Goal: Task Accomplishment & Management: Manage account settings

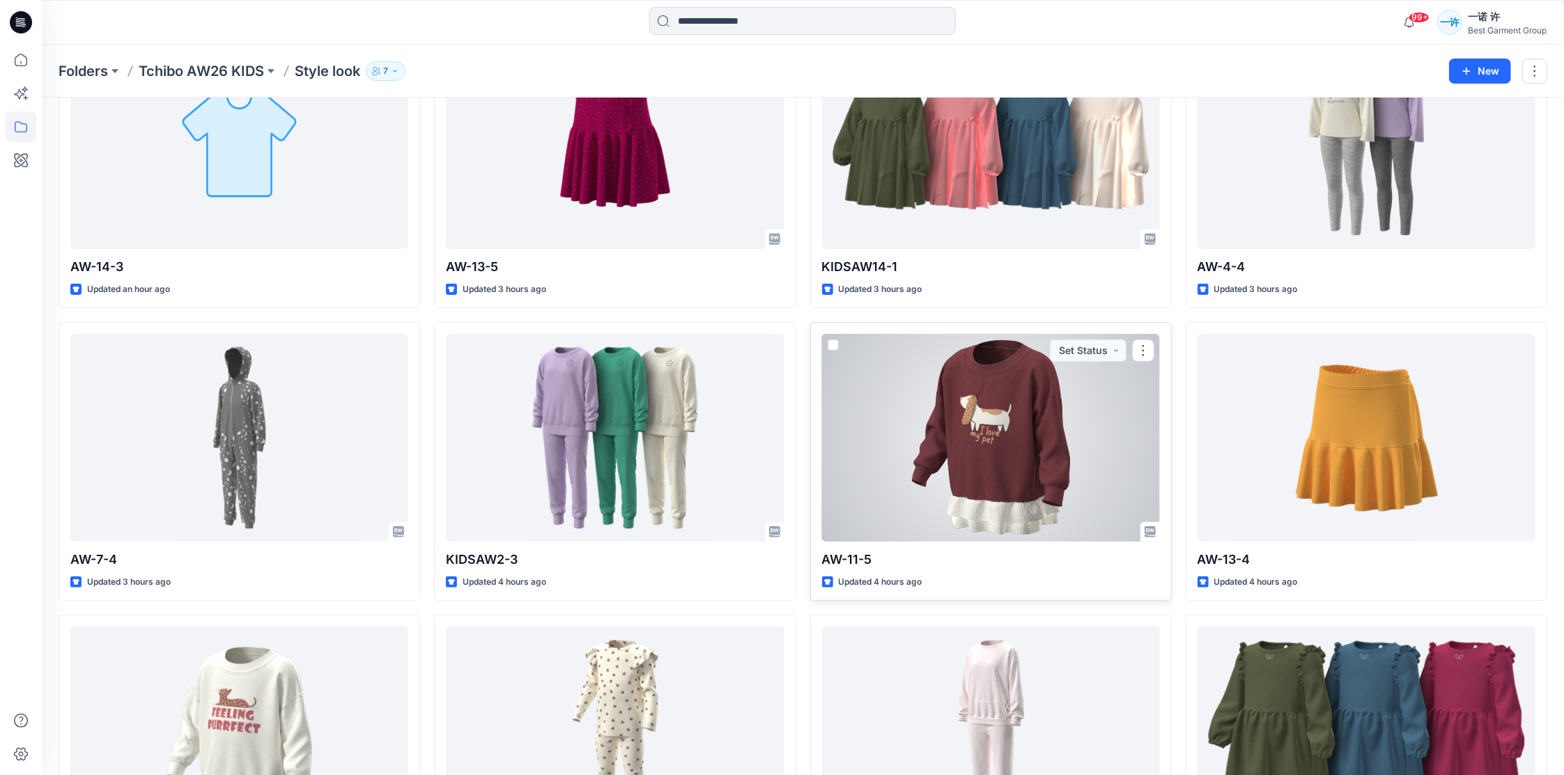
scroll to position [312, 0]
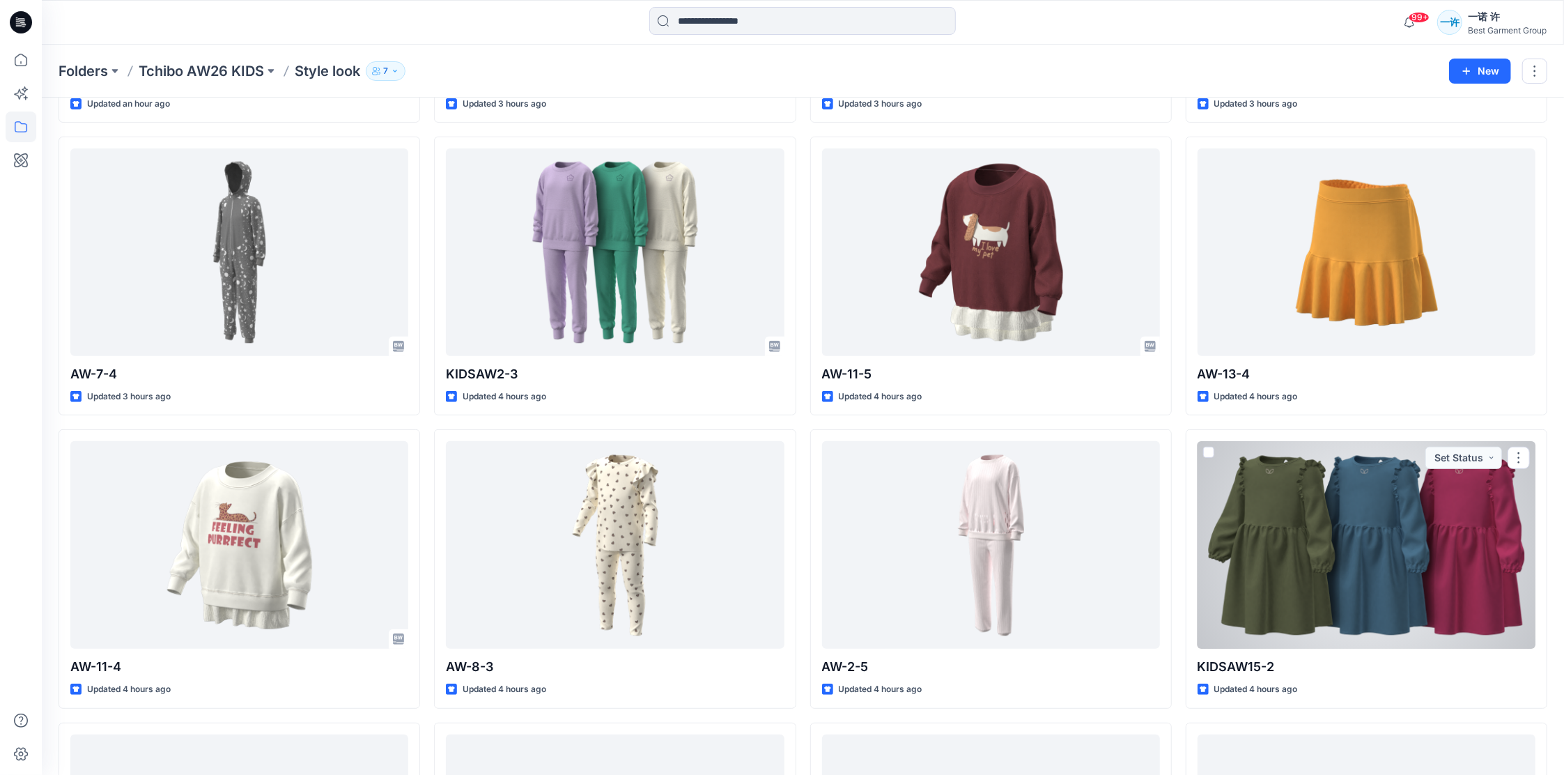
click at [1367, 521] on div at bounding box center [1367, 545] width 338 height 208
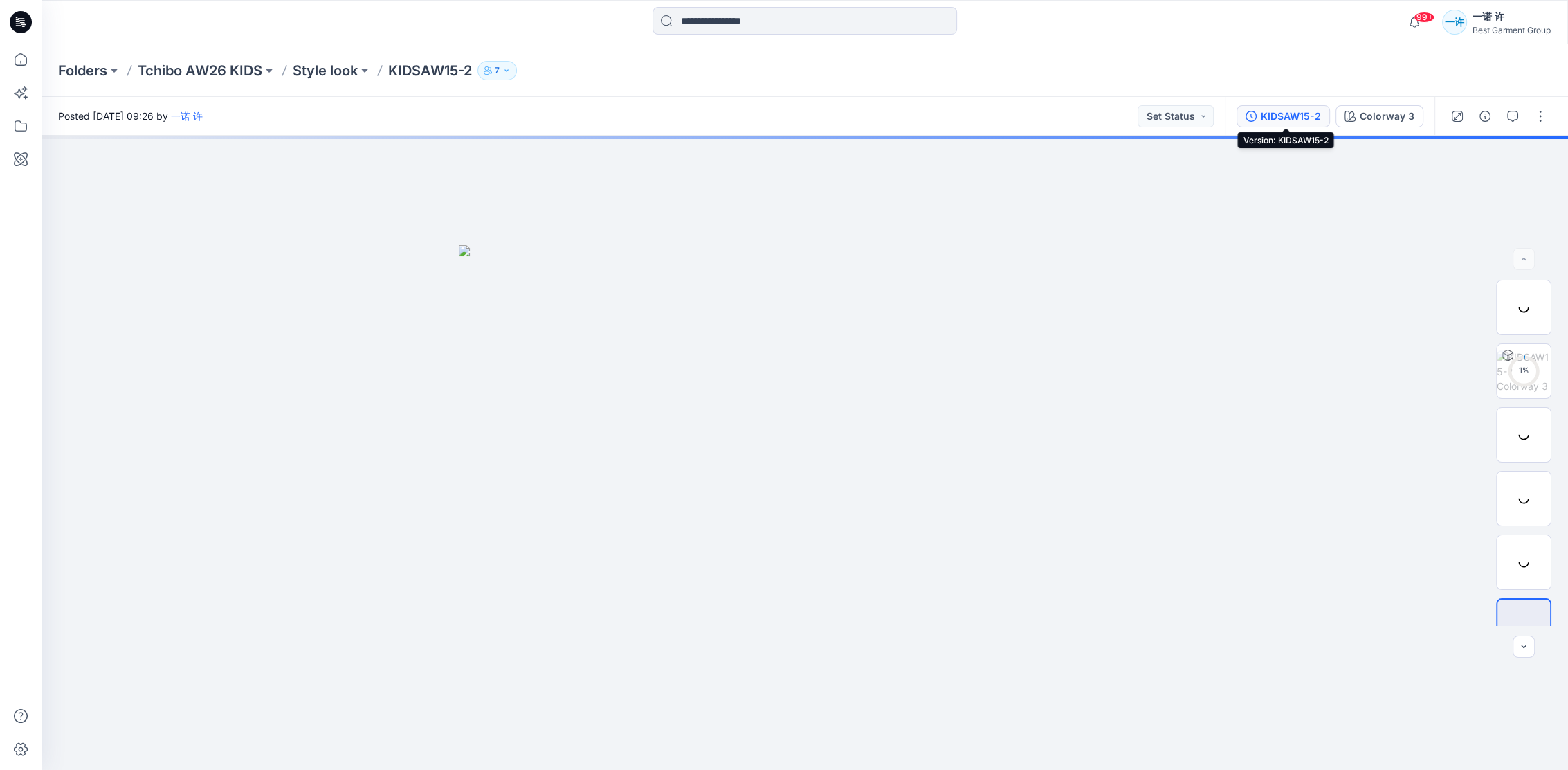
click at [1304, 117] on div "KIDSAW15-2" at bounding box center [1291, 115] width 61 height 15
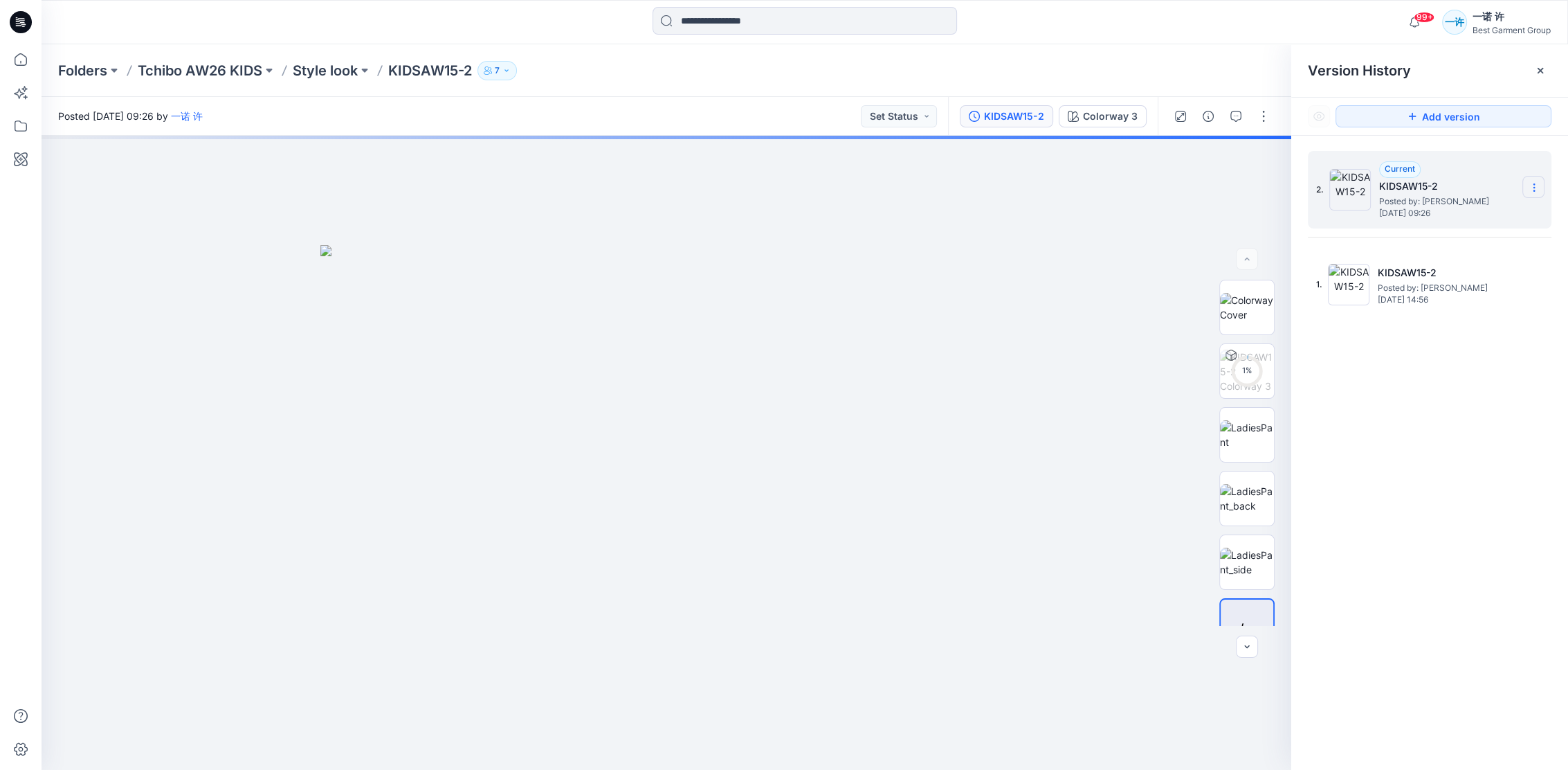
click at [1525, 188] on section at bounding box center [1533, 187] width 22 height 22
click at [1412, 392] on div "2. Current KIDSAW15-2 Posted by: 一诺 许 Wednesday, August 27, 2025 09:26 1. KIDSA…" at bounding box center [1429, 463] width 277 height 655
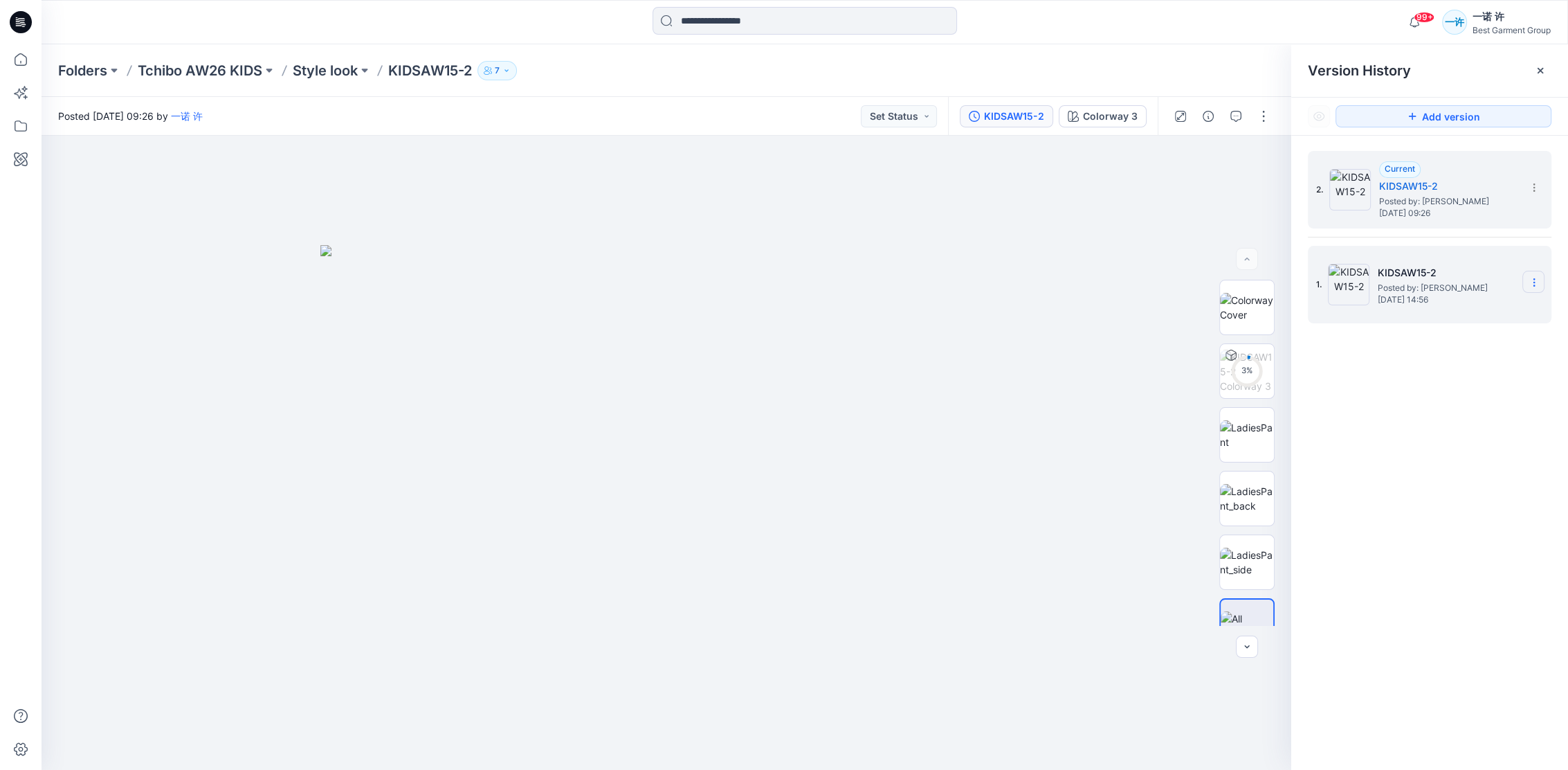
click at [1540, 284] on section at bounding box center [1533, 281] width 22 height 22
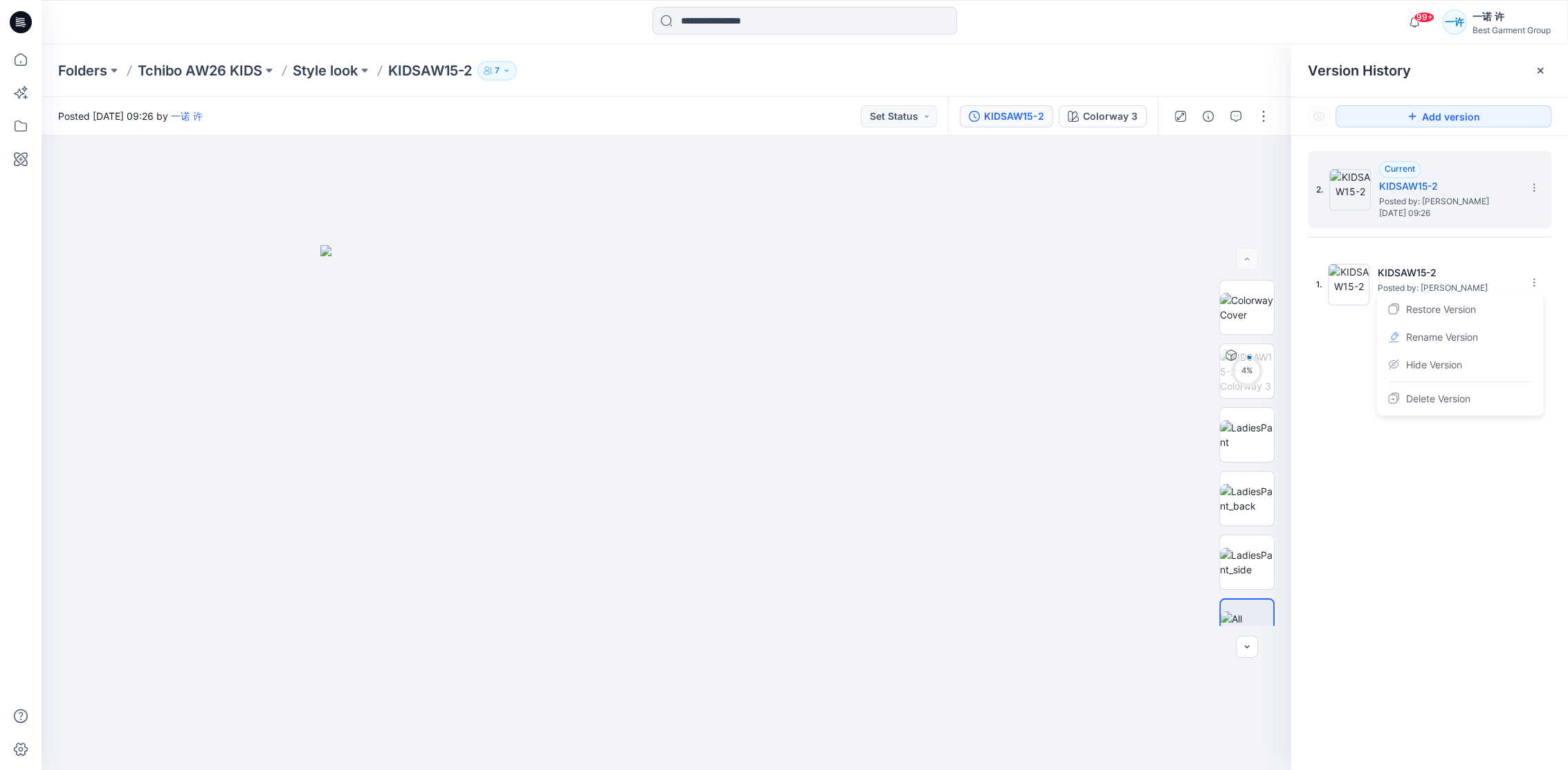
click at [1446, 465] on div "2. Current KIDSAW15-2 Posted by: 一诺 许 Wednesday, August 27, 2025 09:26 1. KIDSA…" at bounding box center [1429, 463] width 277 height 655
click at [1534, 186] on icon at bounding box center [1533, 187] width 11 height 11
click at [1464, 414] on div "2. Current KIDSAW15-2 Posted by: 一诺 许 Wednesday, August 27, 2025 09:26 Duplicat…" at bounding box center [1429, 463] width 277 height 655
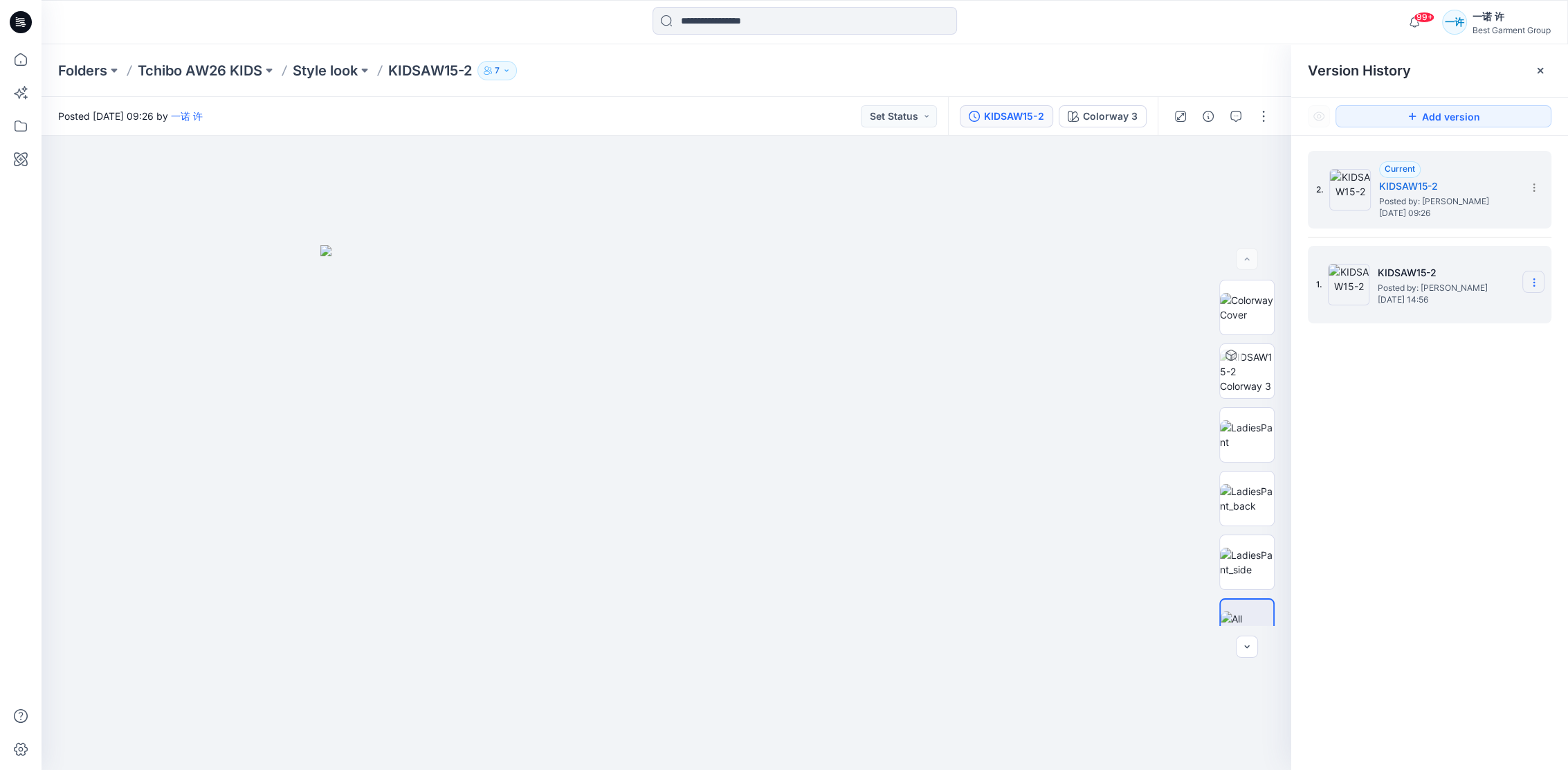
click at [1533, 287] on icon at bounding box center [1533, 282] width 11 height 11
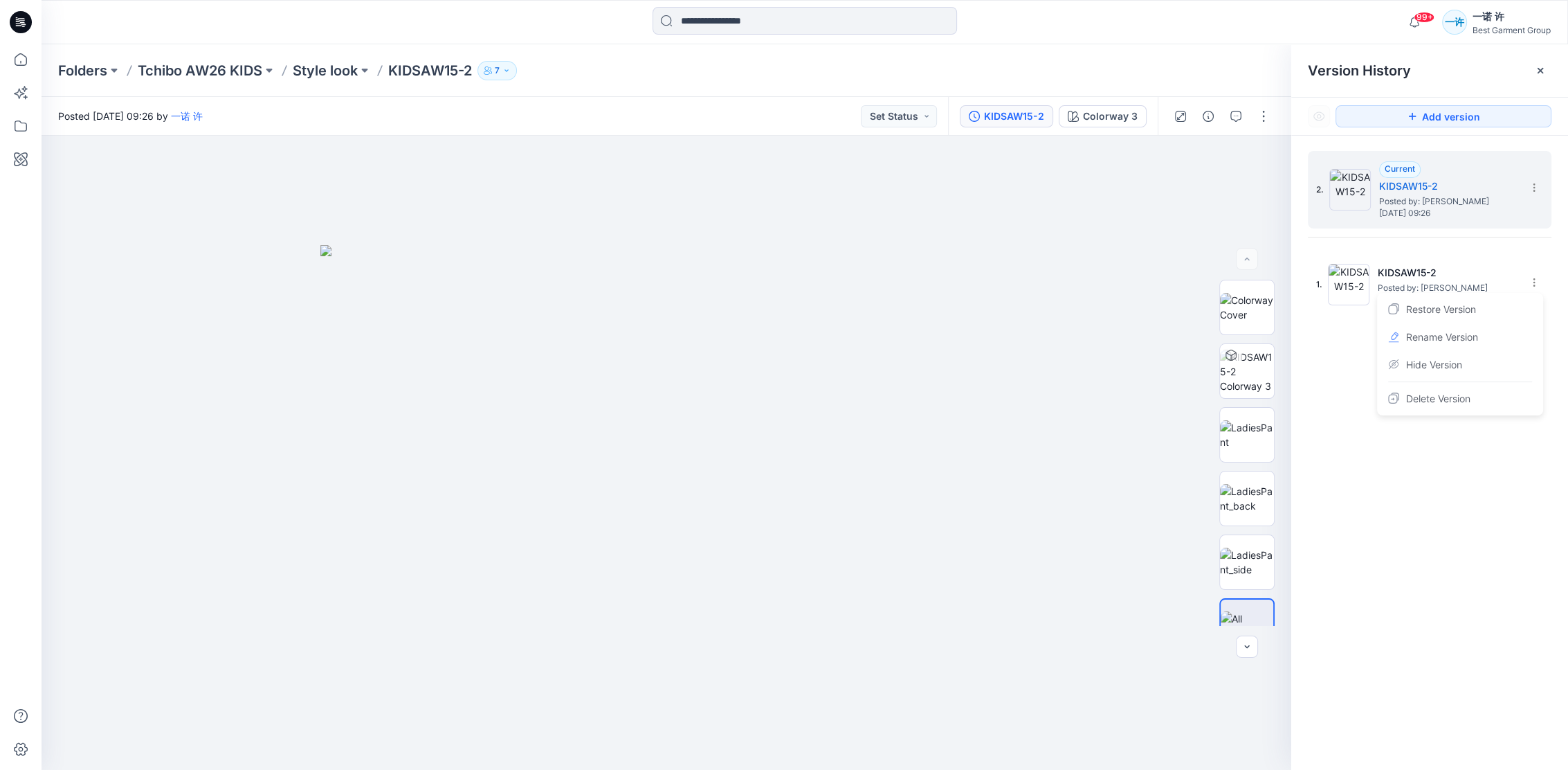
click at [1510, 461] on div "2. Current KIDSAW15-2 Posted by: 一诺 许 Wednesday, August 27, 2025 09:26 1. KIDSA…" at bounding box center [1429, 463] width 277 height 655
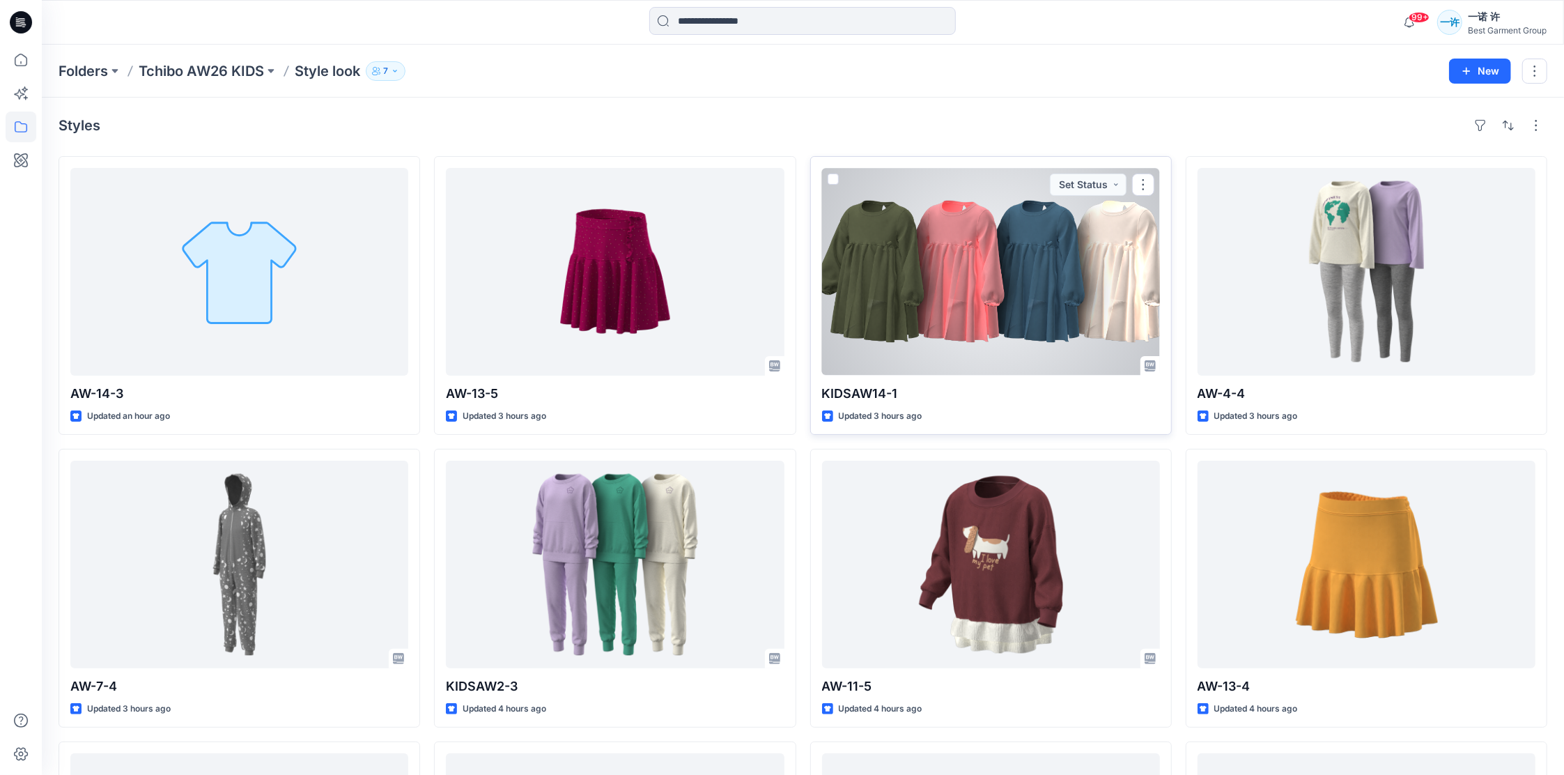
click at [1014, 254] on div at bounding box center [991, 272] width 338 height 208
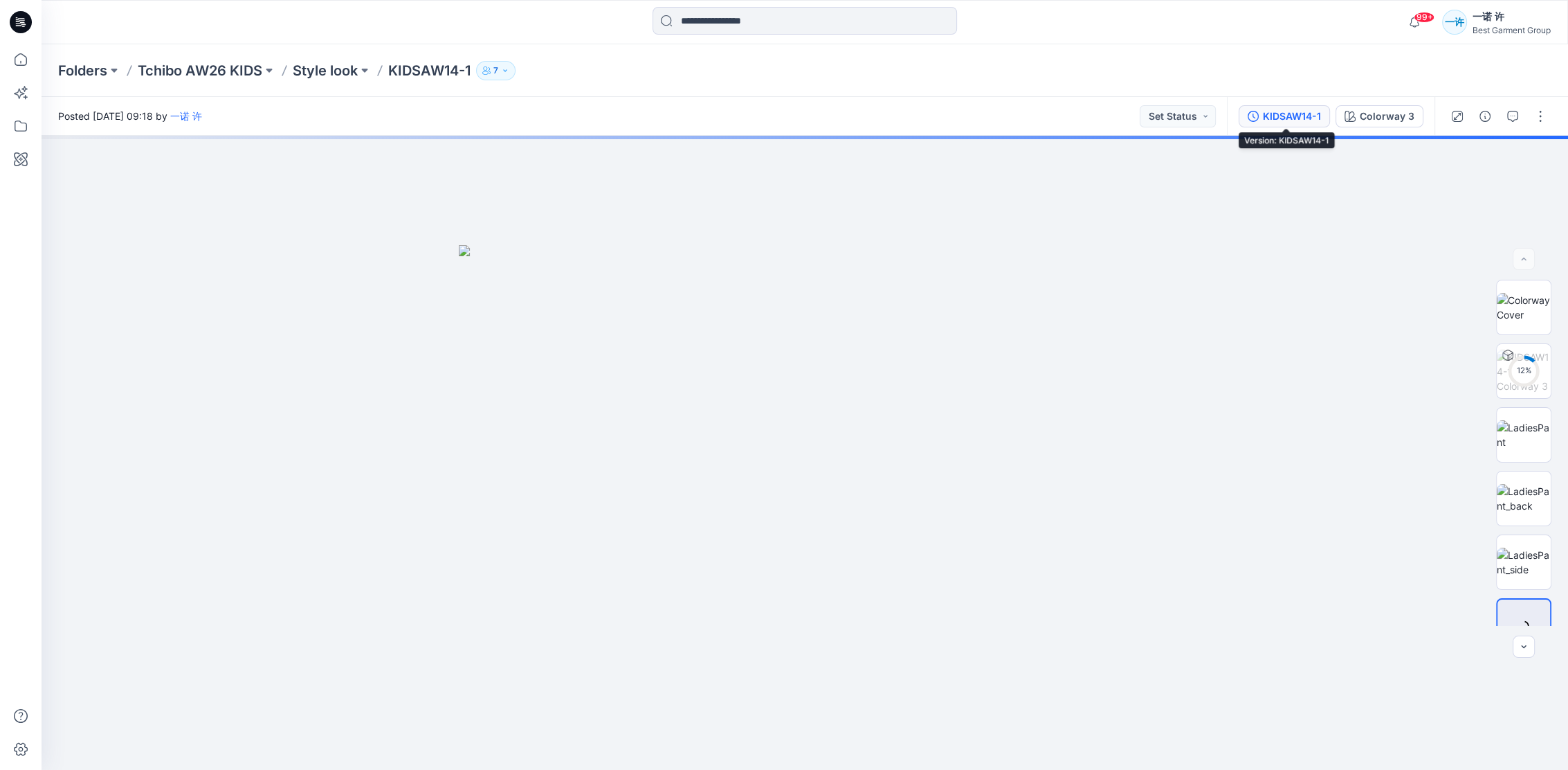
click at [1308, 117] on div "KIDSAW14-1" at bounding box center [1292, 115] width 59 height 15
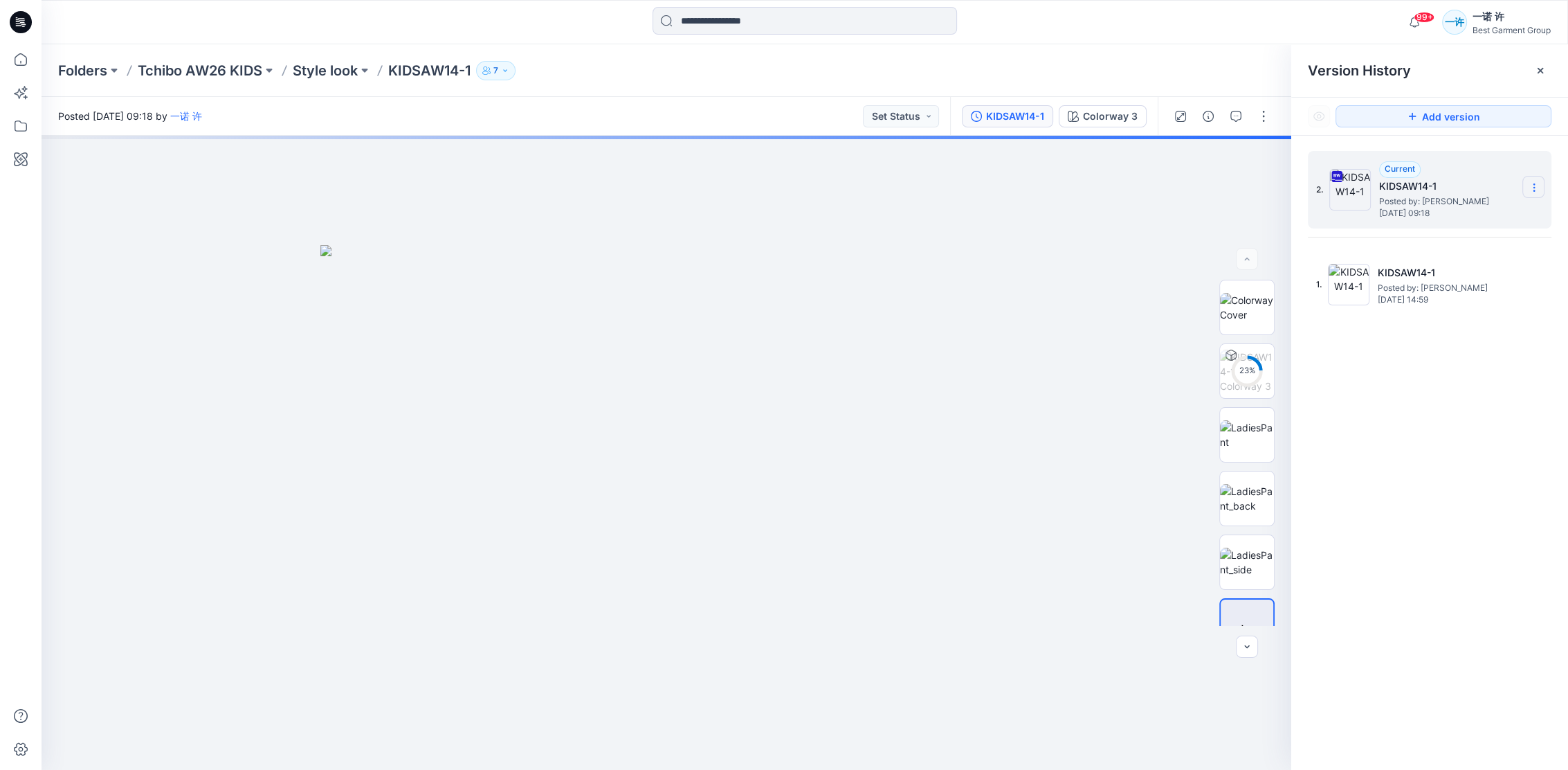
click at [1530, 183] on icon at bounding box center [1533, 187] width 11 height 11
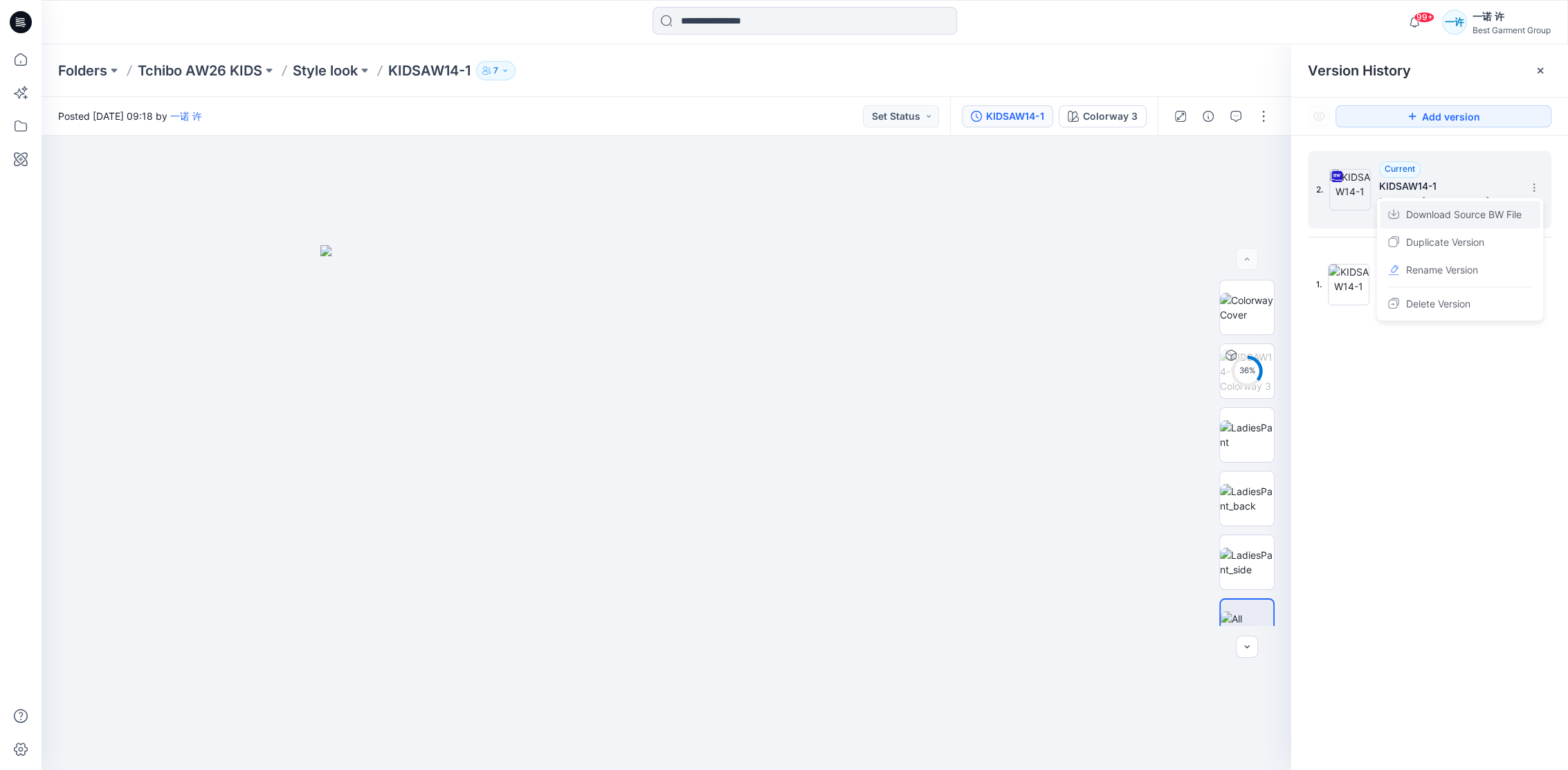
click at [1495, 213] on span "Download Source BW File" at bounding box center [1464, 215] width 115 height 17
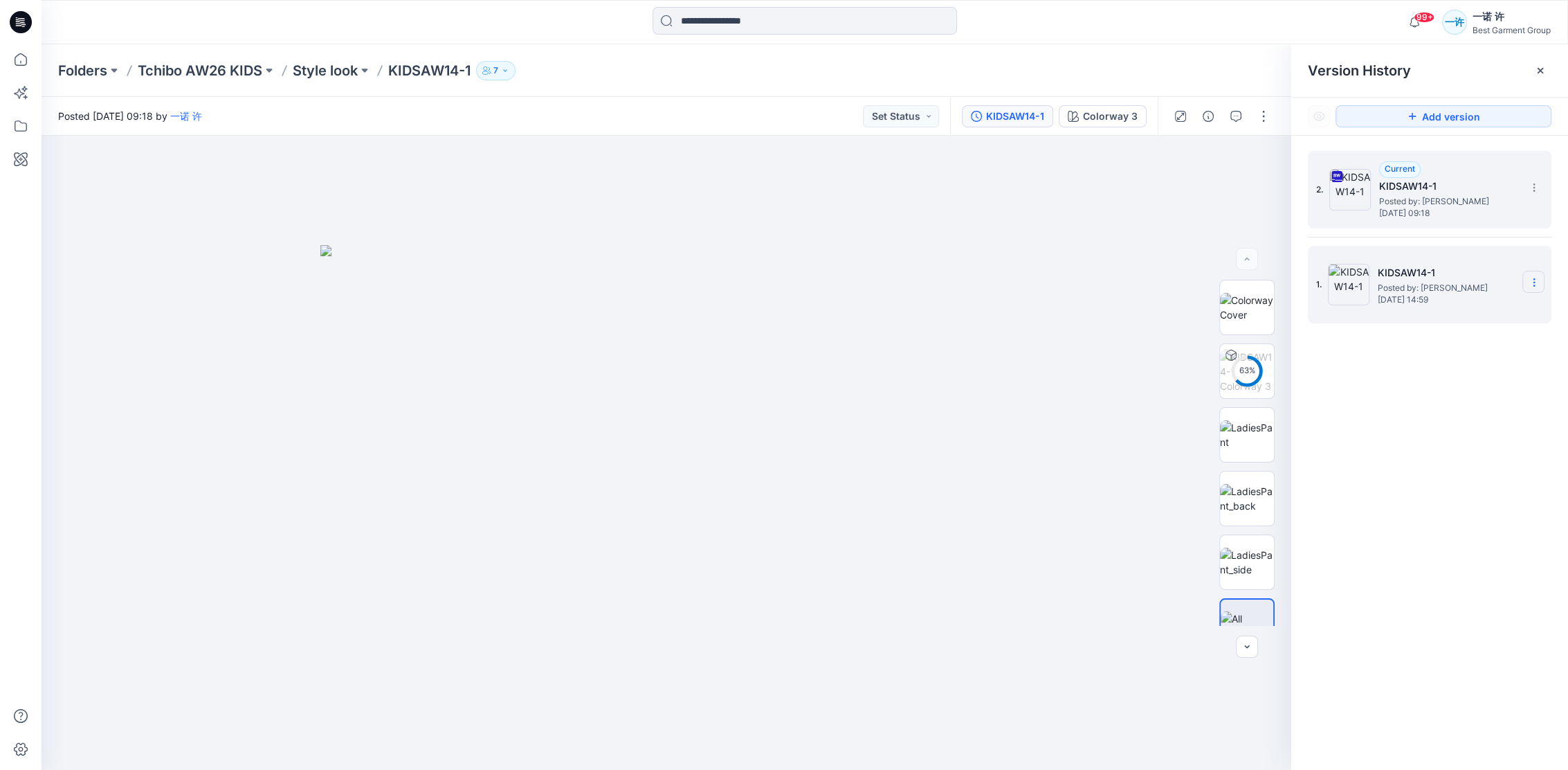
click at [1535, 277] on icon at bounding box center [1533, 282] width 11 height 11
click at [1440, 398] on span "Delete Version" at bounding box center [1438, 398] width 65 height 17
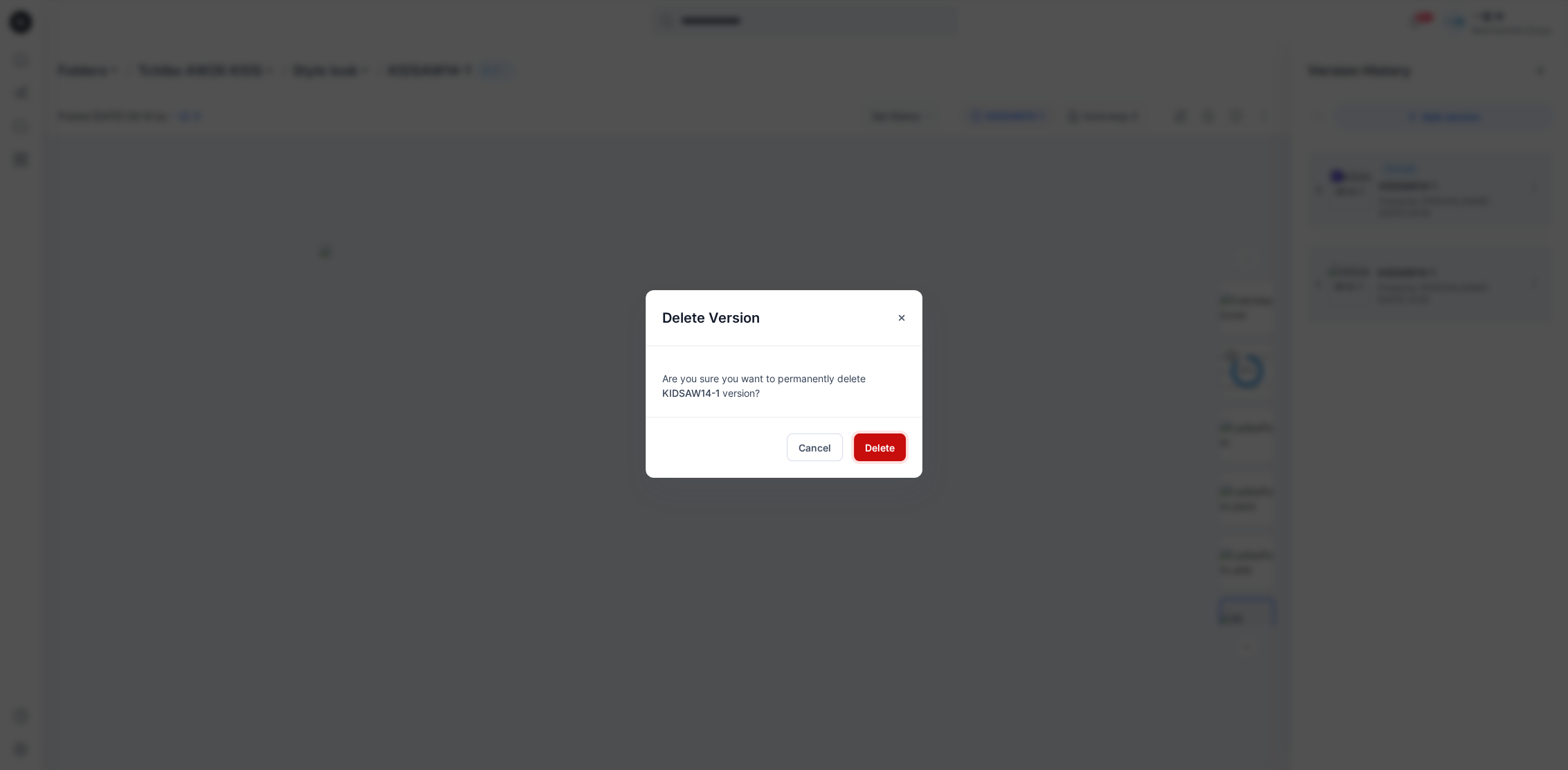
click at [873, 447] on span "Delete" at bounding box center [880, 447] width 30 height 15
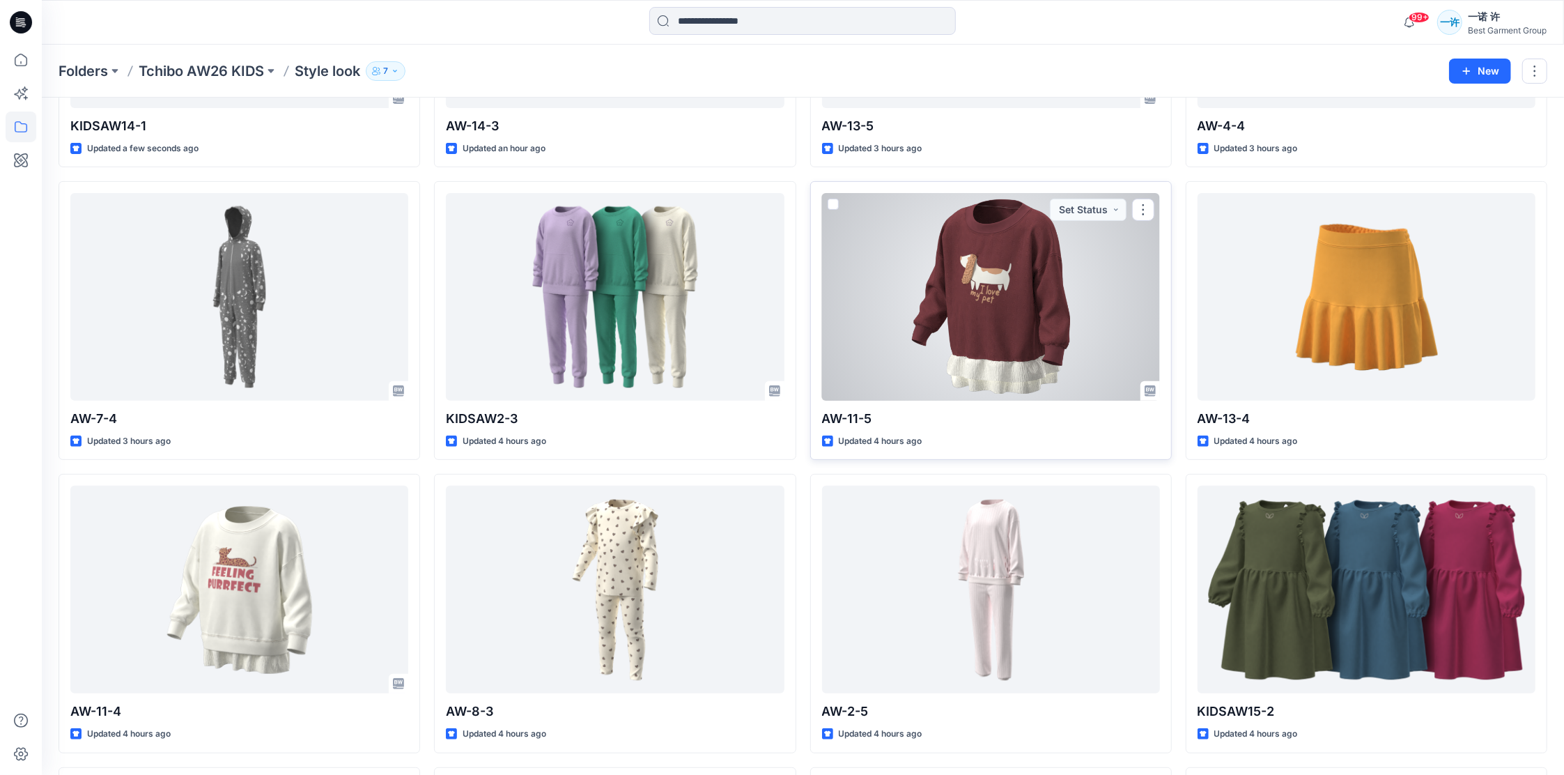
scroll to position [279, 0]
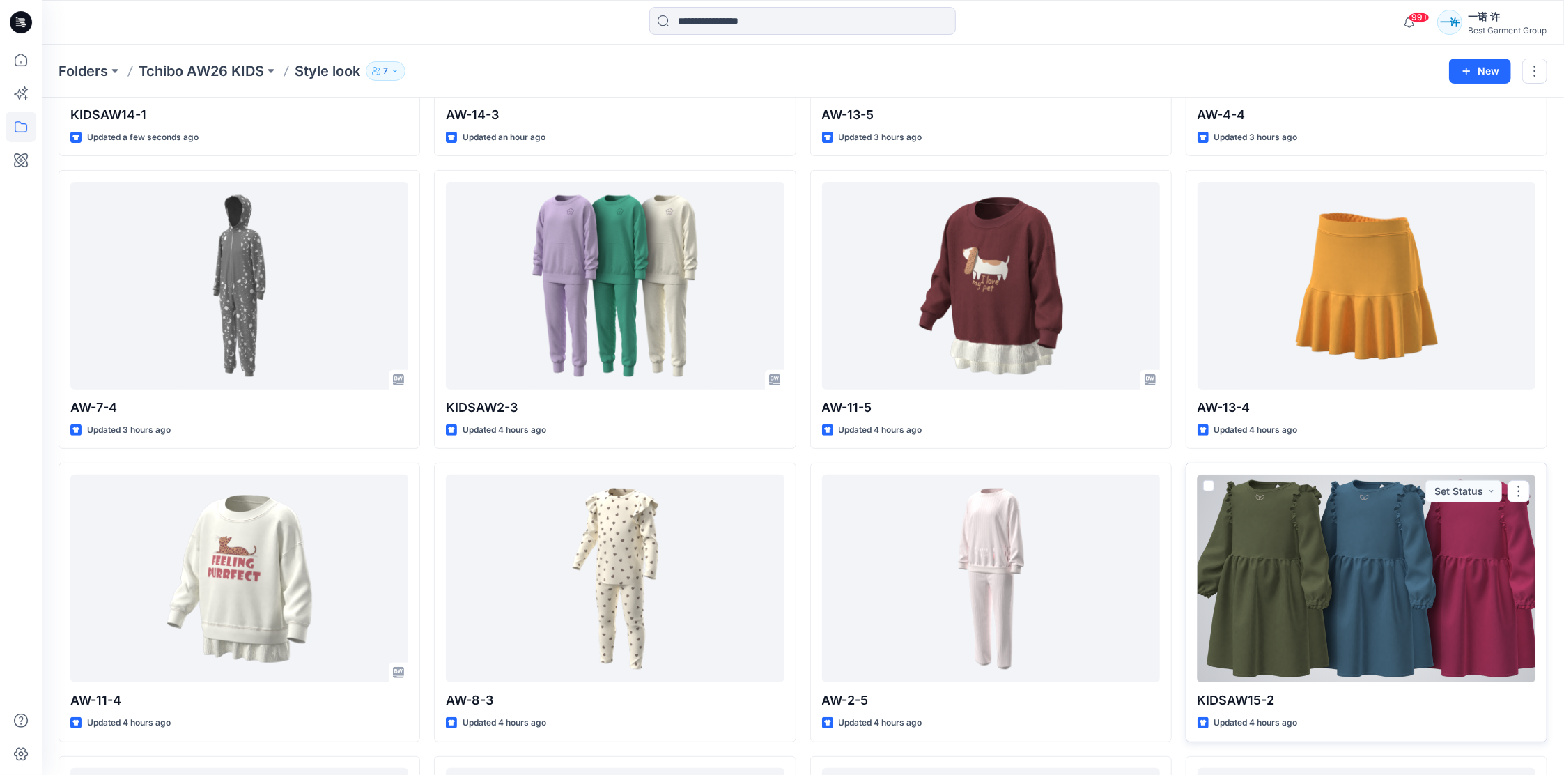
click at [1366, 545] on div at bounding box center [1367, 579] width 338 height 208
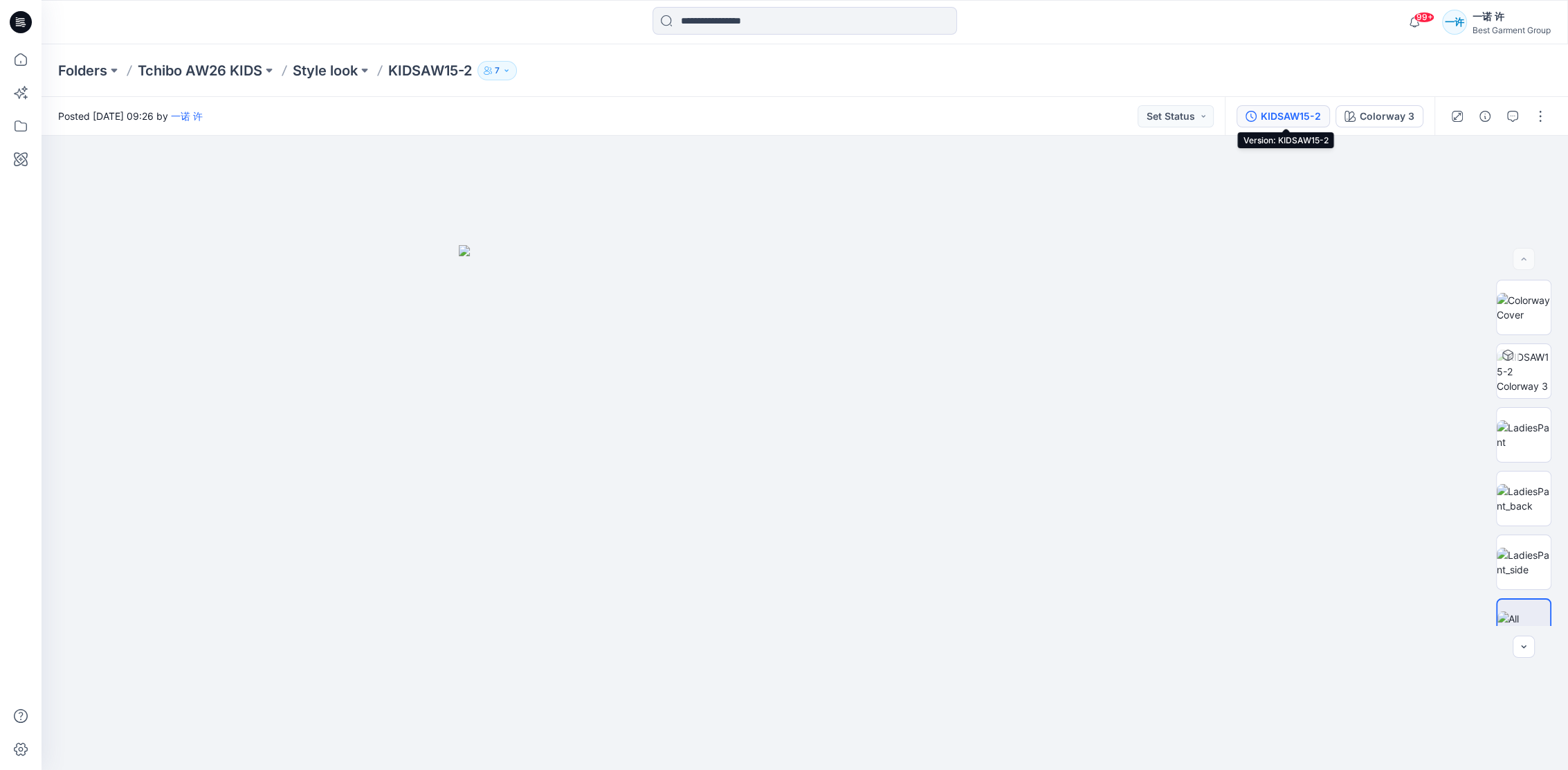
click at [1300, 116] on div "KIDSAW15-2" at bounding box center [1291, 115] width 61 height 15
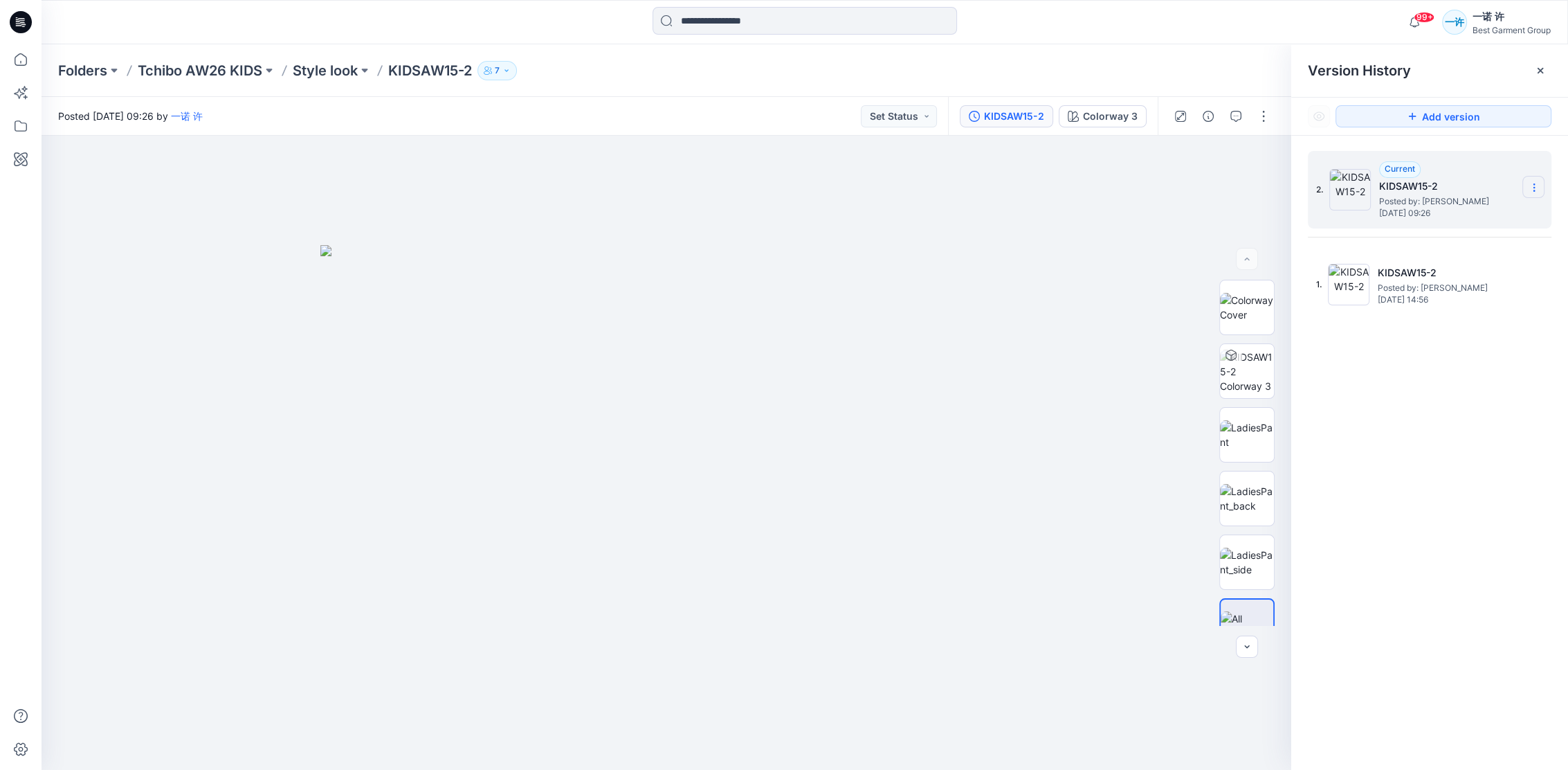
click at [1540, 189] on section at bounding box center [1533, 187] width 22 height 22
click at [1467, 392] on div "2. Current KIDSAW15-2 Posted by: 一诺 许 Wednesday, August 27, 2025 09:26 Duplicat…" at bounding box center [1429, 463] width 277 height 655
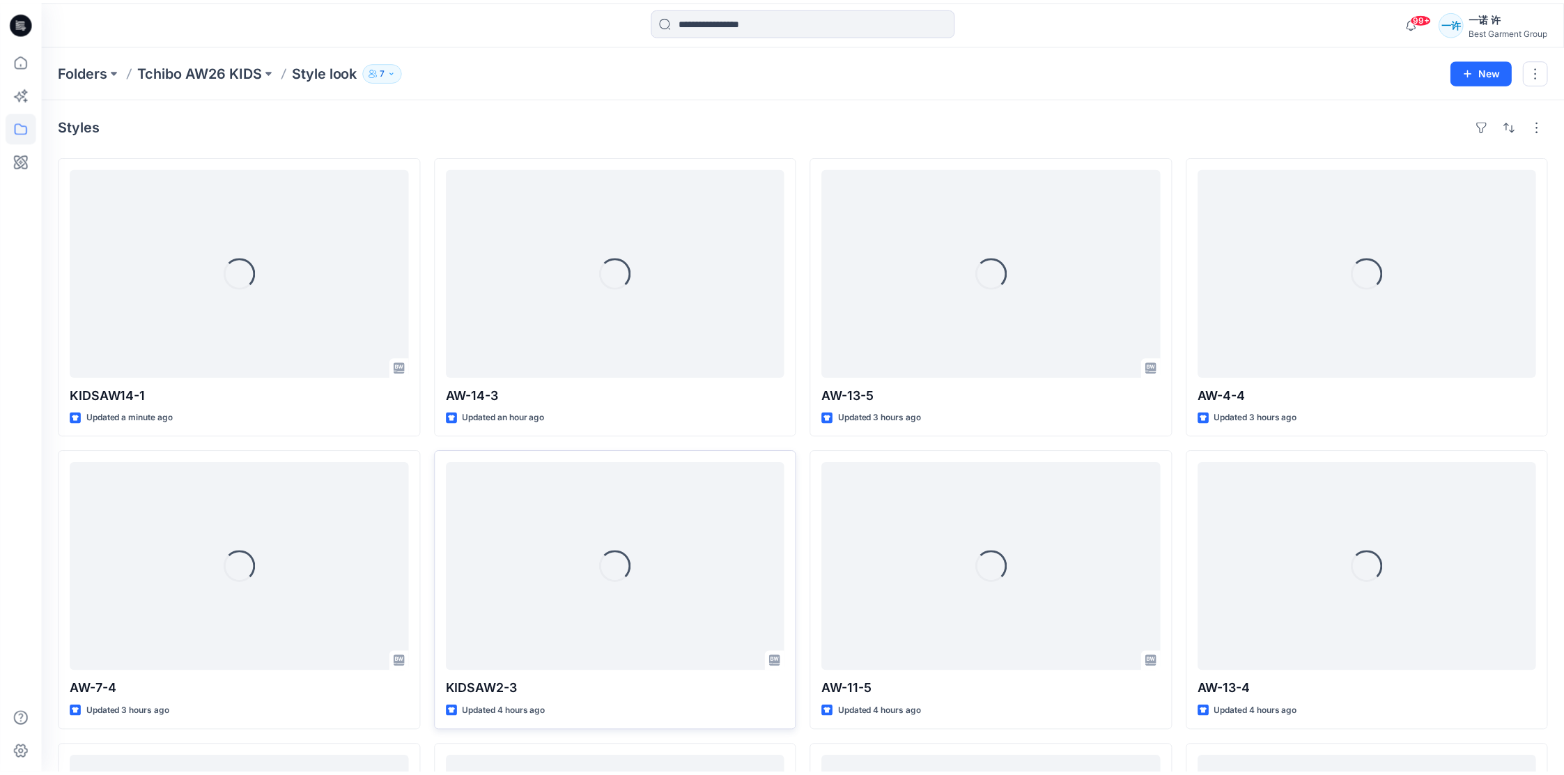
scroll to position [279, 0]
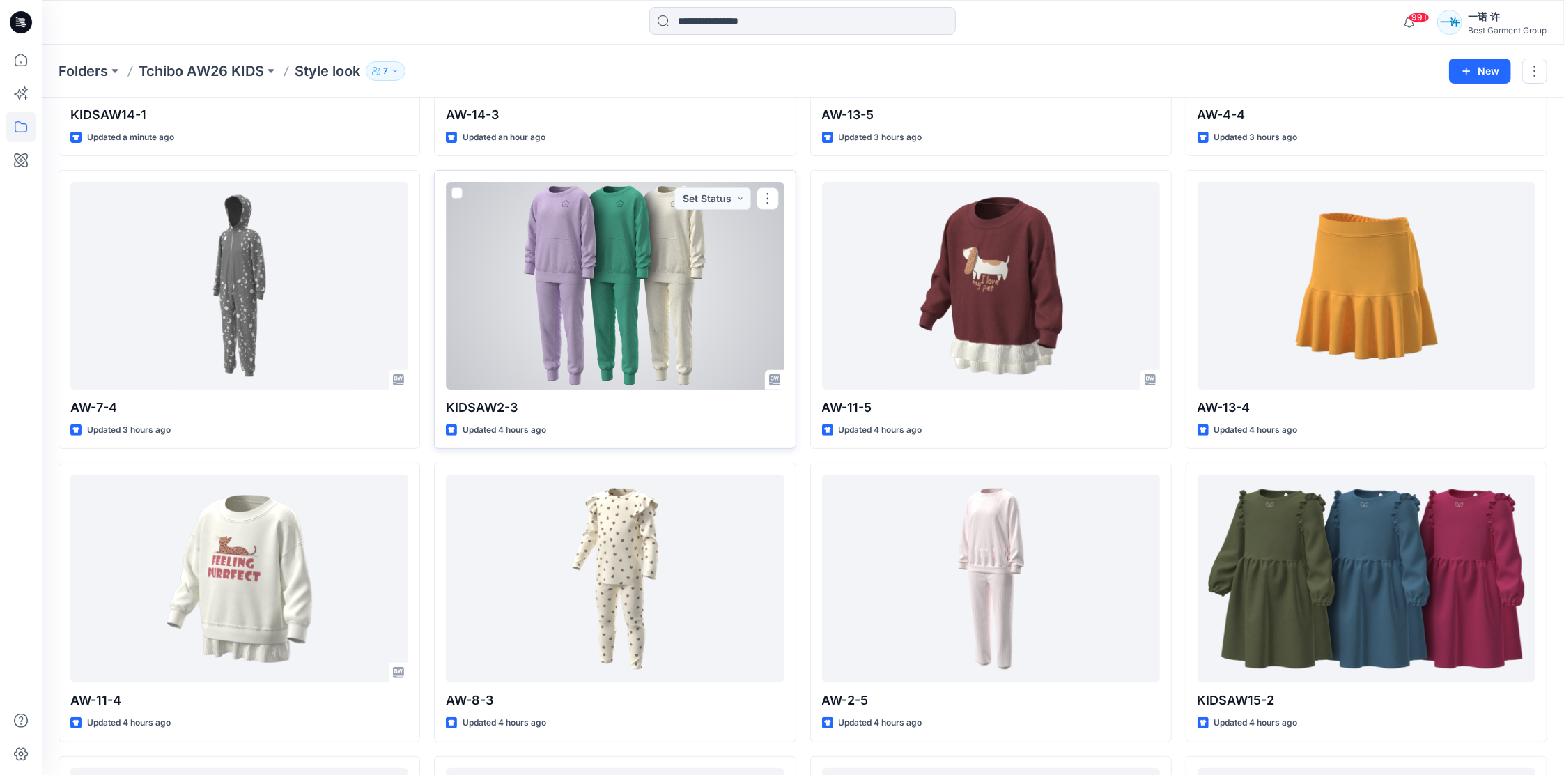
click at [631, 285] on div at bounding box center [615, 286] width 338 height 208
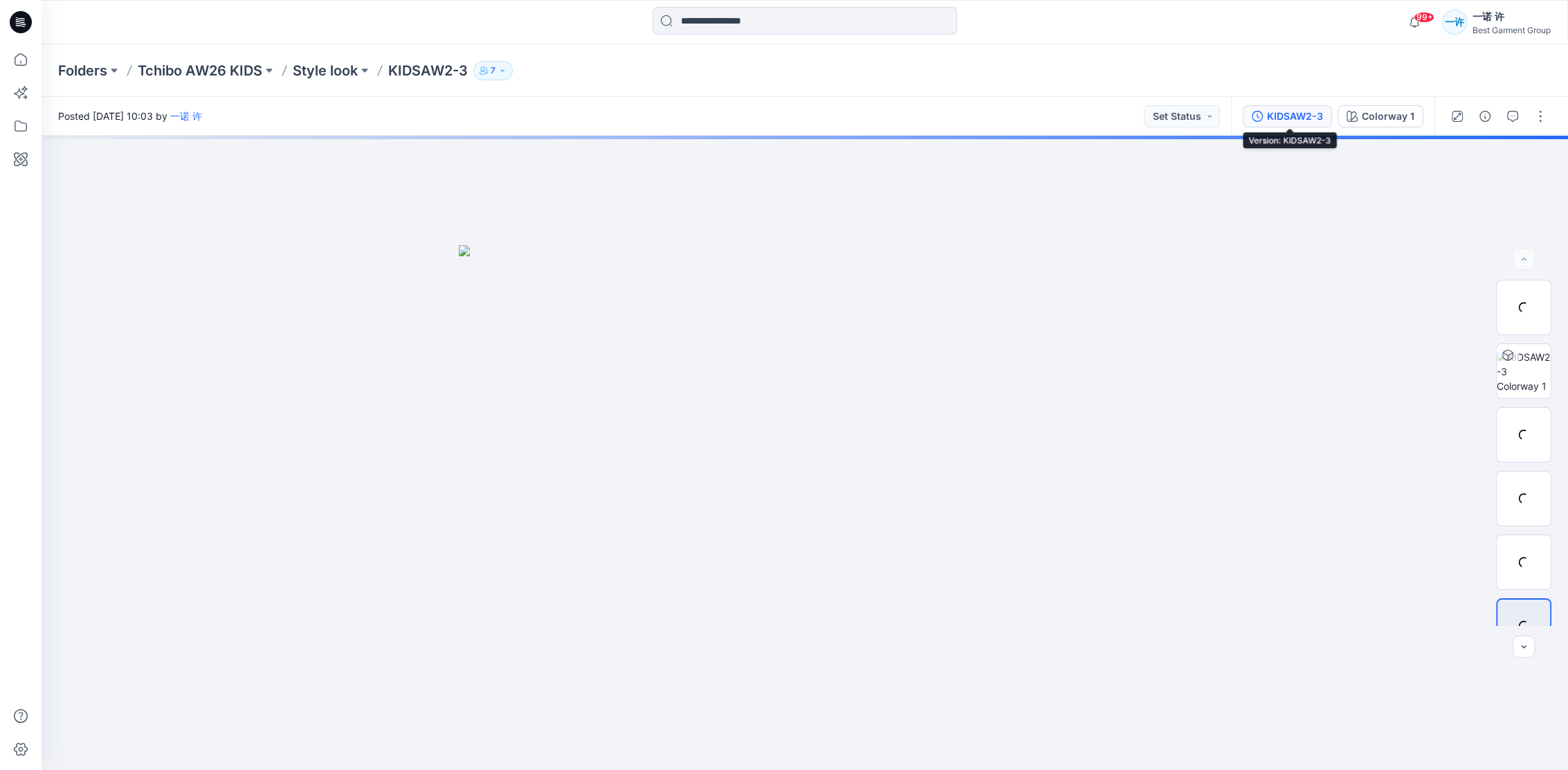
click at [1307, 119] on div "KIDSAW2-3" at bounding box center [1295, 115] width 56 height 15
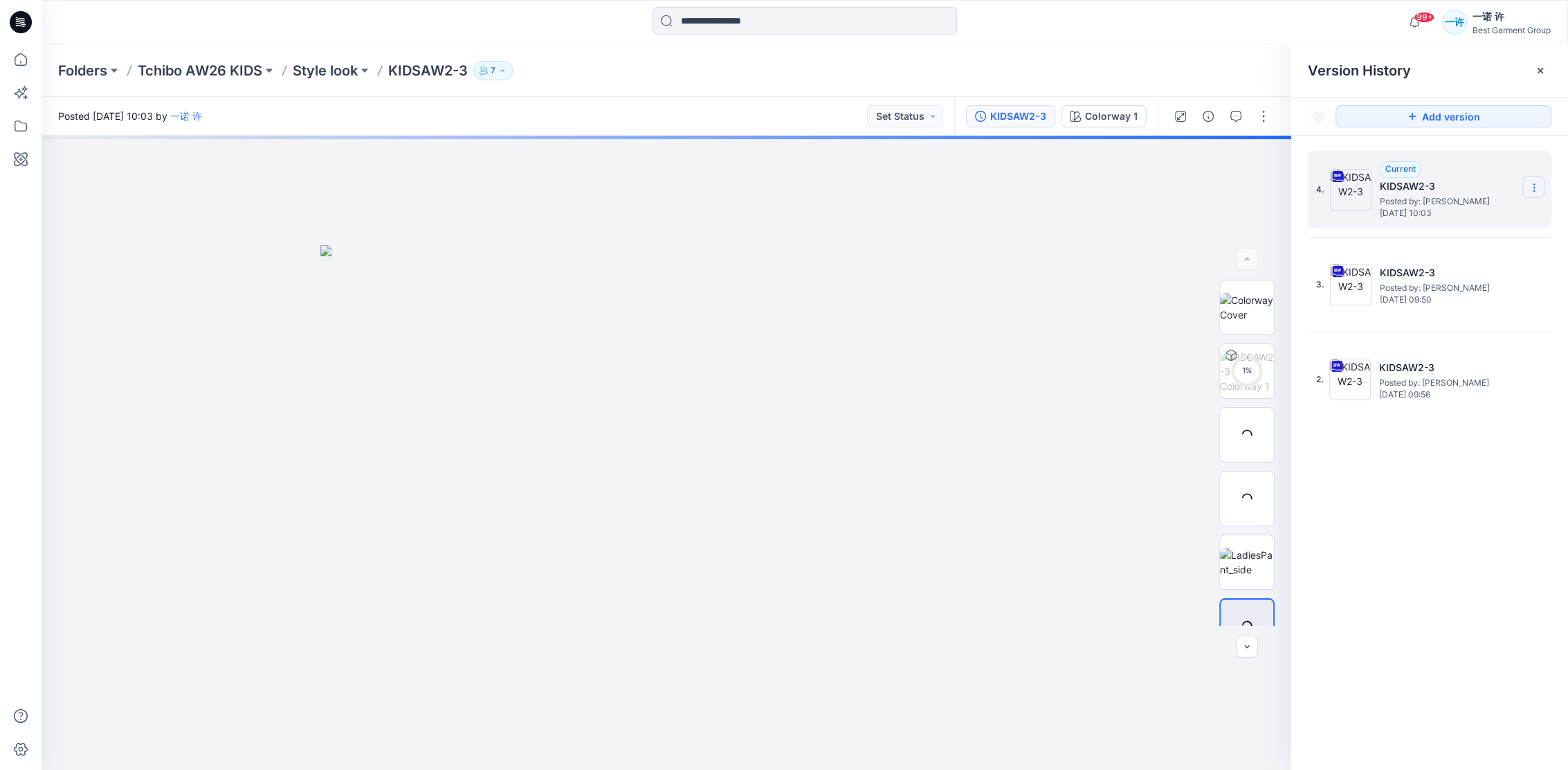
click at [1526, 189] on section at bounding box center [1533, 187] width 22 height 22
click at [1461, 212] on span "Download Source BW File" at bounding box center [1464, 215] width 115 height 17
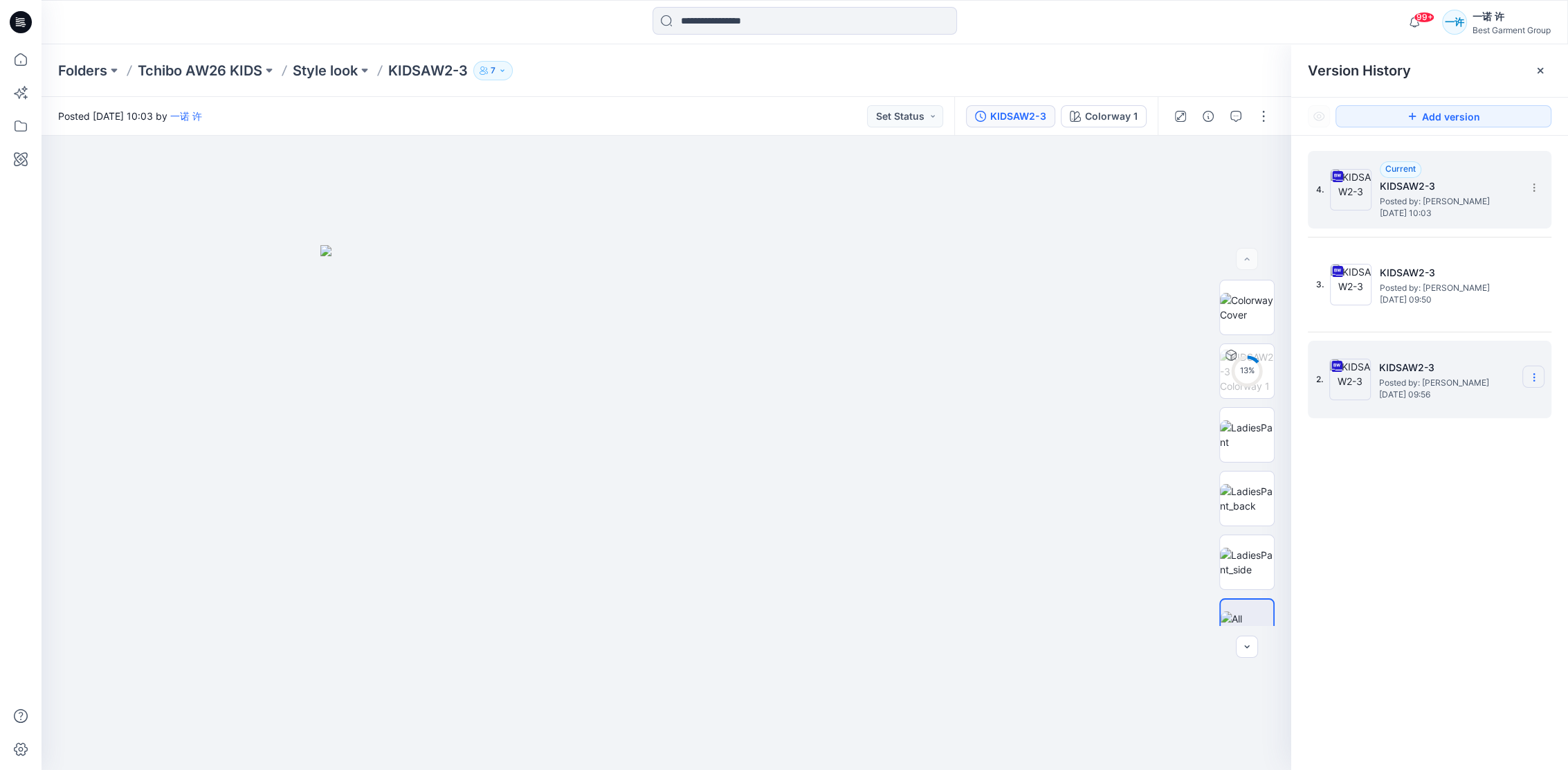
click at [0, 0] on section at bounding box center [0, 0] width 0 height 0
click at [1489, 516] on div "Delete Version" at bounding box center [1461, 522] width 161 height 28
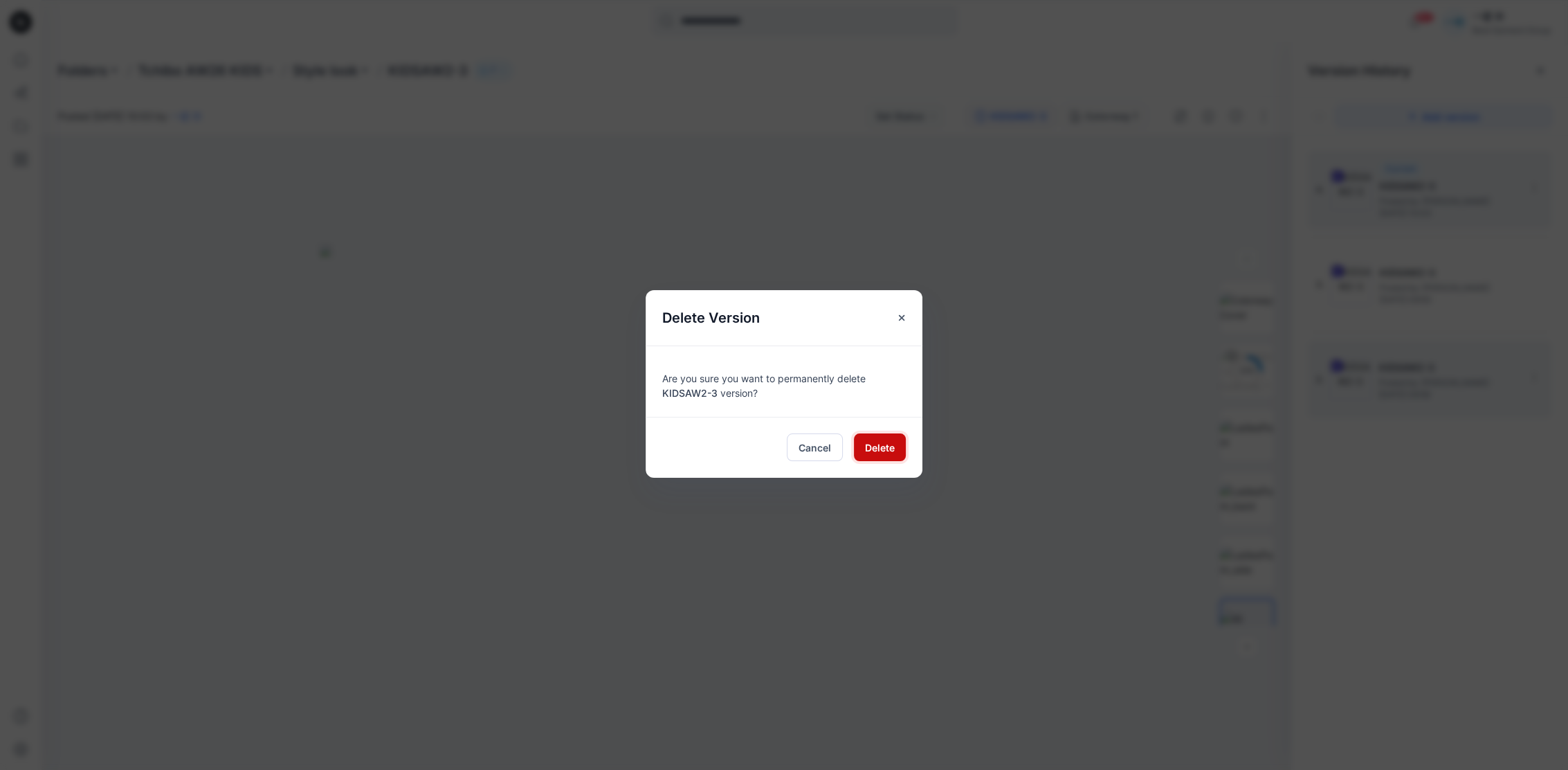
click at [878, 446] on span "Delete" at bounding box center [880, 447] width 30 height 15
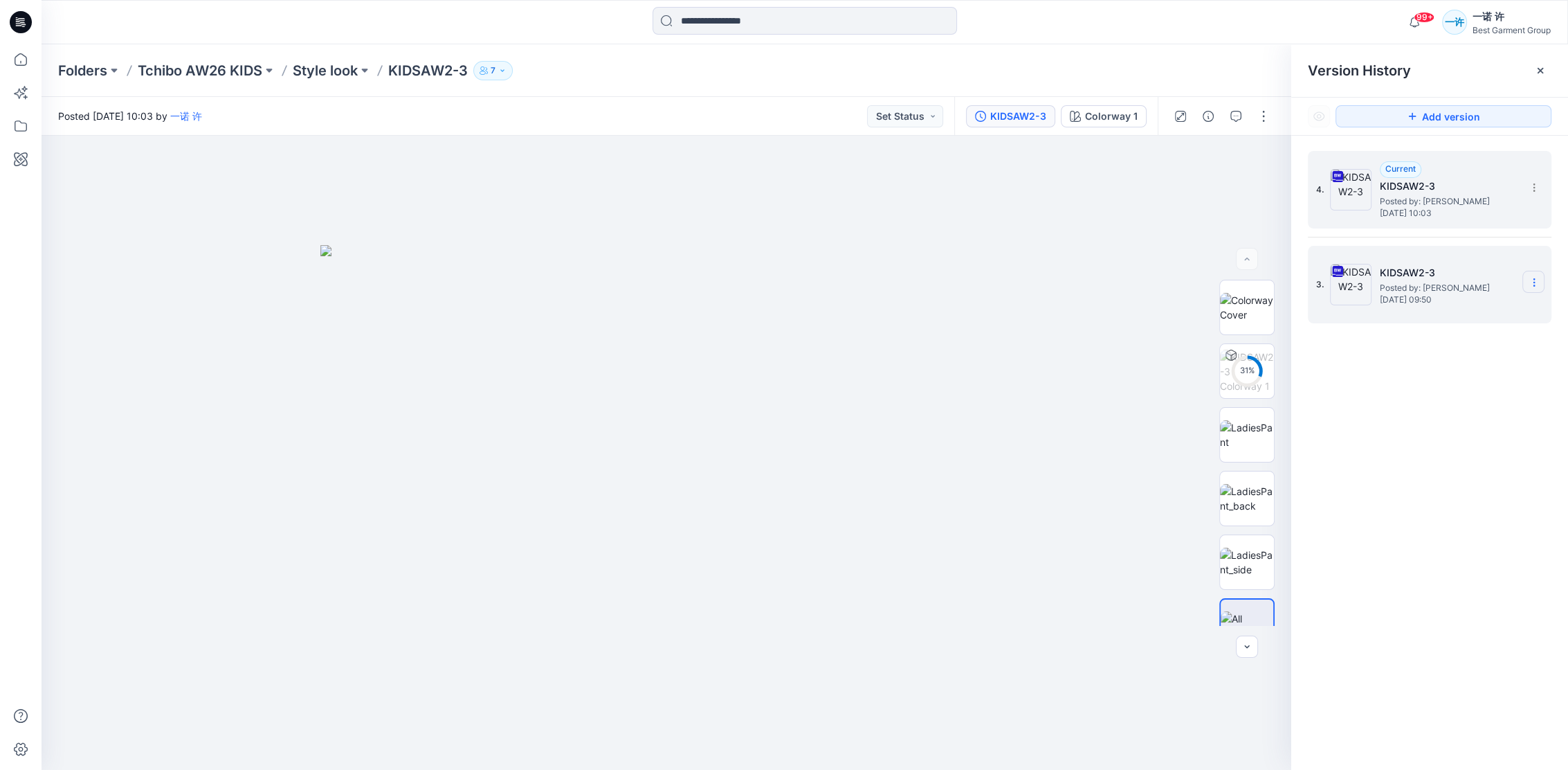
click at [1533, 283] on icon at bounding box center [1533, 282] width 11 height 11
click at [1471, 433] on span "Delete Version" at bounding box center [1438, 426] width 65 height 17
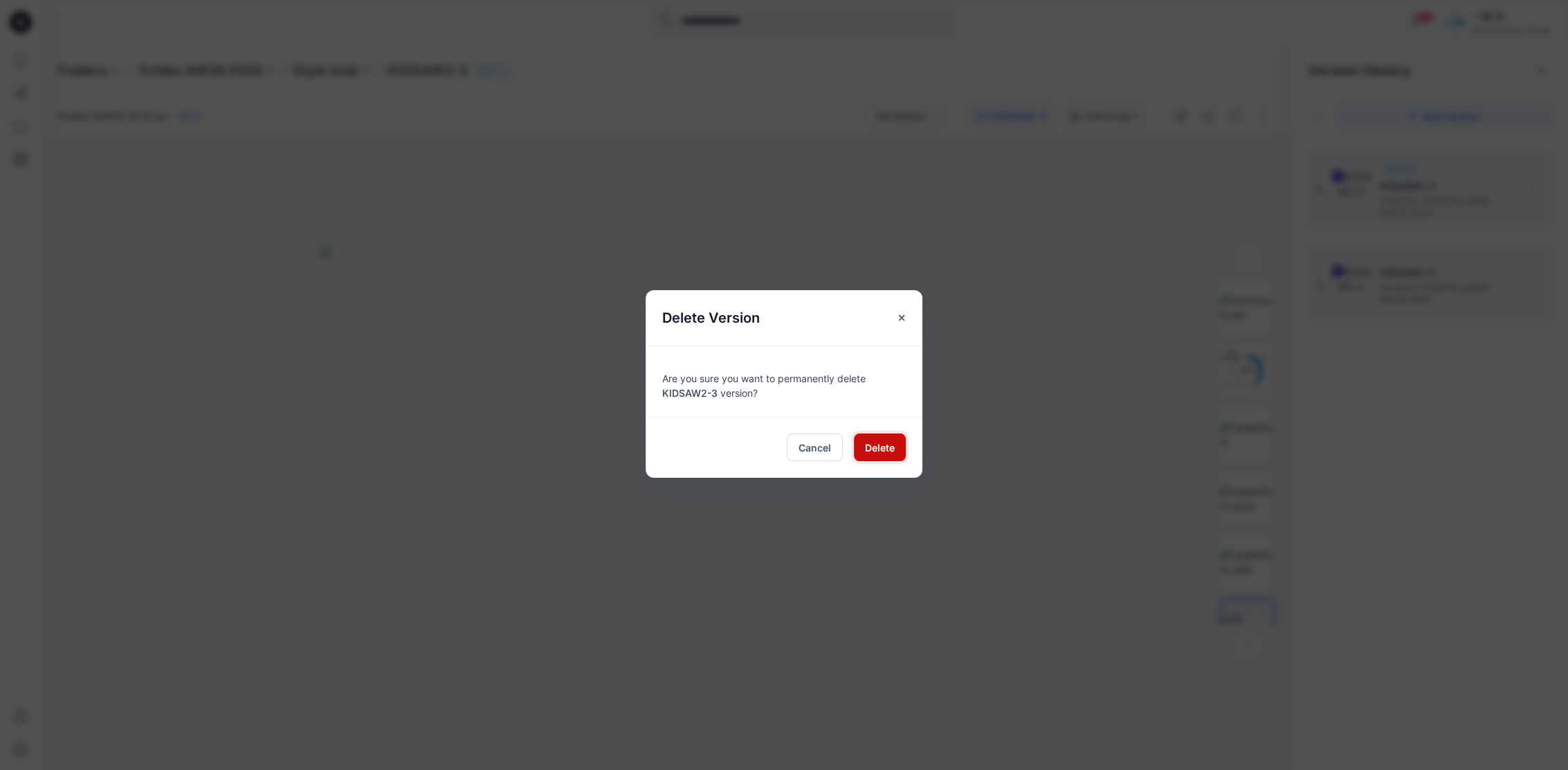
click at [877, 442] on span "Delete" at bounding box center [880, 447] width 30 height 15
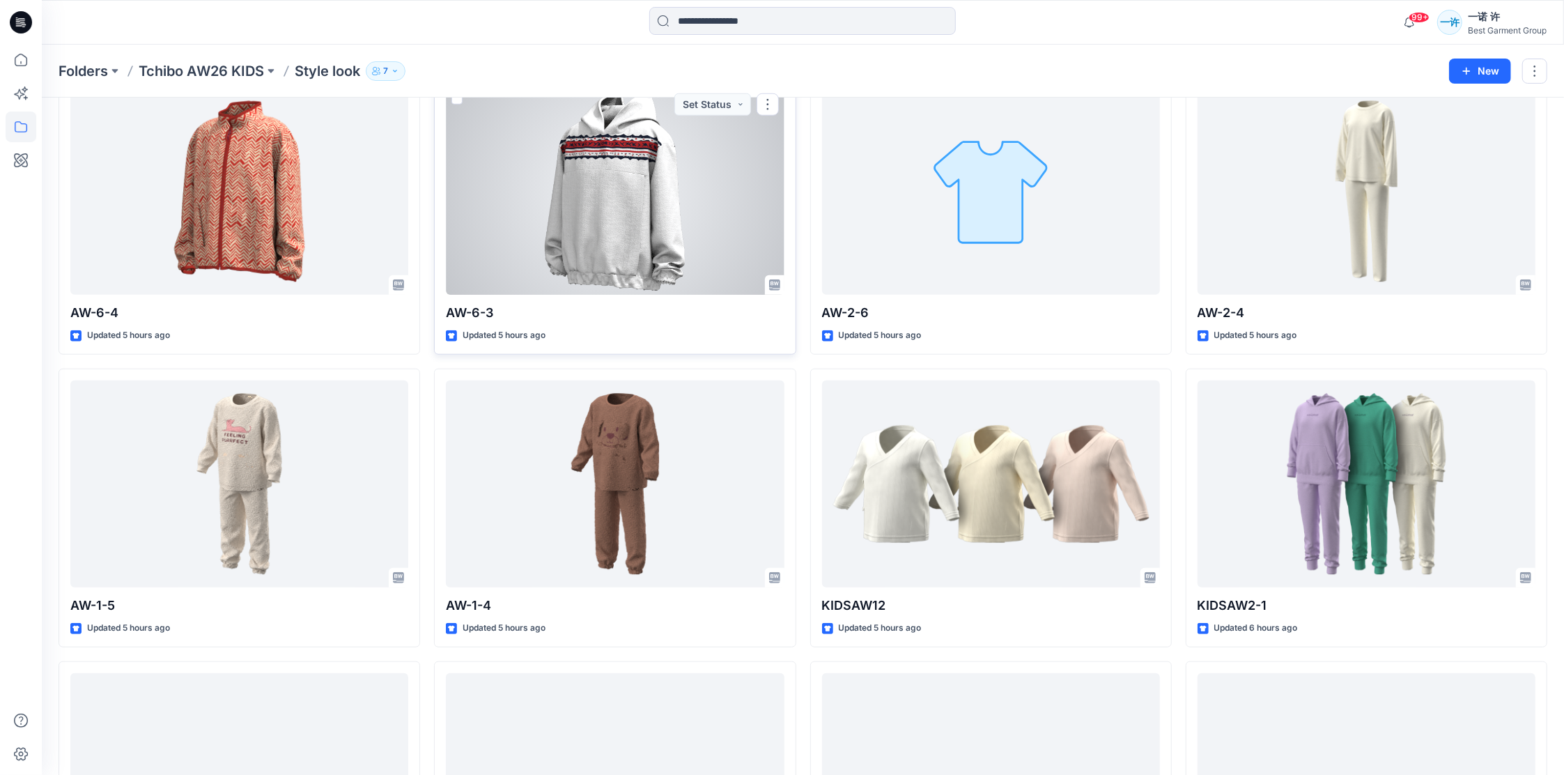
scroll to position [1022, 0]
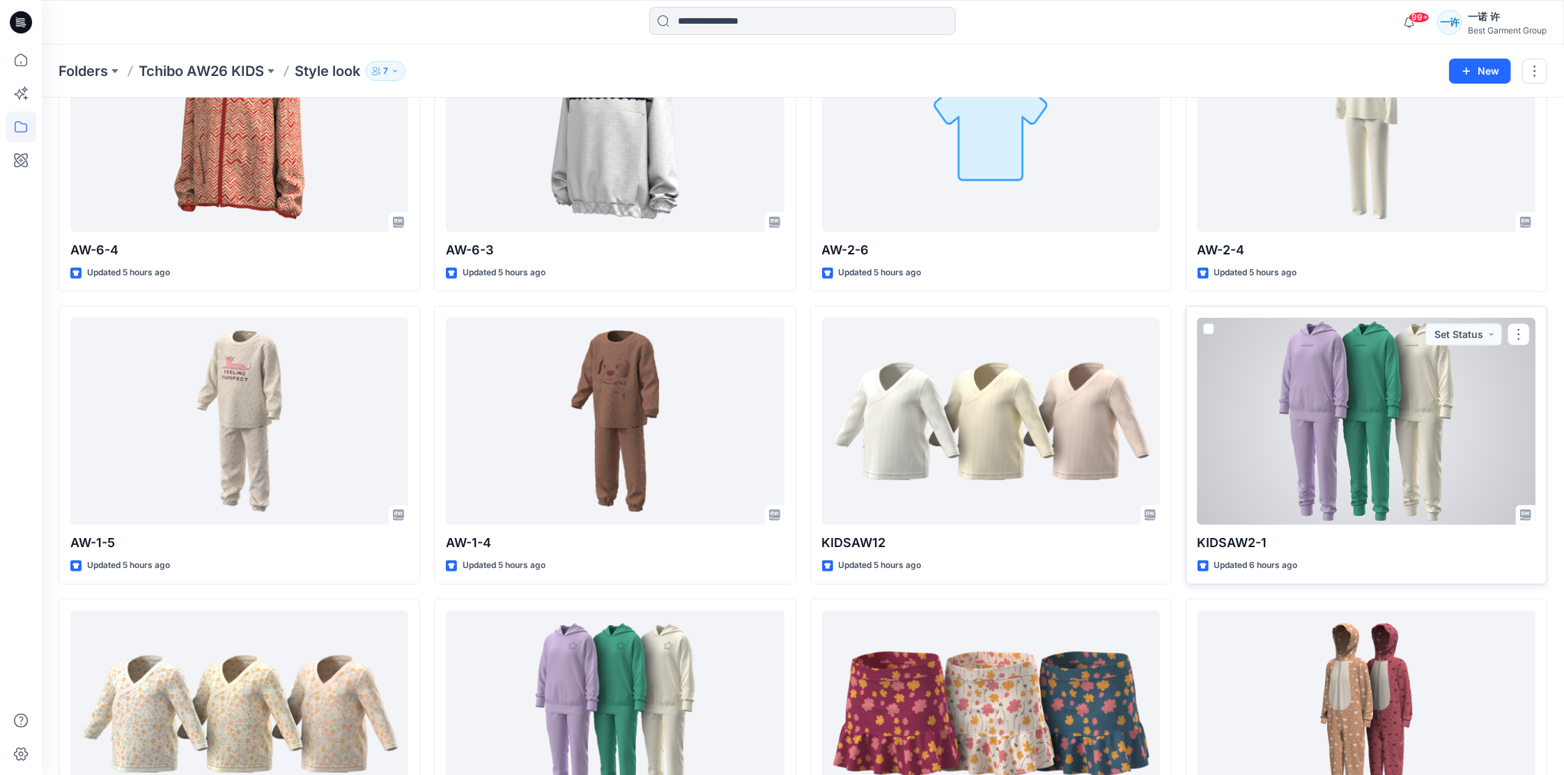
click at [1397, 391] on div at bounding box center [1367, 422] width 338 height 208
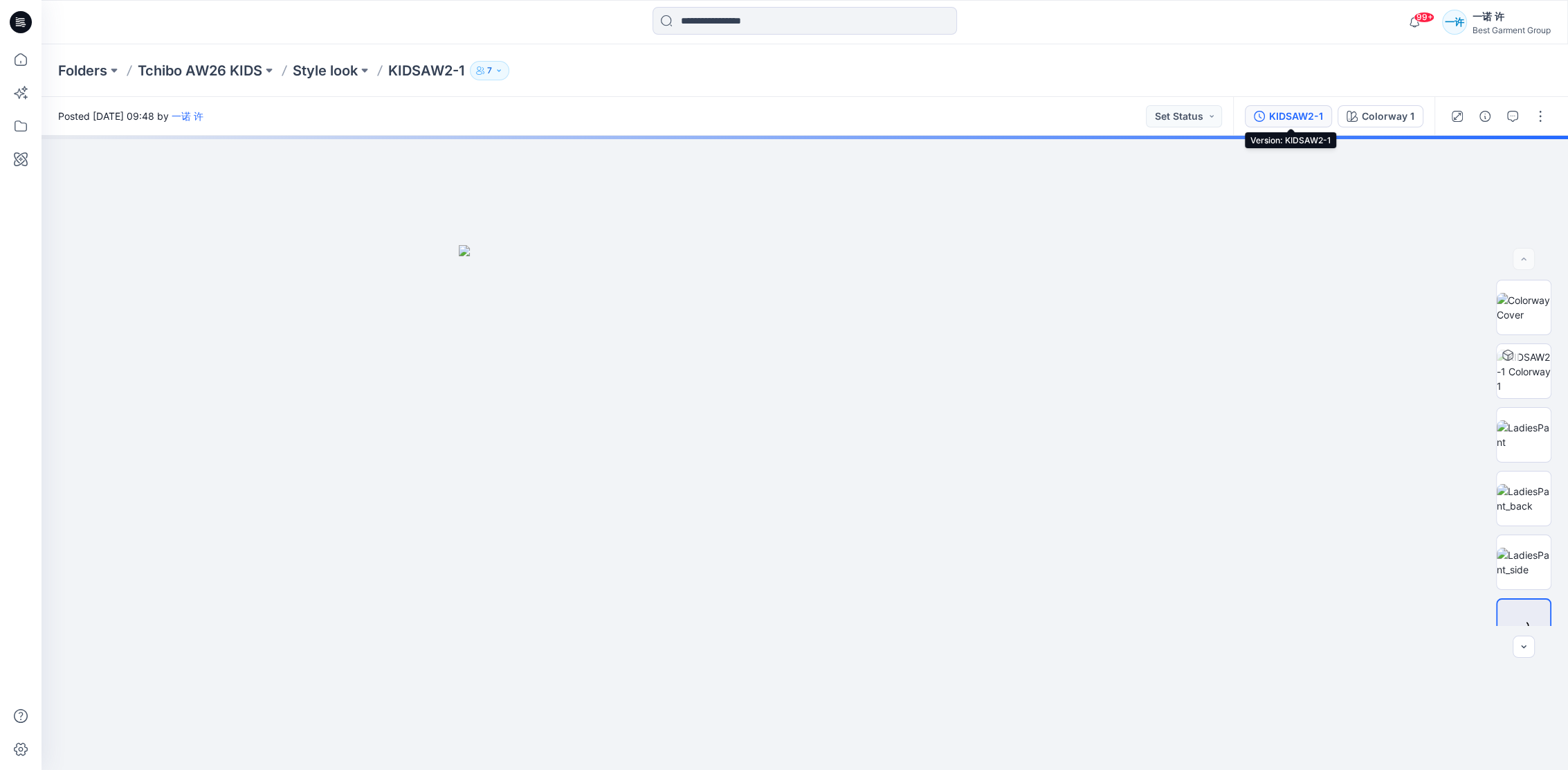
click at [1298, 119] on div "KIDSAW2-1" at bounding box center [1296, 115] width 54 height 15
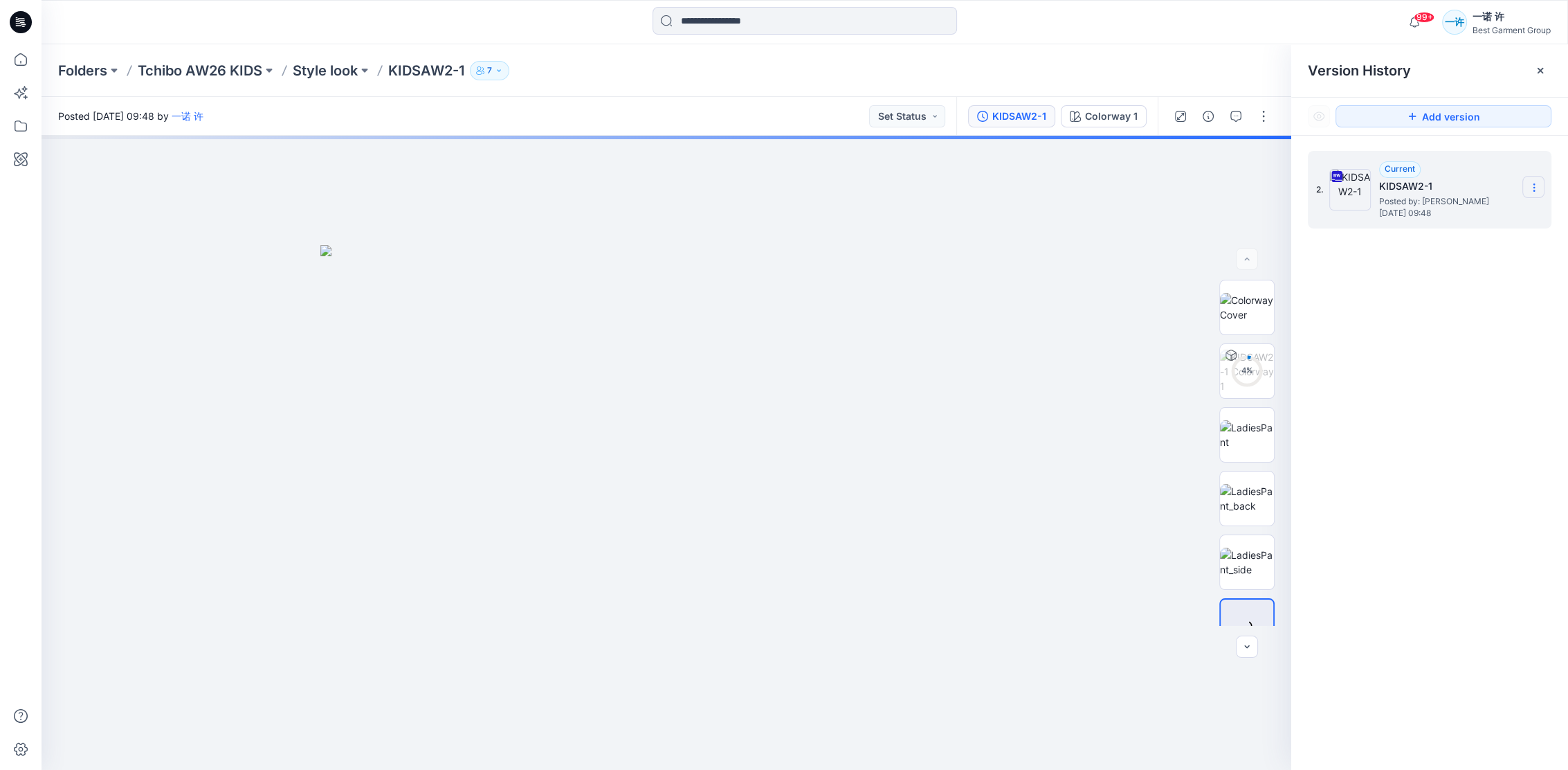
click at [1527, 185] on section at bounding box center [1533, 187] width 22 height 22
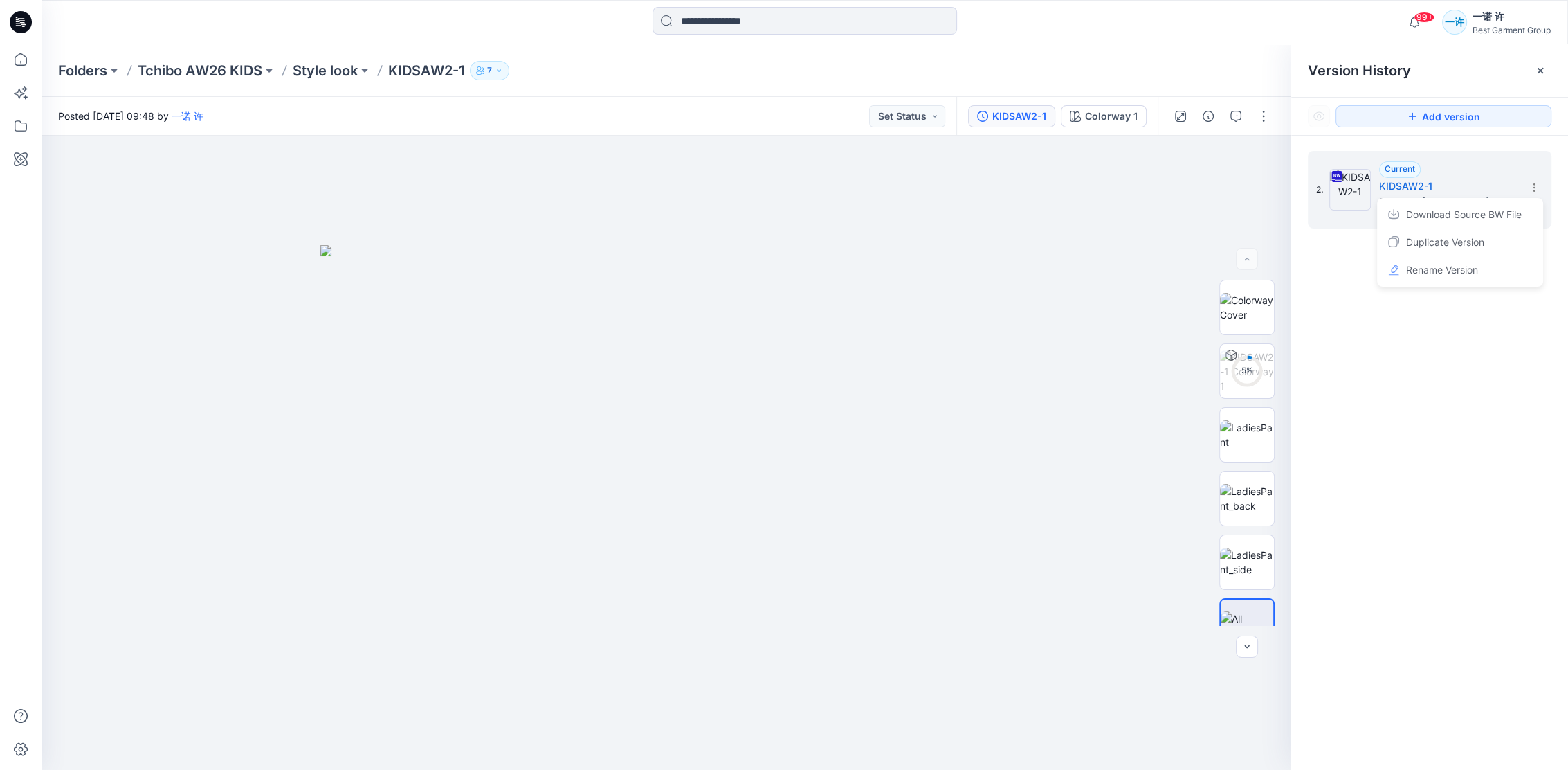
click at [1490, 407] on div "2. Current KIDSAW2-1 Posted by: 一诺 许 Saturday, August 16, 2025 09:48 Download S…" at bounding box center [1429, 463] width 277 height 655
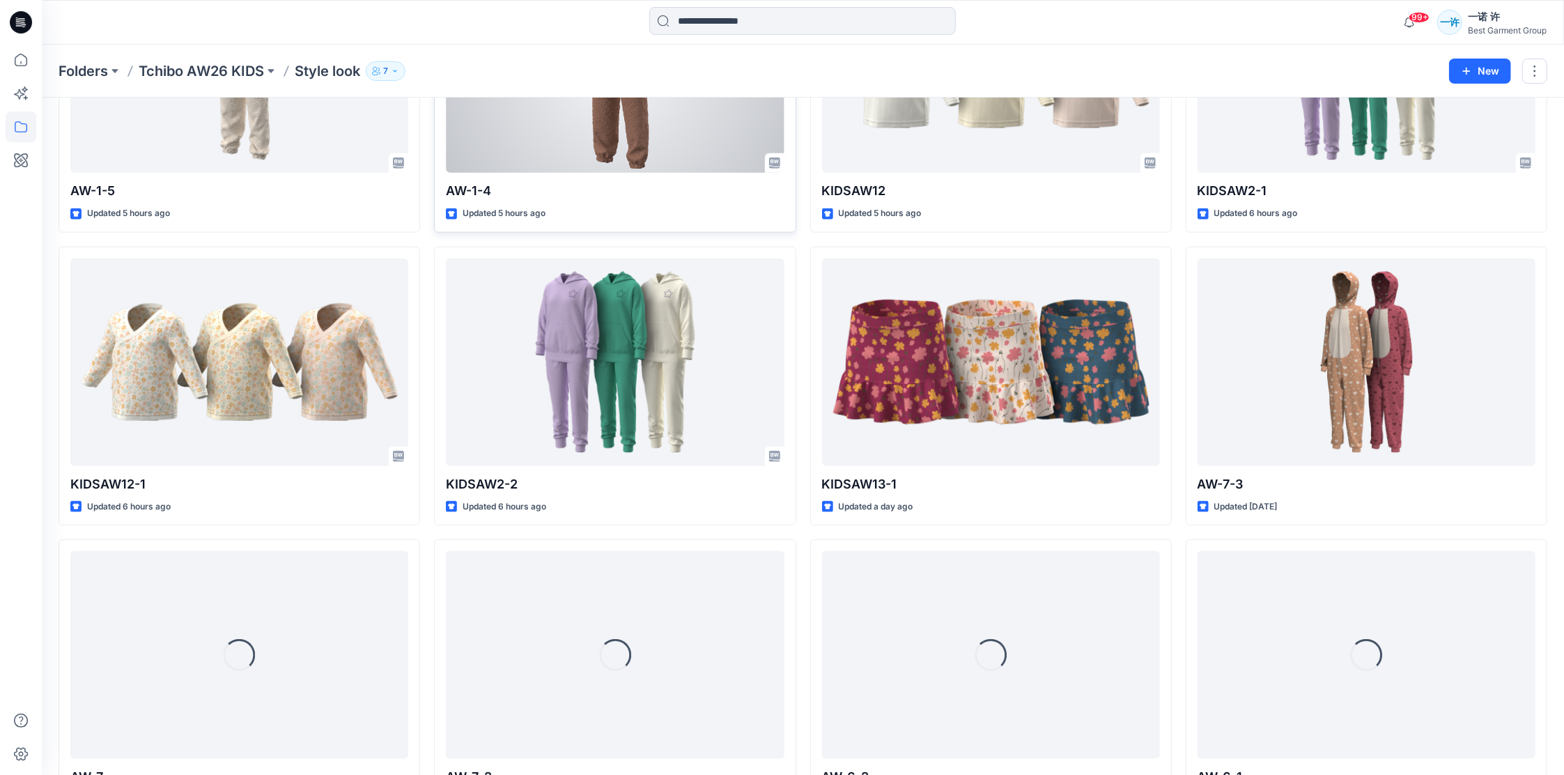
scroll to position [1376, 0]
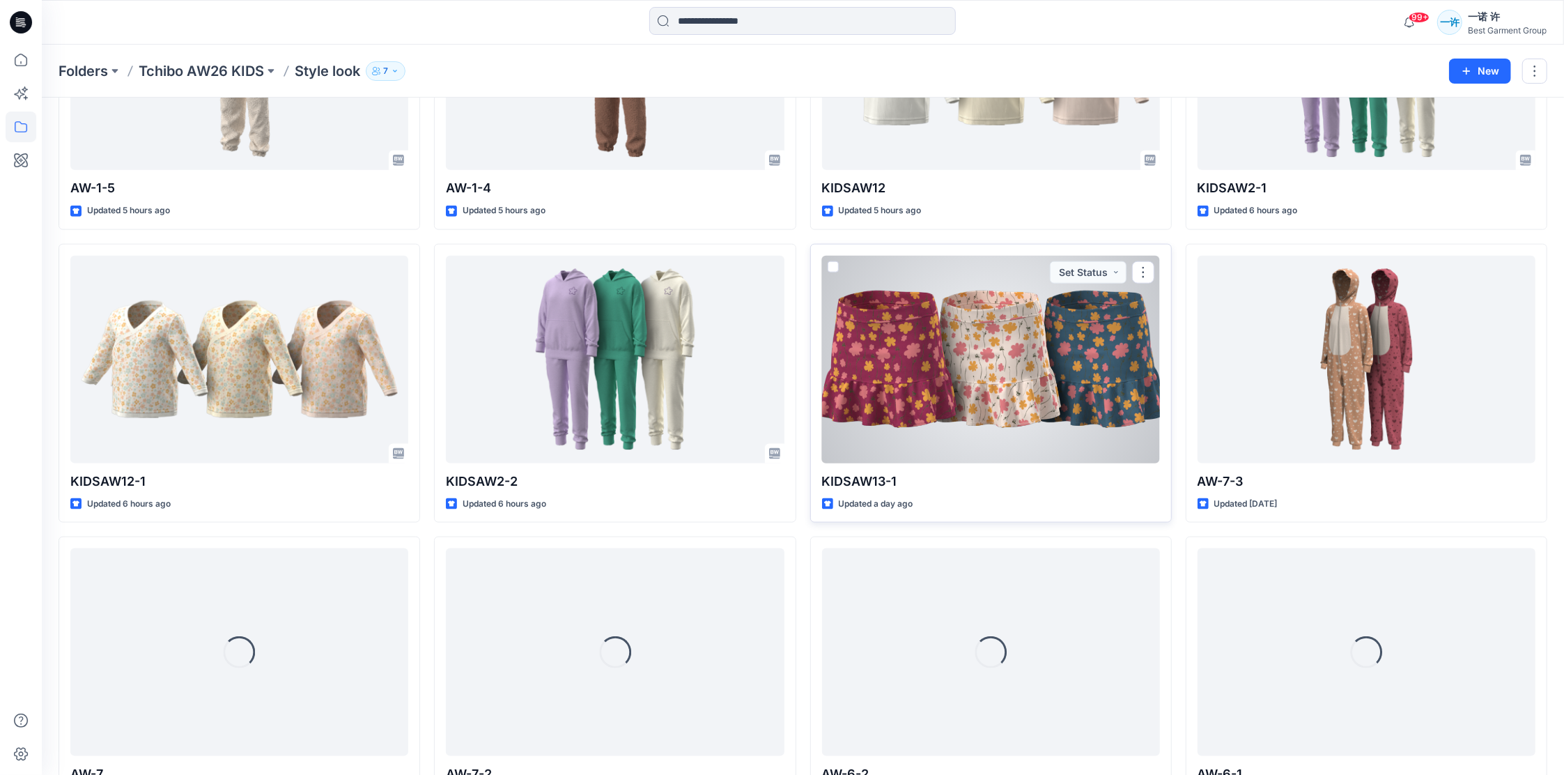
click at [1012, 342] on div at bounding box center [991, 360] width 338 height 208
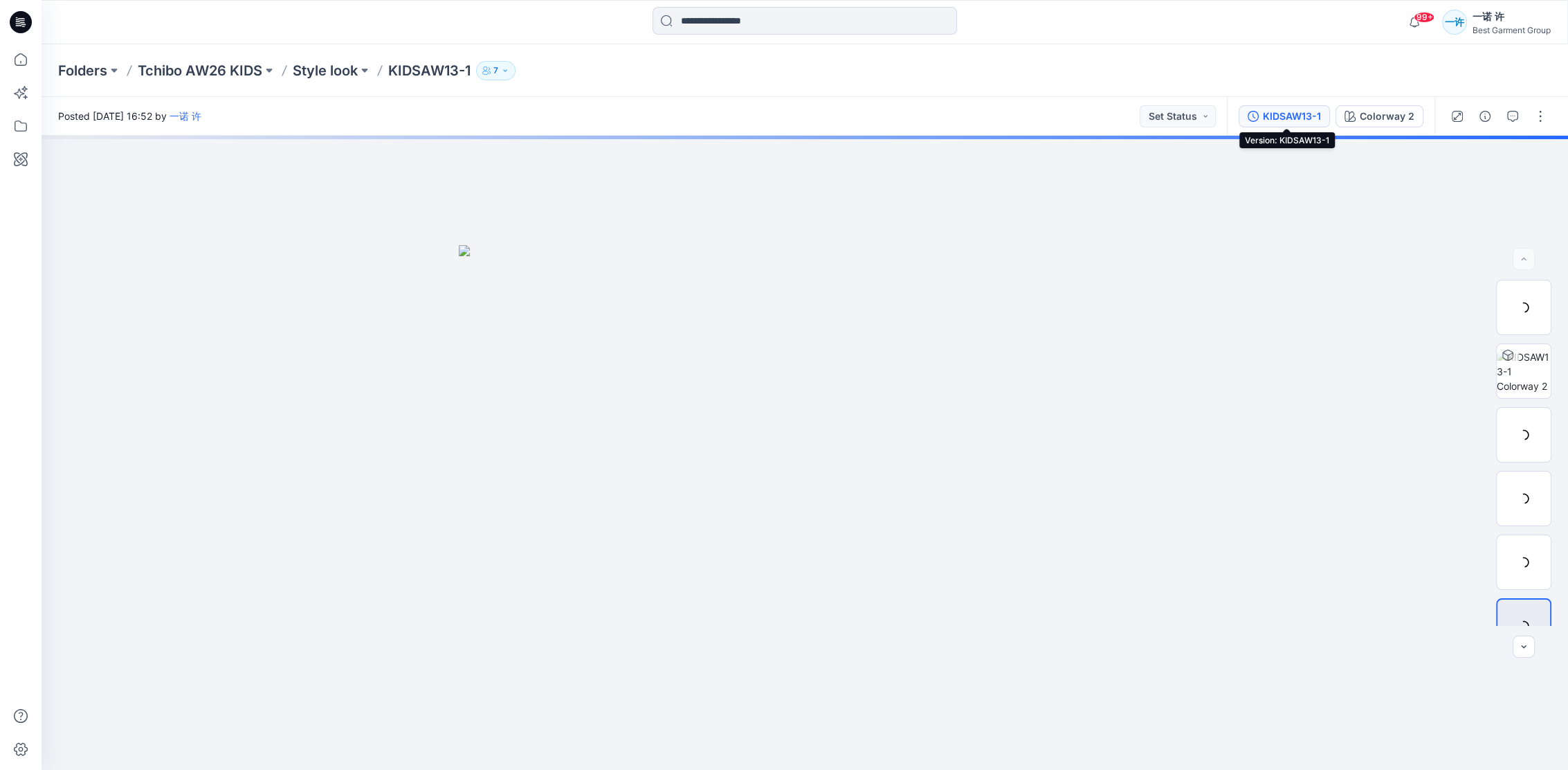
click at [1304, 113] on div "KIDSAW13-1" at bounding box center [1292, 115] width 59 height 15
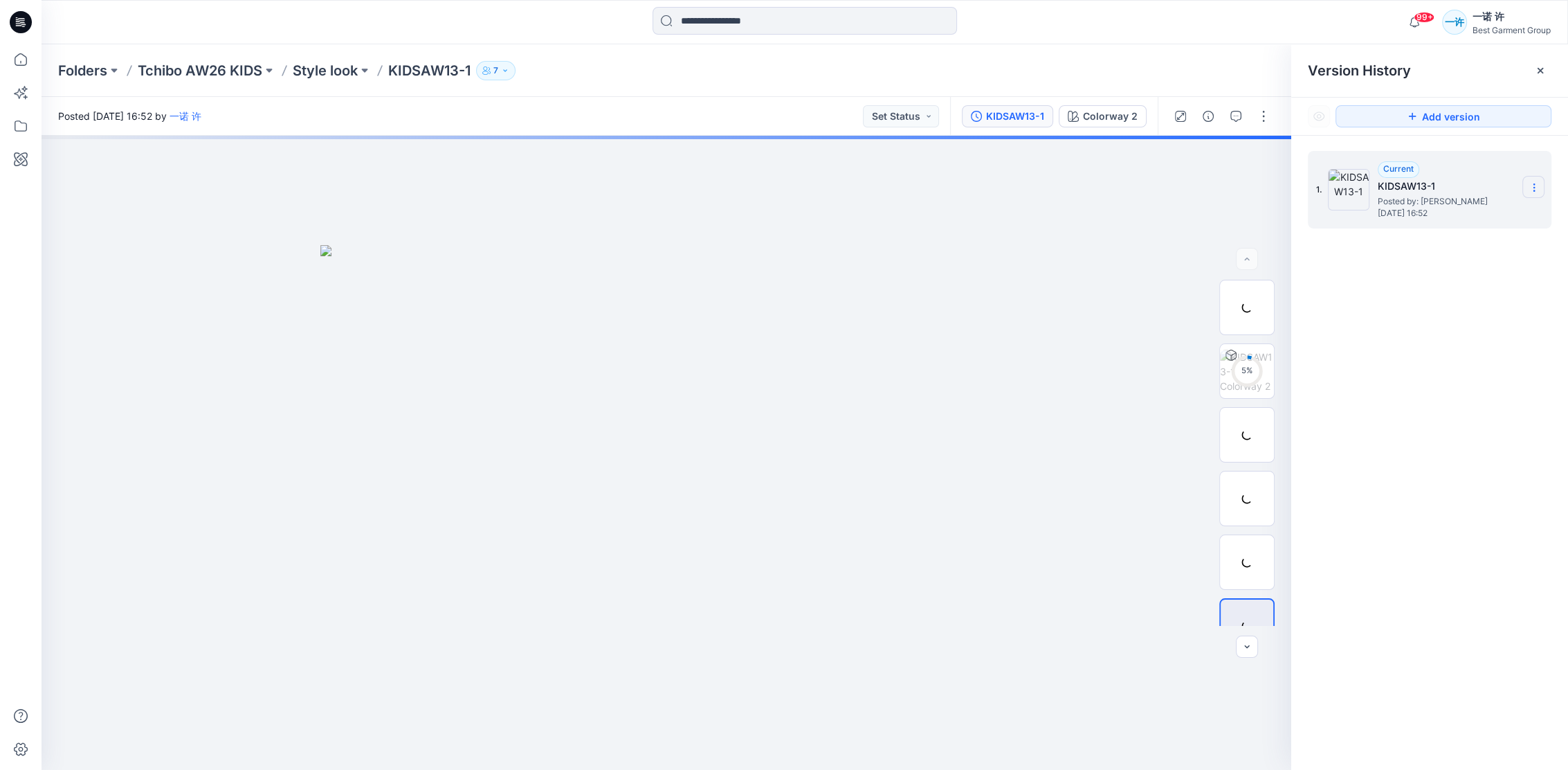
click at [1526, 191] on section at bounding box center [1533, 187] width 22 height 22
click at [1462, 319] on div "1. Current KIDSAW13-1 Posted by: 一诺 许 Wednesday, August 13, 2025 16:52" at bounding box center [1429, 463] width 277 height 655
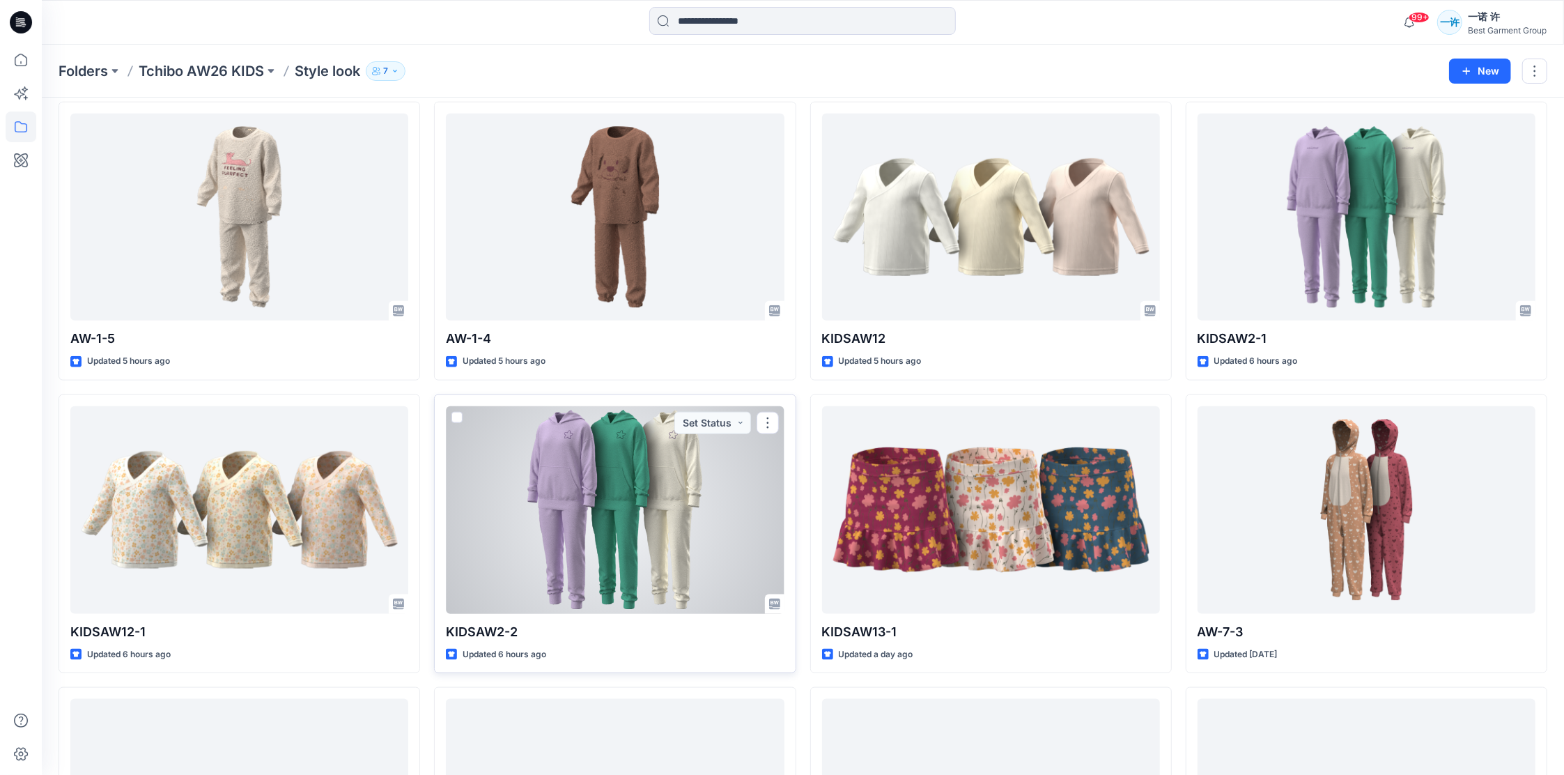
scroll to position [1283, 0]
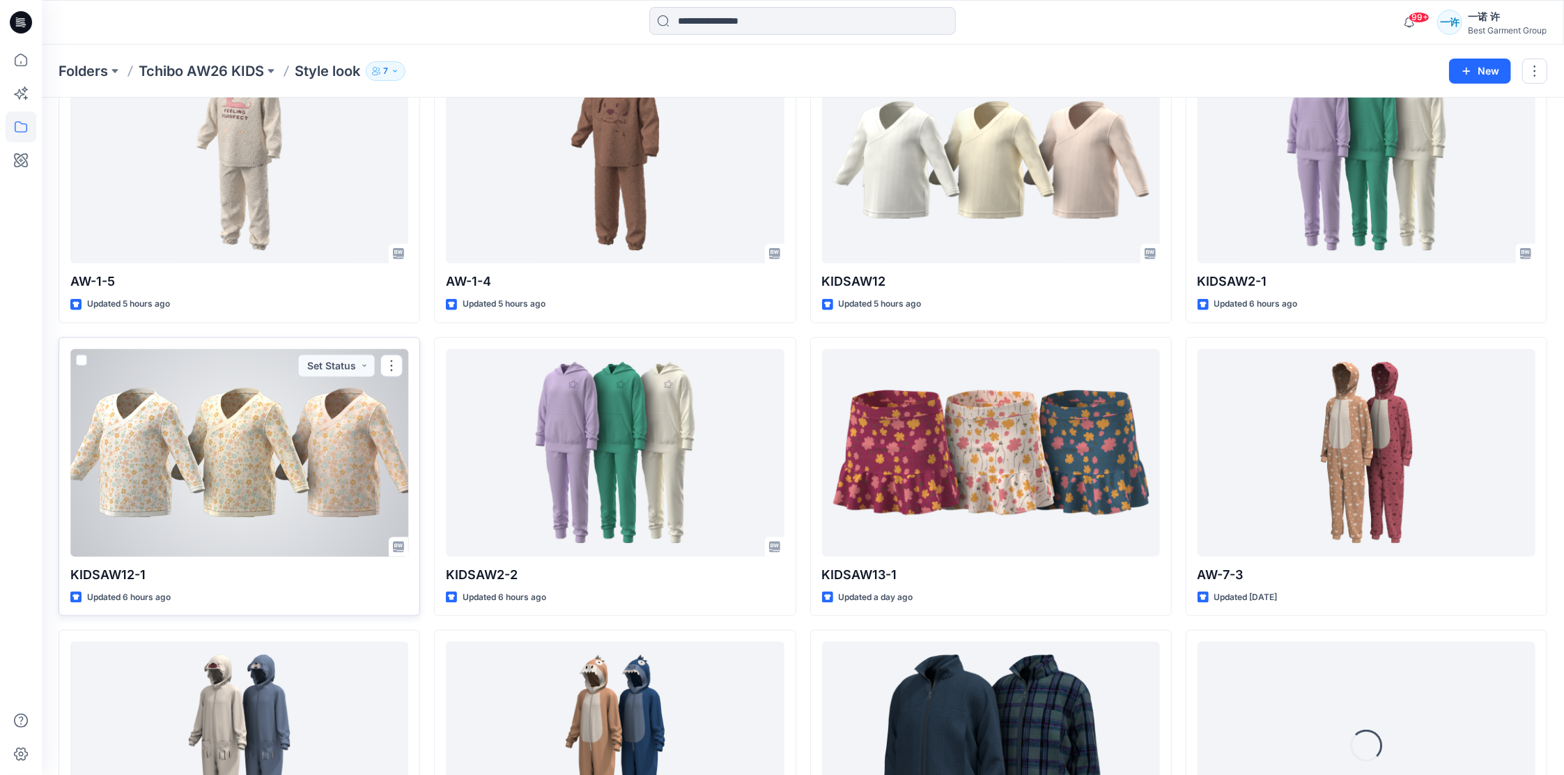
click at [197, 443] on div at bounding box center [239, 453] width 338 height 208
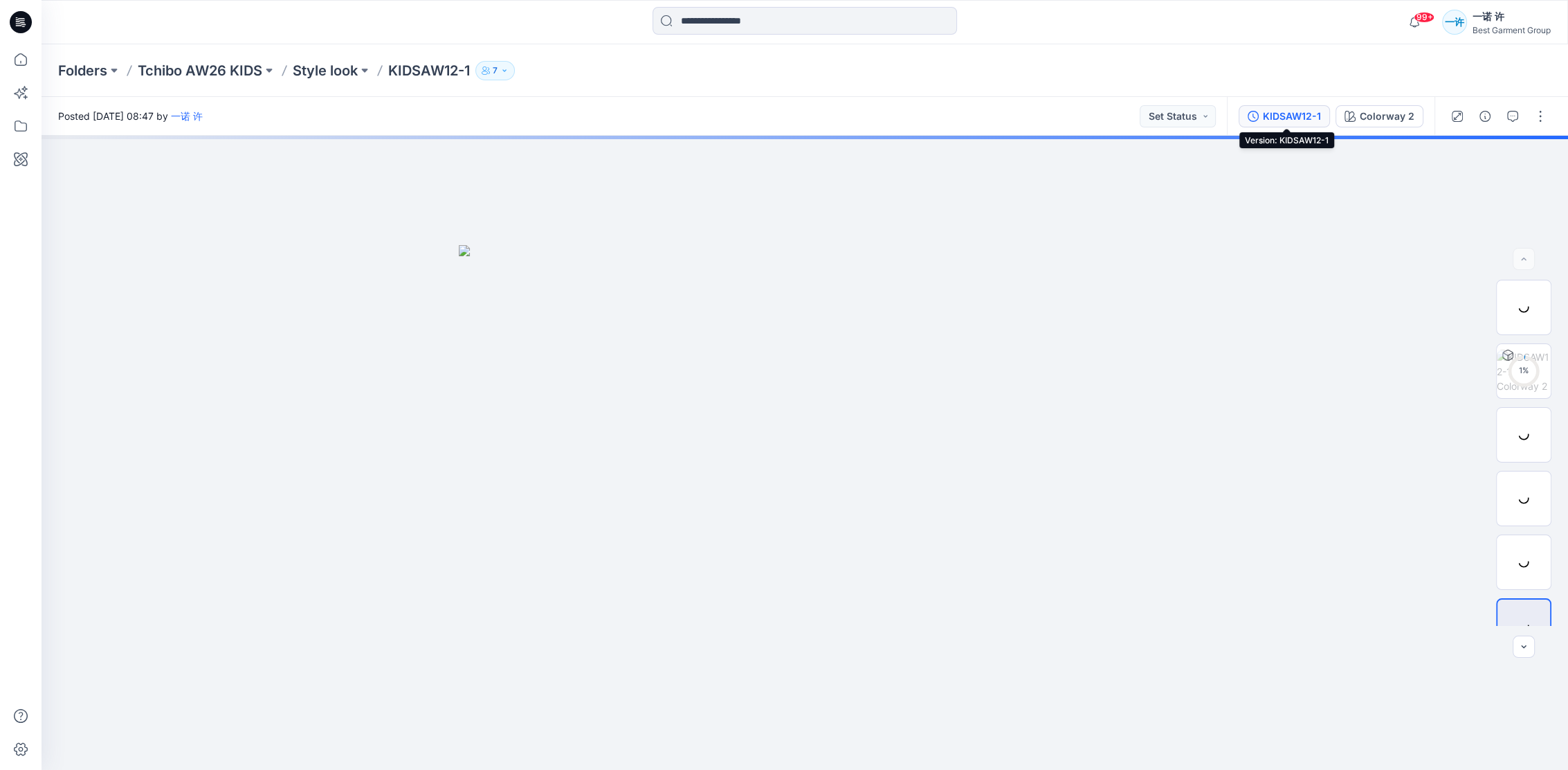
click at [1308, 113] on div "KIDSAW12-1" at bounding box center [1292, 115] width 59 height 15
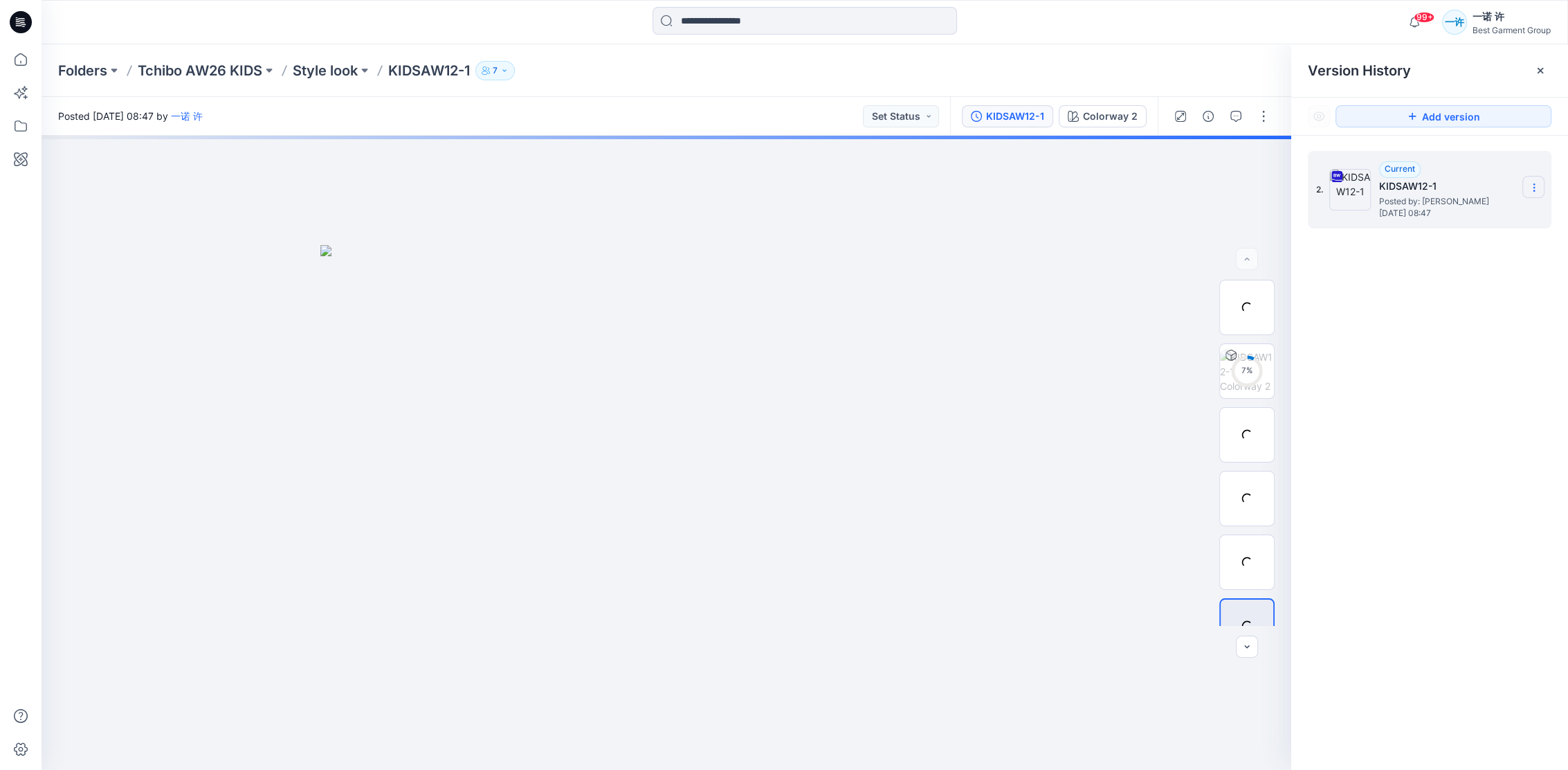
click at [1533, 185] on icon at bounding box center [1533, 187] width 11 height 11
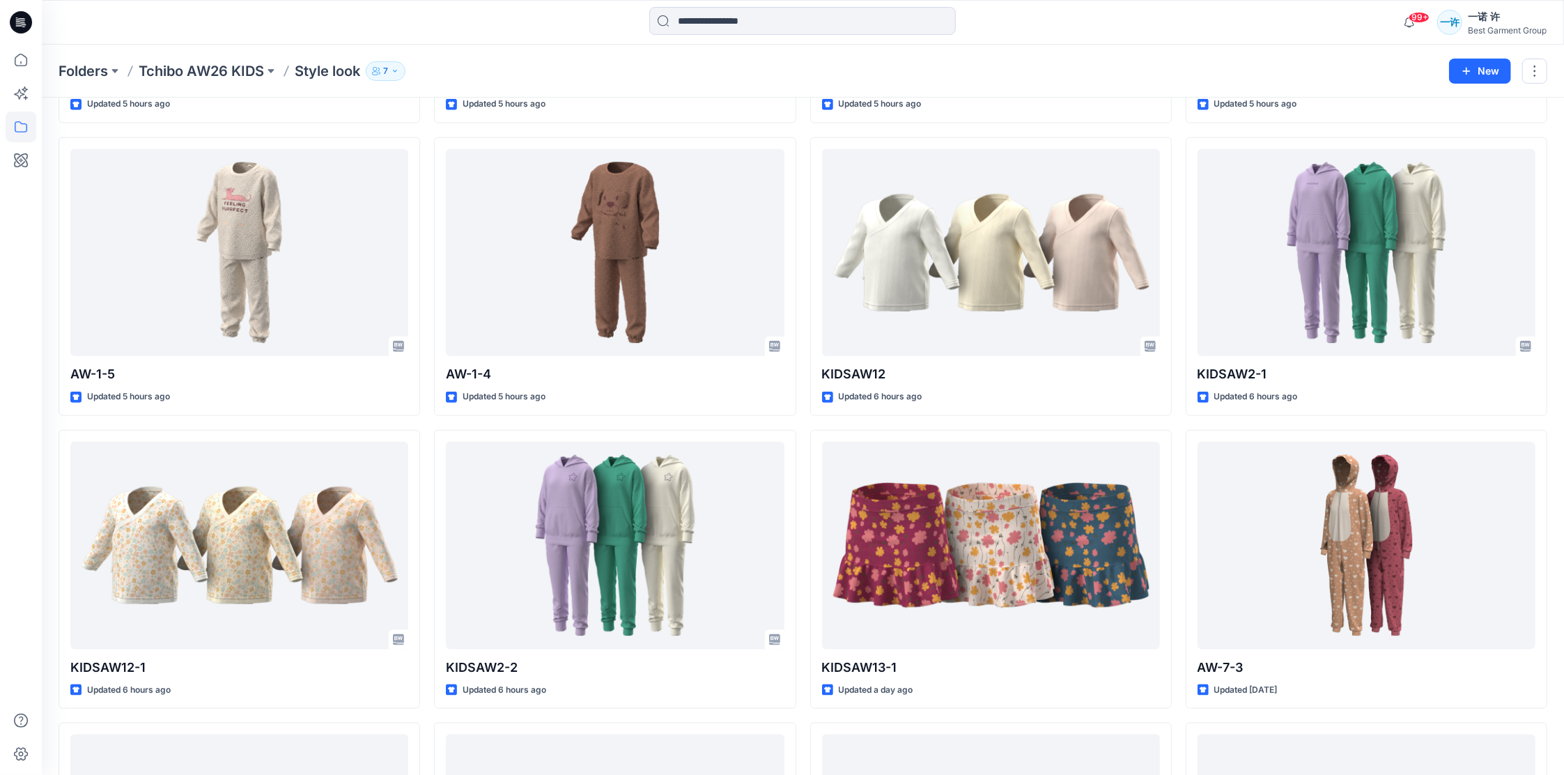
scroll to position [1283, 0]
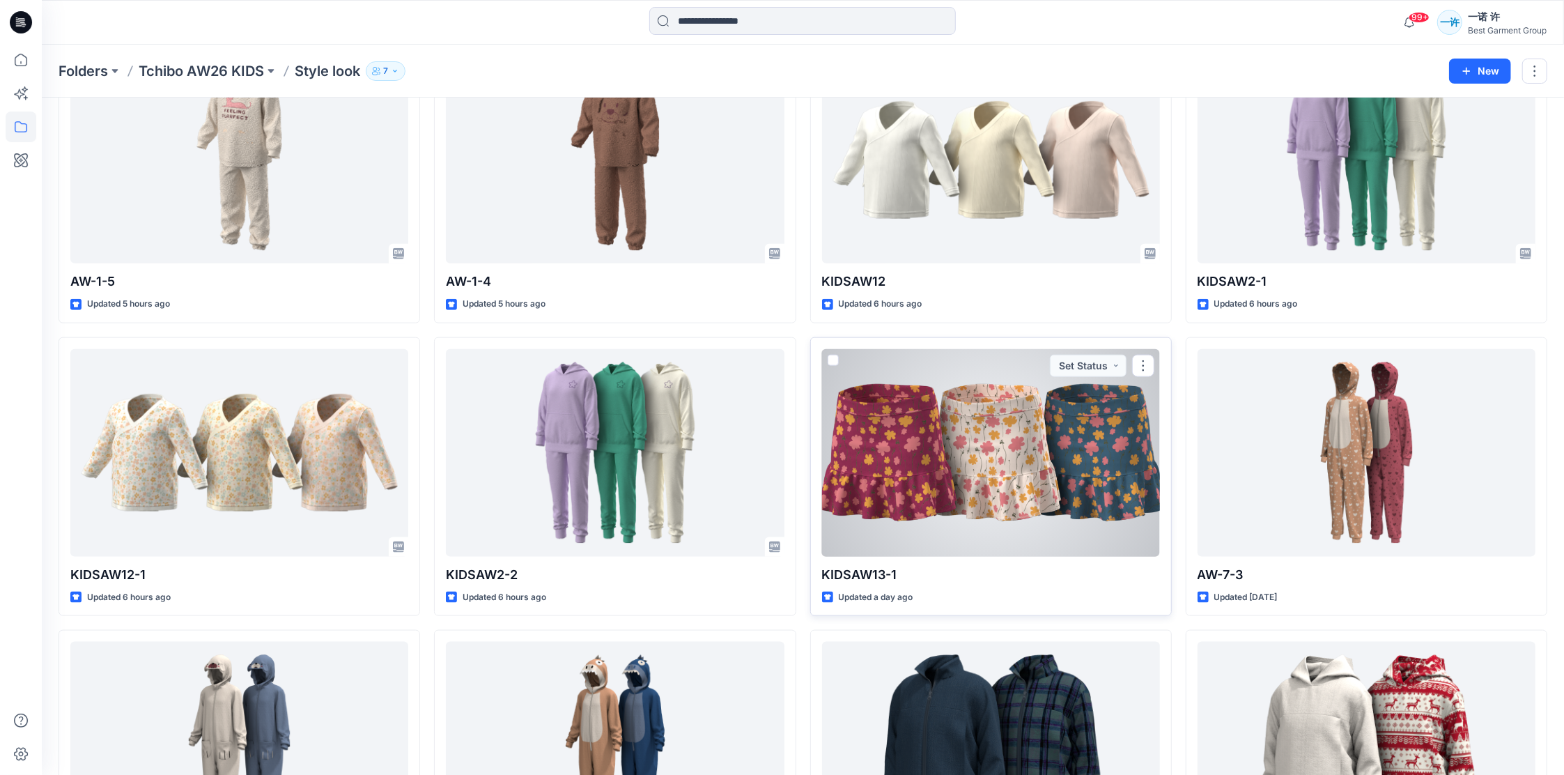
click at [1094, 444] on div at bounding box center [991, 453] width 338 height 208
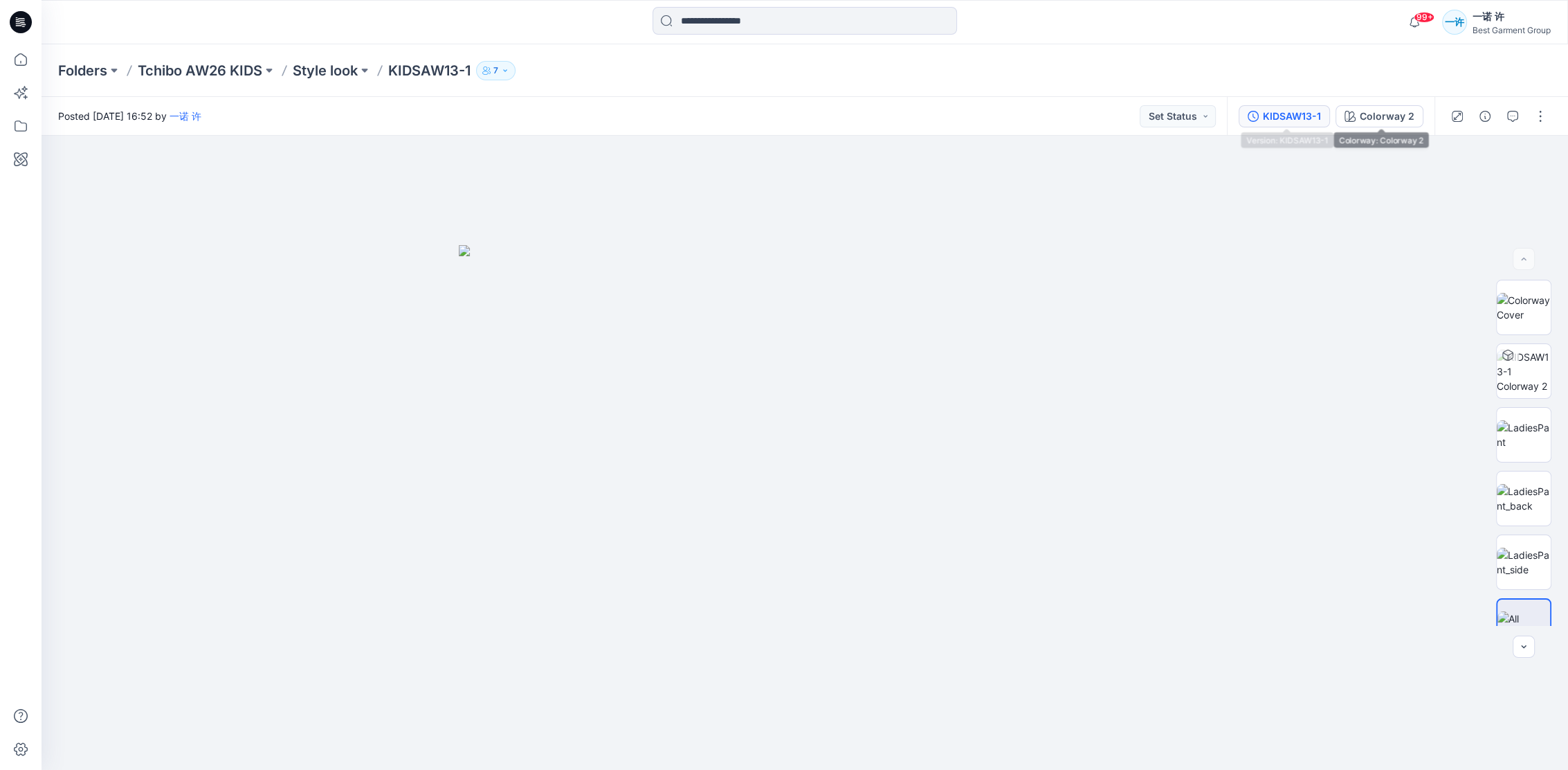
click at [1306, 114] on div "KIDSAW13-1" at bounding box center [1292, 115] width 59 height 15
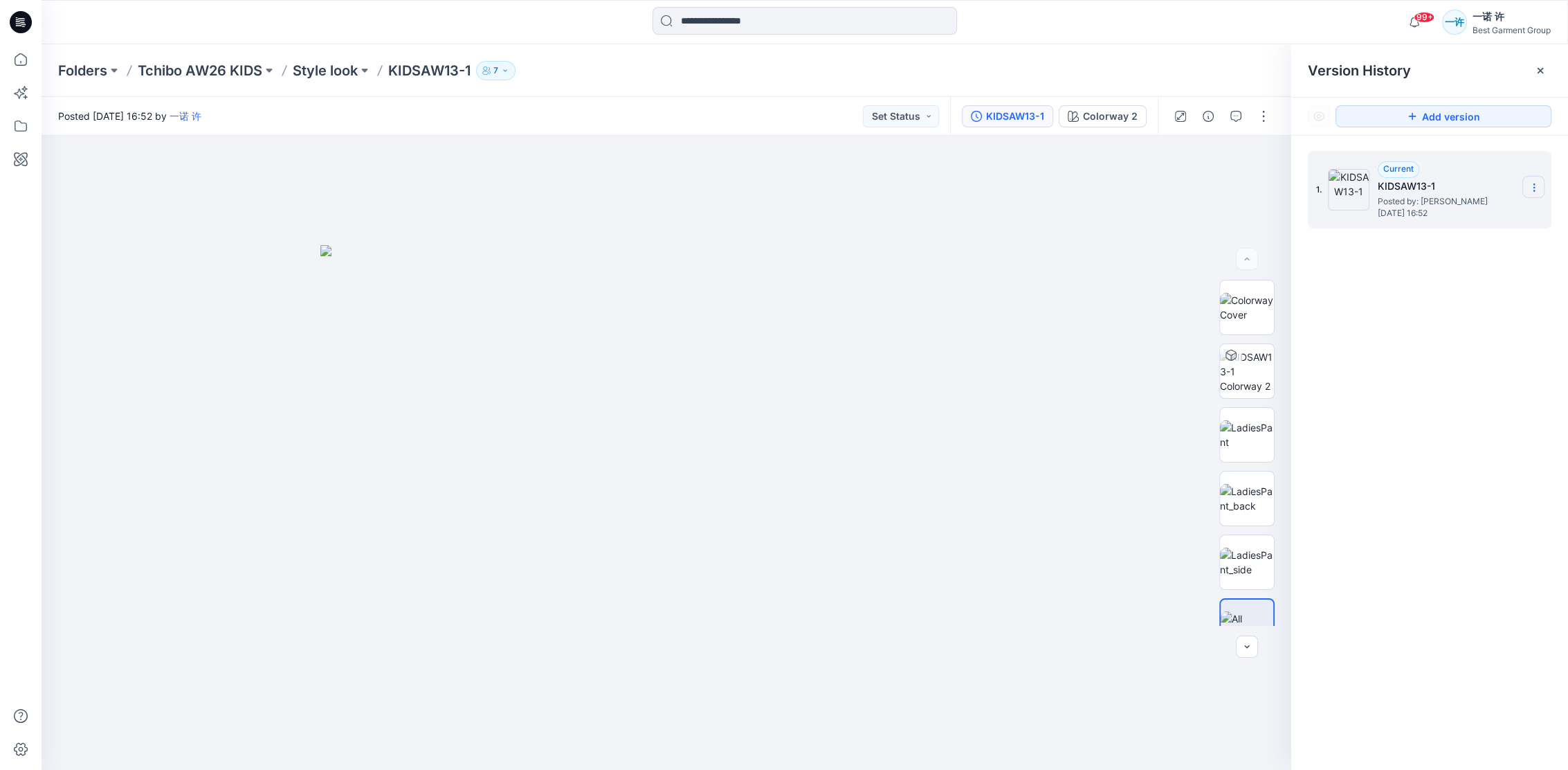
click at [1540, 186] on section at bounding box center [1533, 187] width 22 height 22
click at [1489, 316] on div "1. Current KIDSAW13-1 Posted by: 一诺 许 Wednesday, August 13, 2025 16:52 Duplicat…" at bounding box center [1429, 463] width 277 height 655
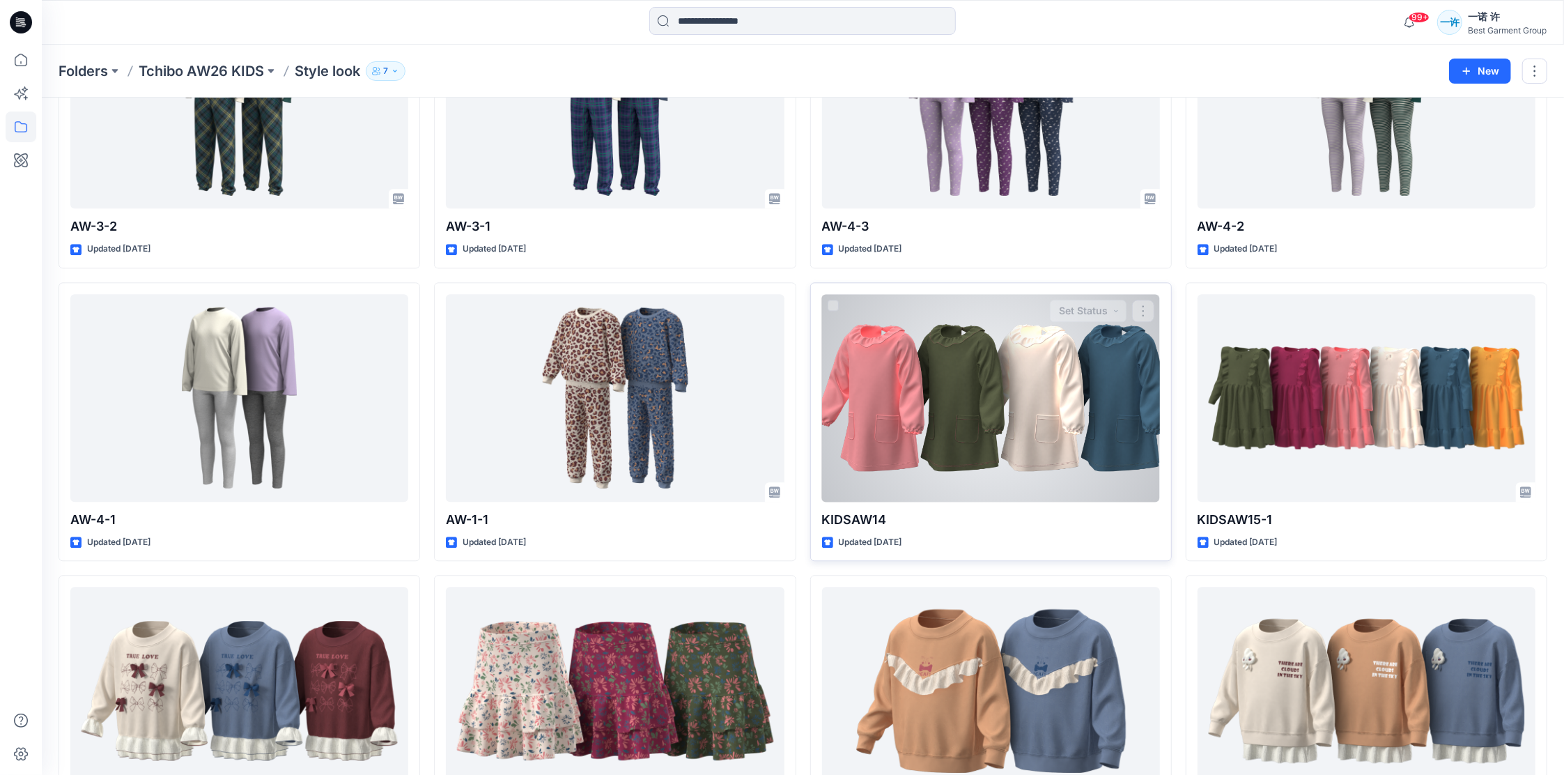
scroll to position [2812, 0]
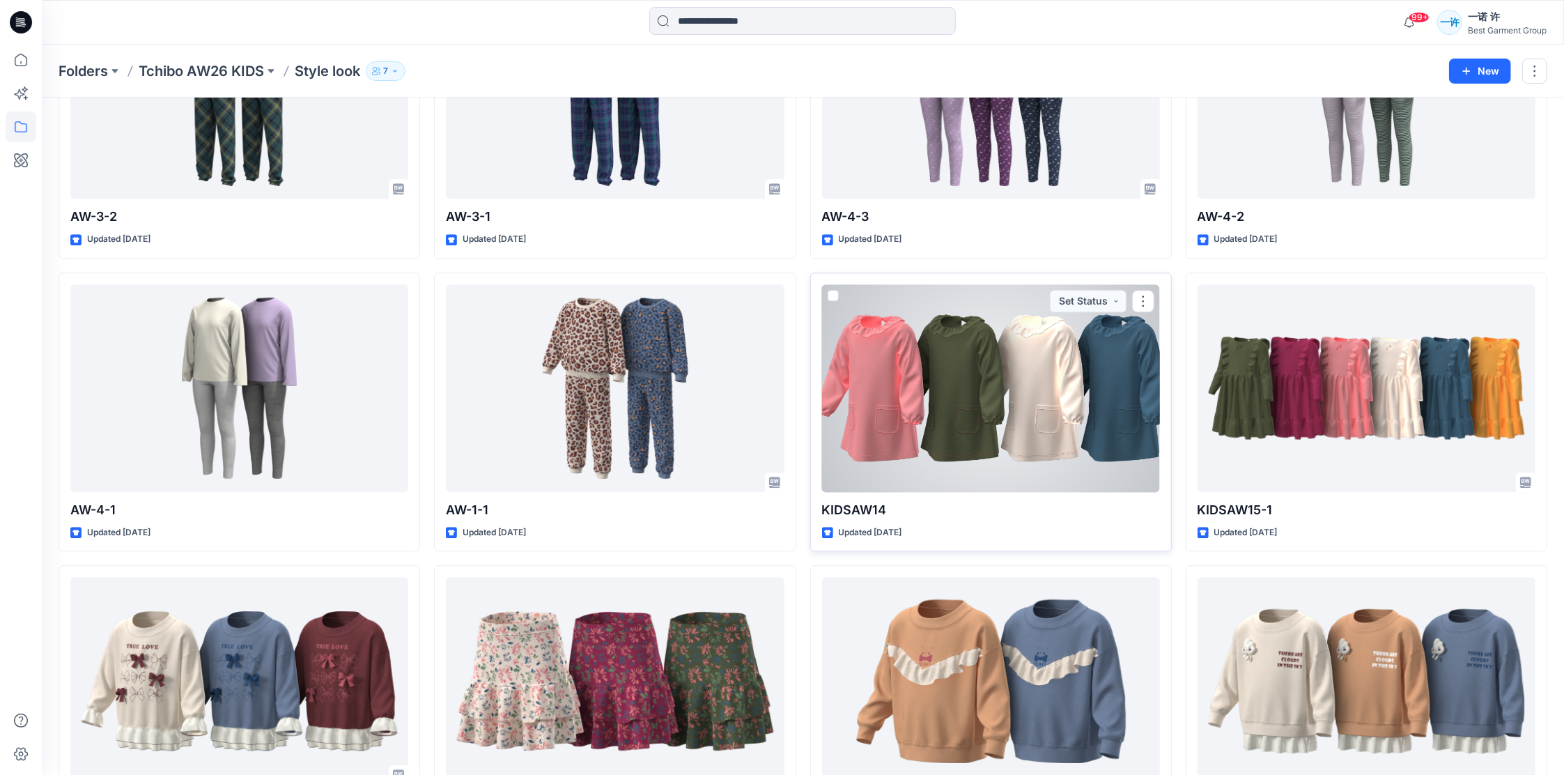
click at [1064, 392] on div at bounding box center [991, 388] width 338 height 208
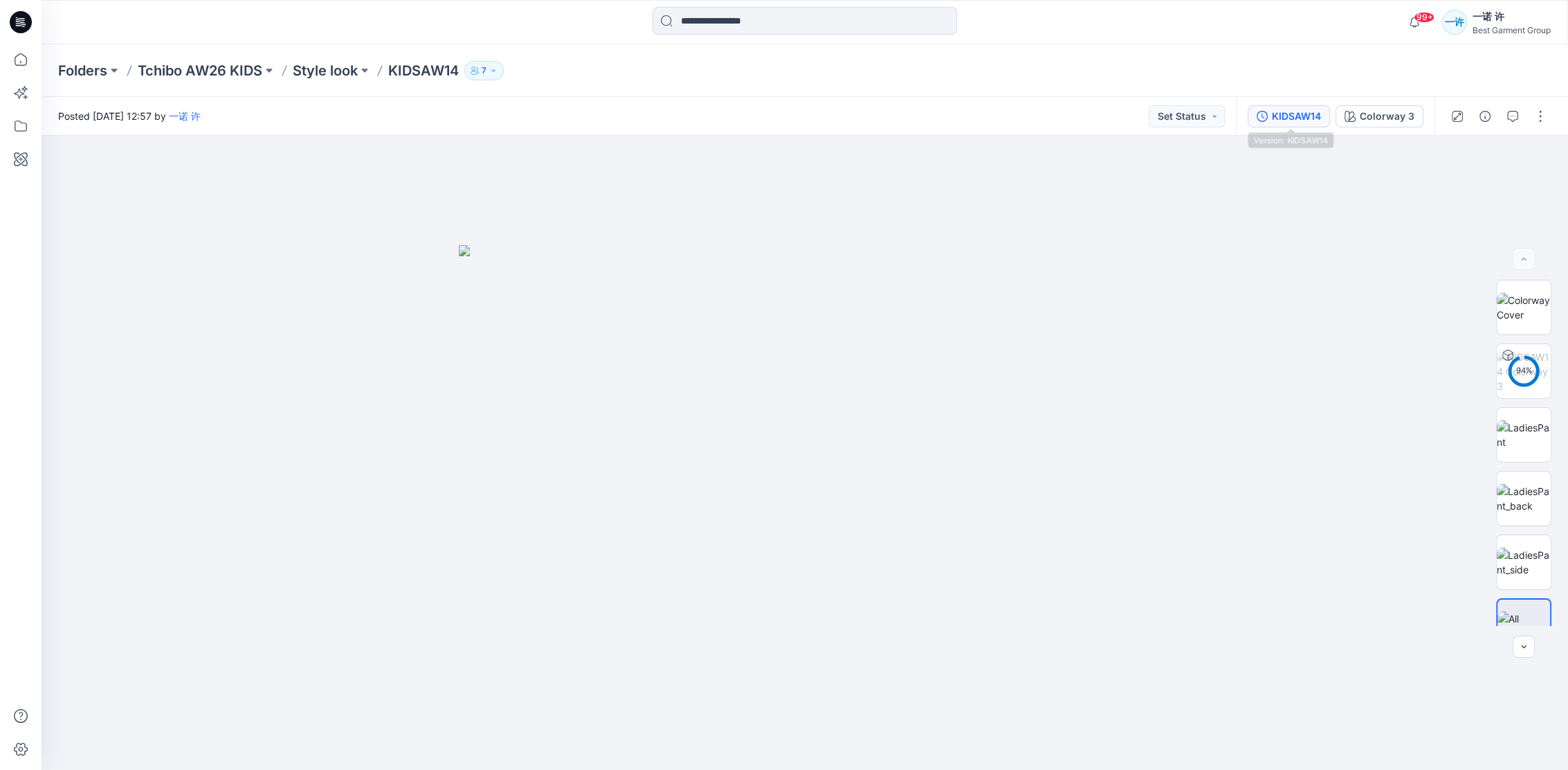
click at [1279, 119] on div "KIDSAW14" at bounding box center [1296, 115] width 49 height 15
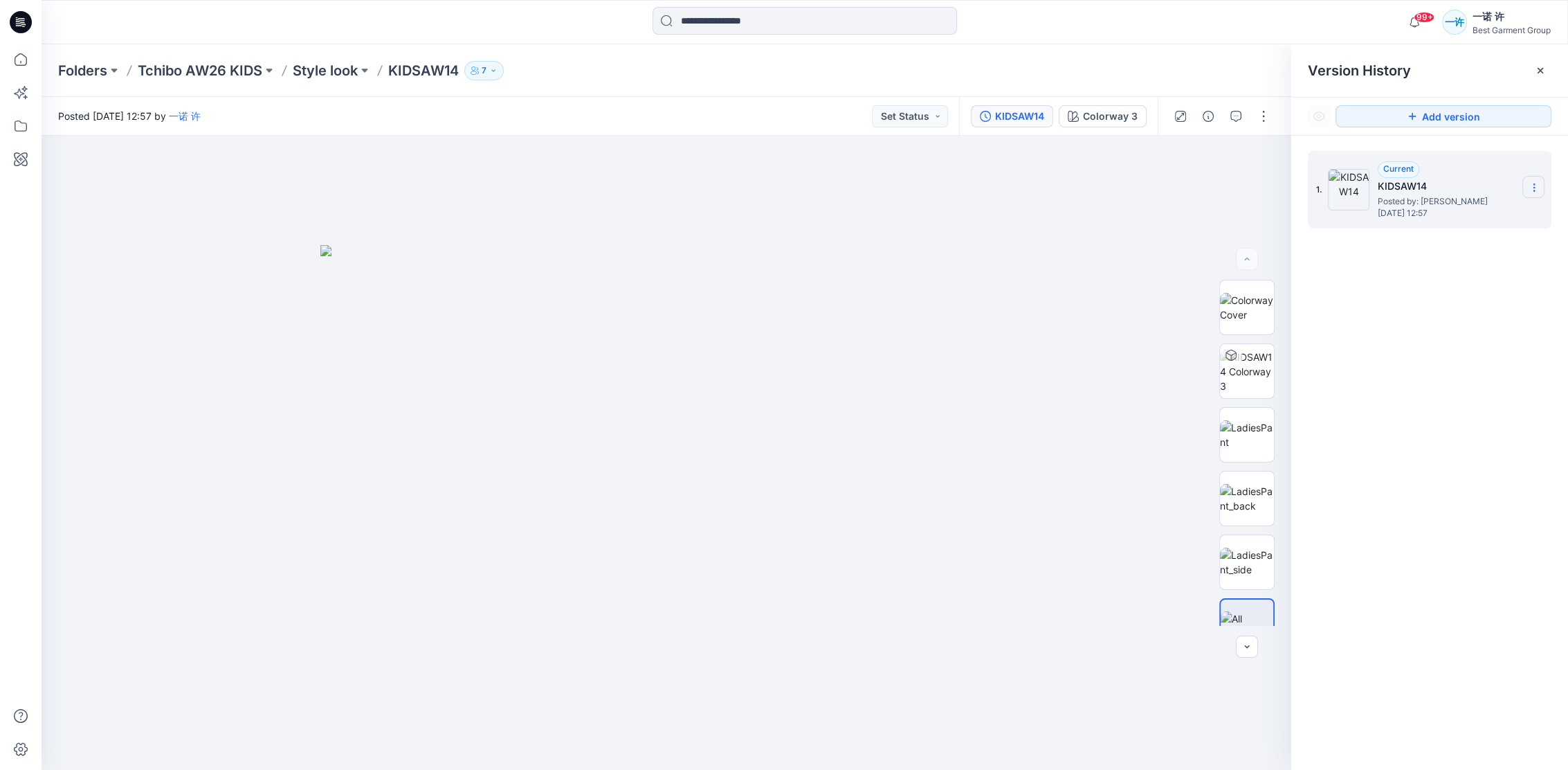
click at [1536, 182] on icon at bounding box center [1533, 187] width 11 height 11
click at [1501, 321] on div "1. Current KIDSAW14 Posted by: 一诺 许 Thursday, August 14, 2025 12:57" at bounding box center [1429, 463] width 277 height 655
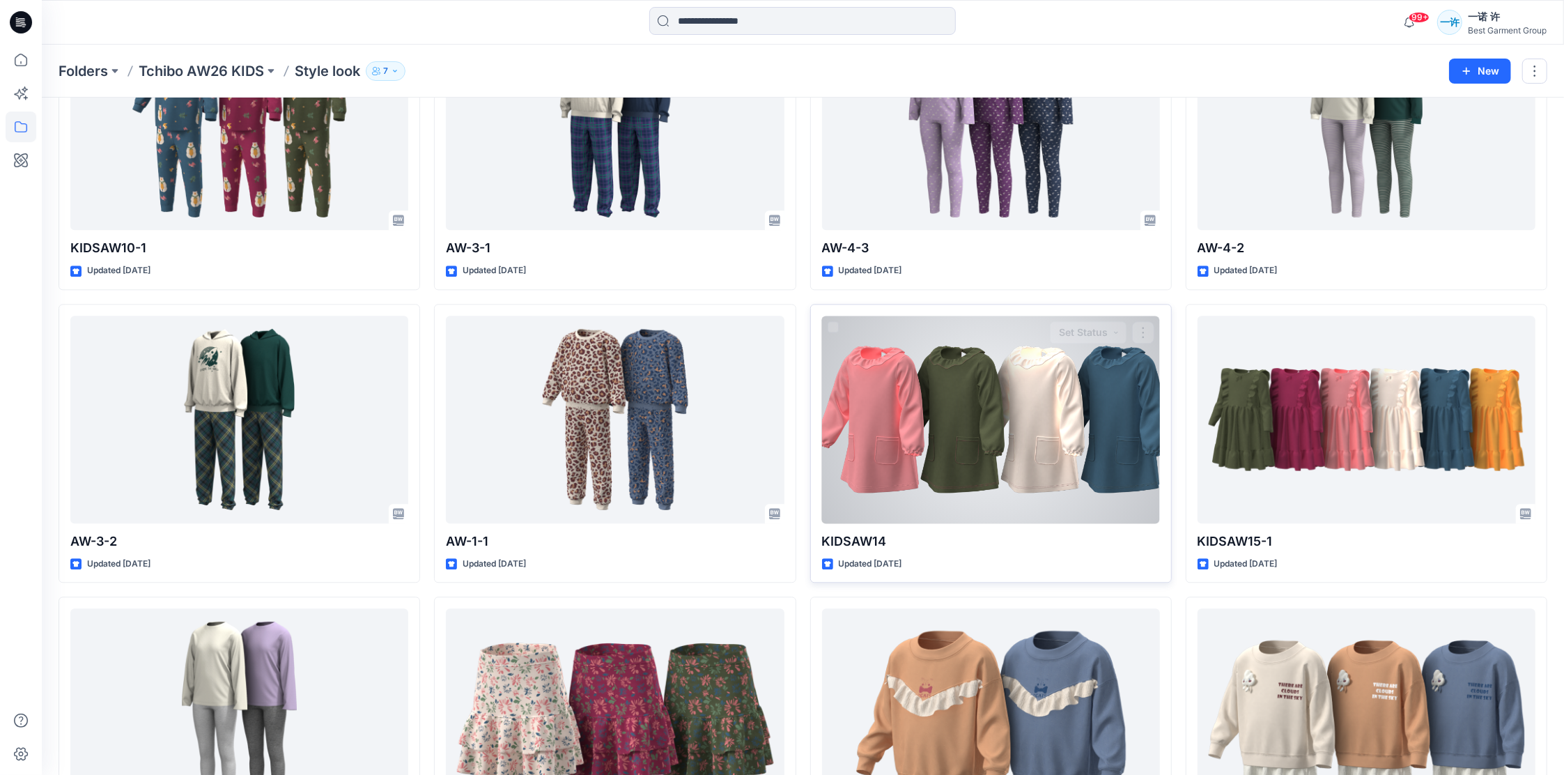
scroll to position [2788, 0]
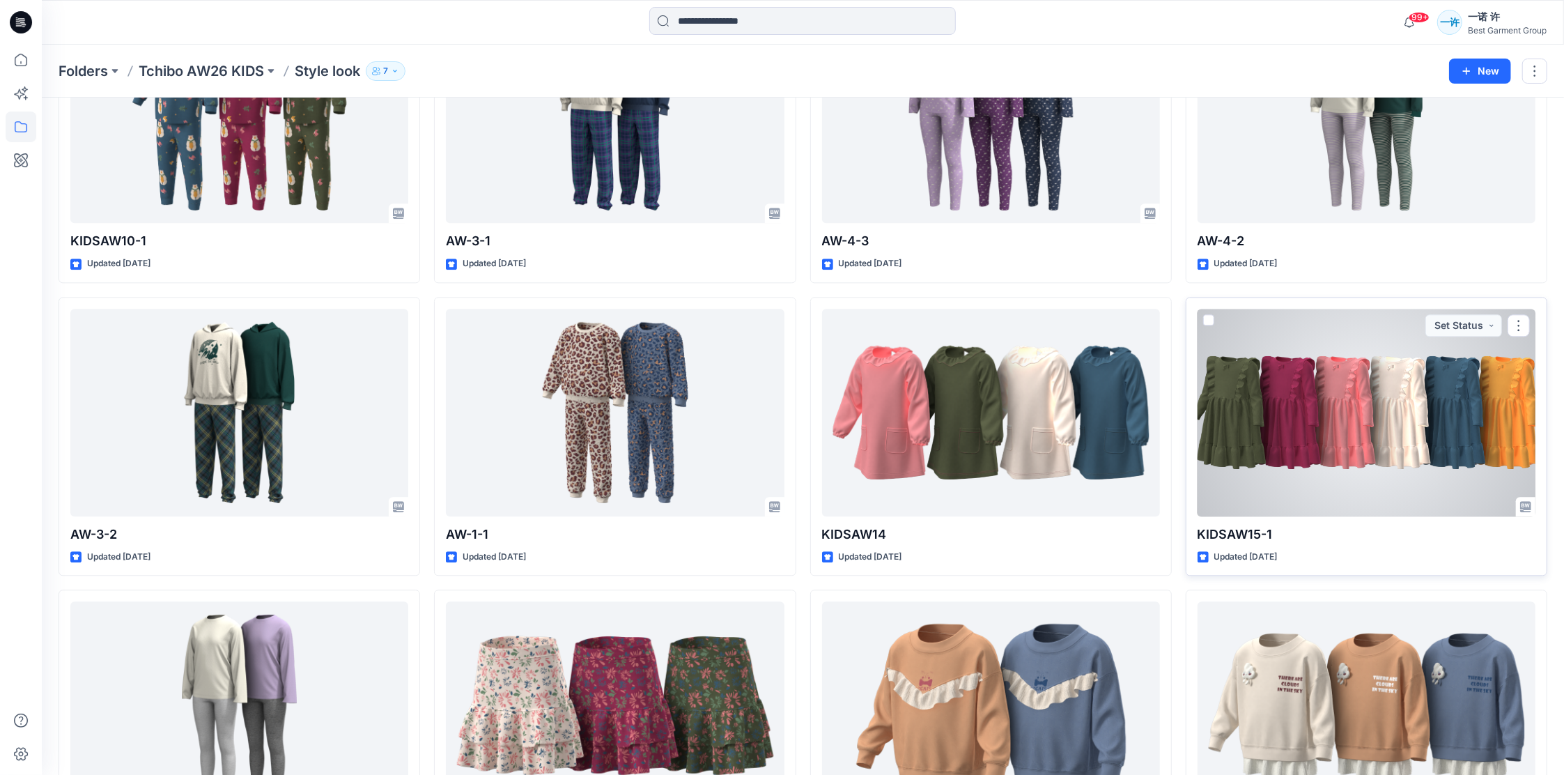
click at [1252, 424] on div at bounding box center [1367, 413] width 338 height 208
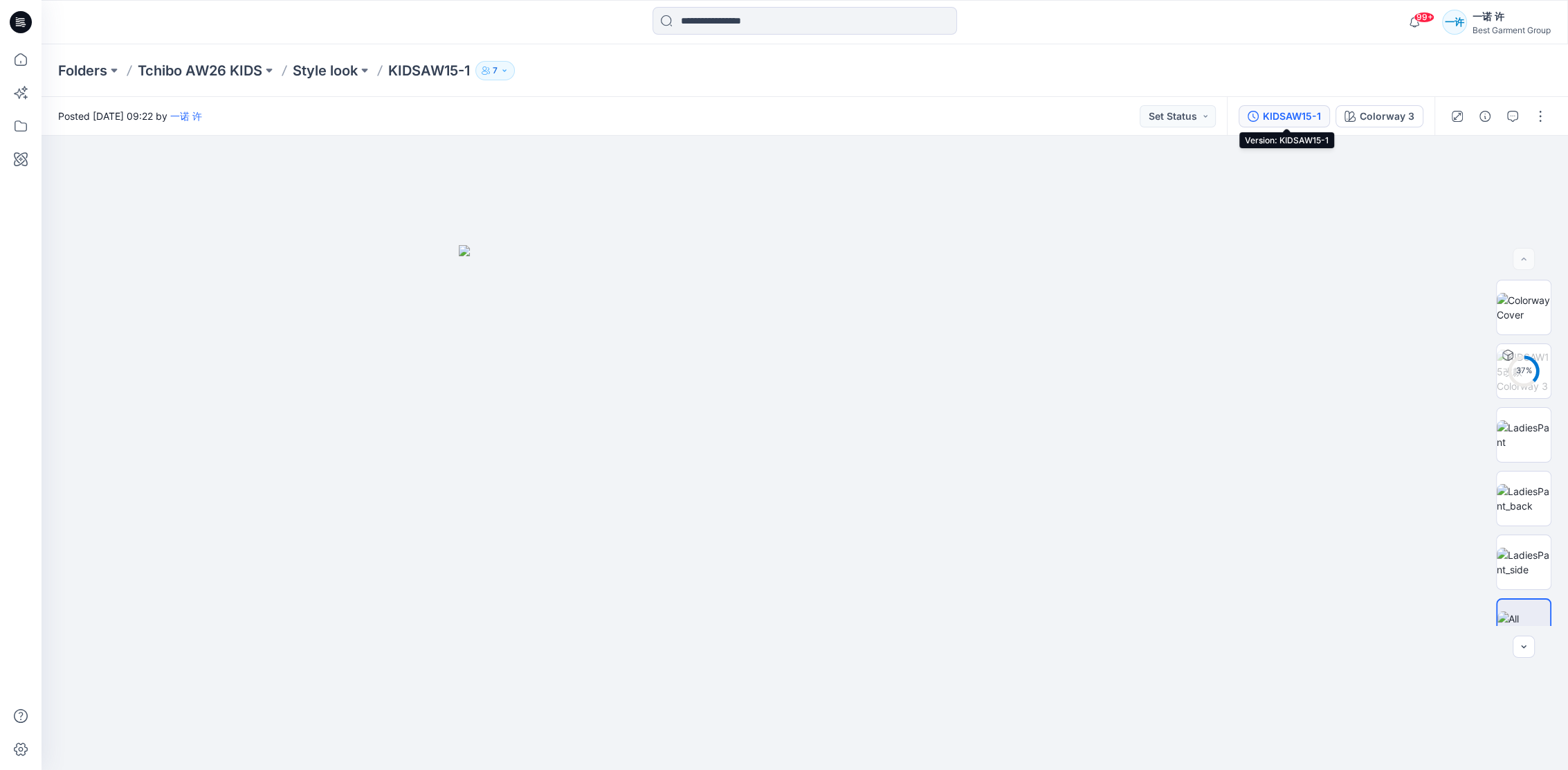
click at [1277, 114] on div "KIDSAW15-1" at bounding box center [1292, 115] width 59 height 15
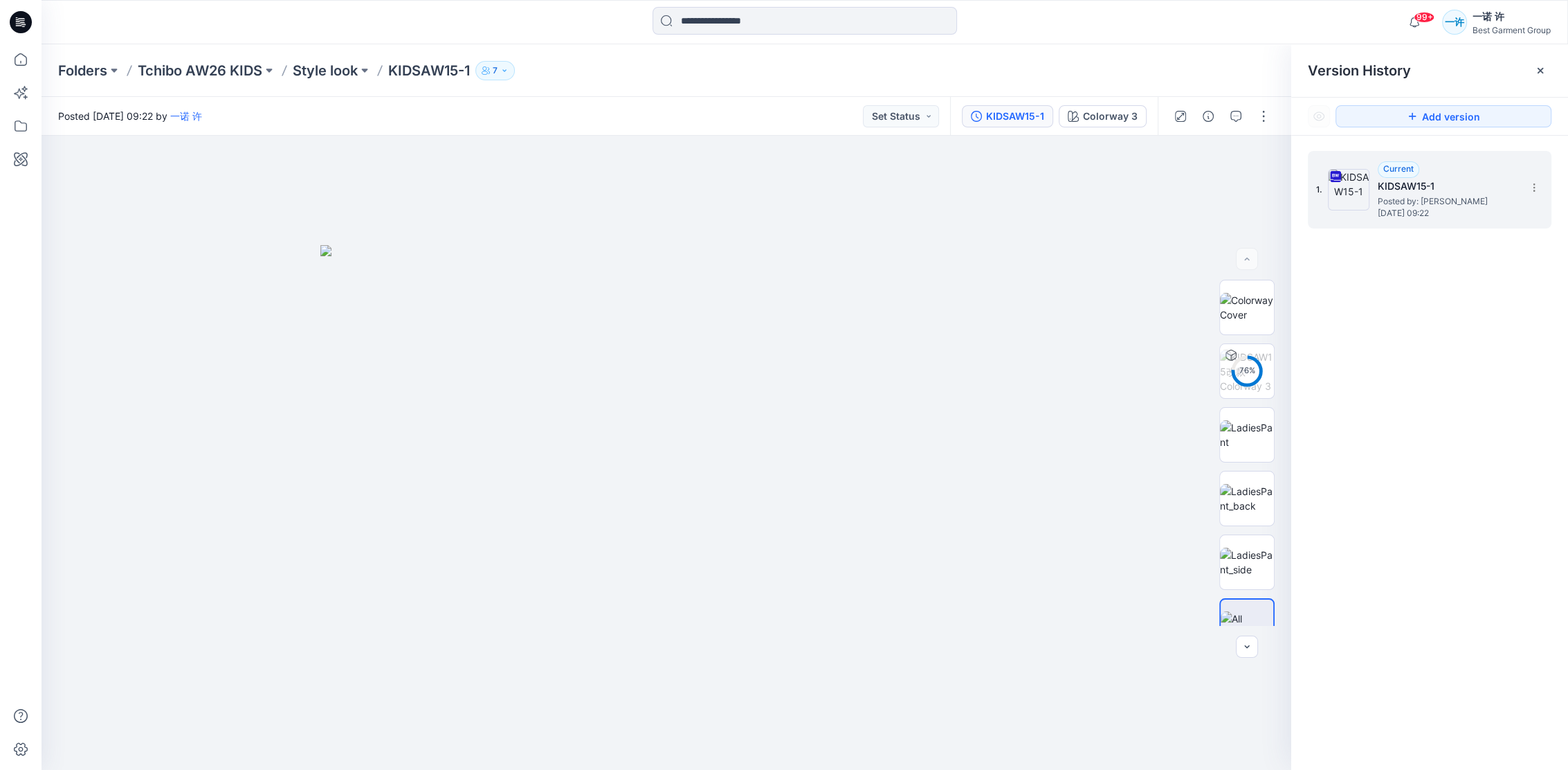
click at [1549, 176] on div "1. Current KIDSAW15-1 Posted by: 一诺 许 Thursday, August 14, 2025 09:22" at bounding box center [1429, 190] width 243 height 77
click at [1537, 179] on section at bounding box center [1533, 187] width 22 height 22
click at [1460, 214] on span "Download Source BW File" at bounding box center [1464, 215] width 115 height 17
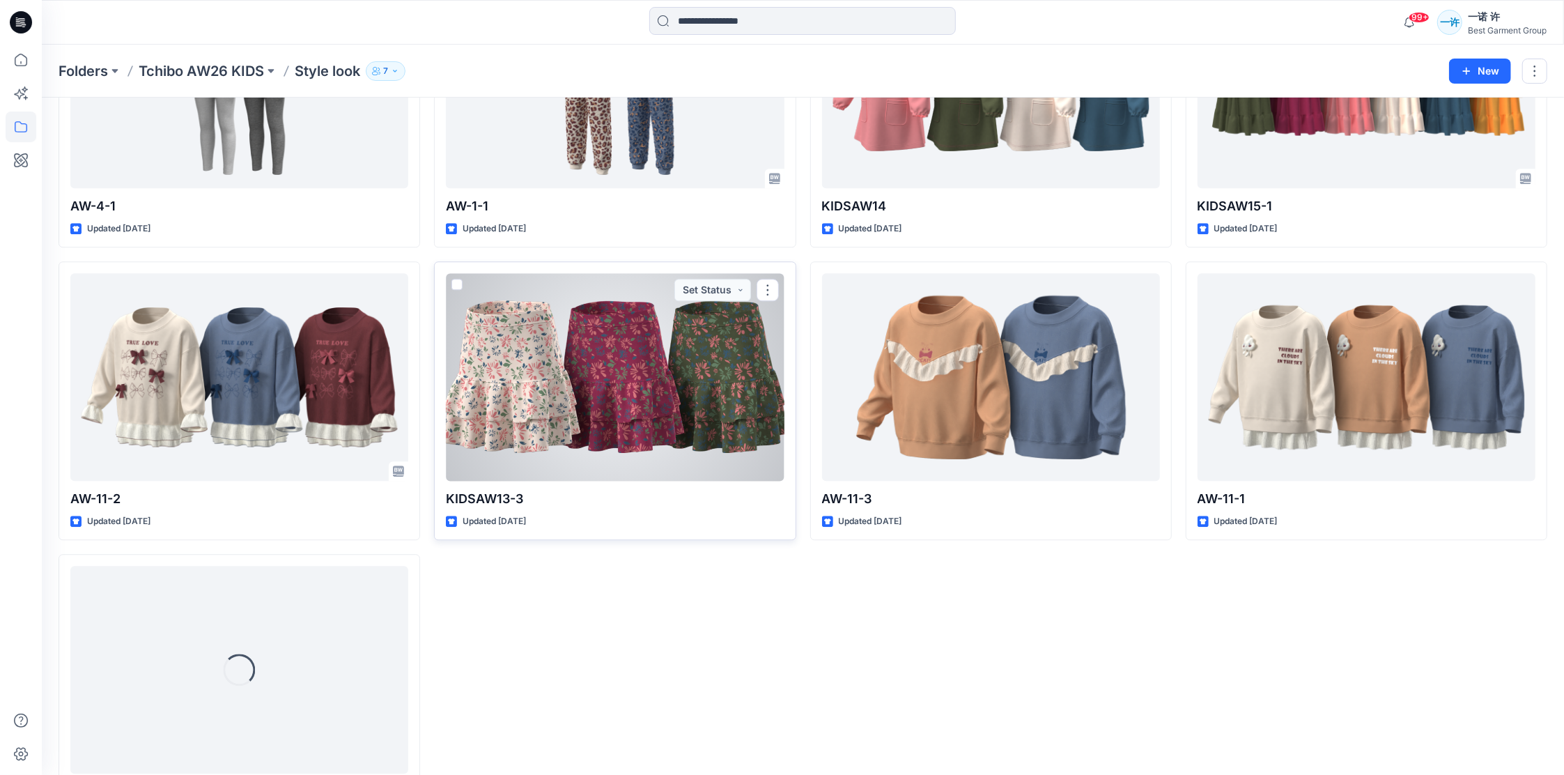
scroll to position [3133, 0]
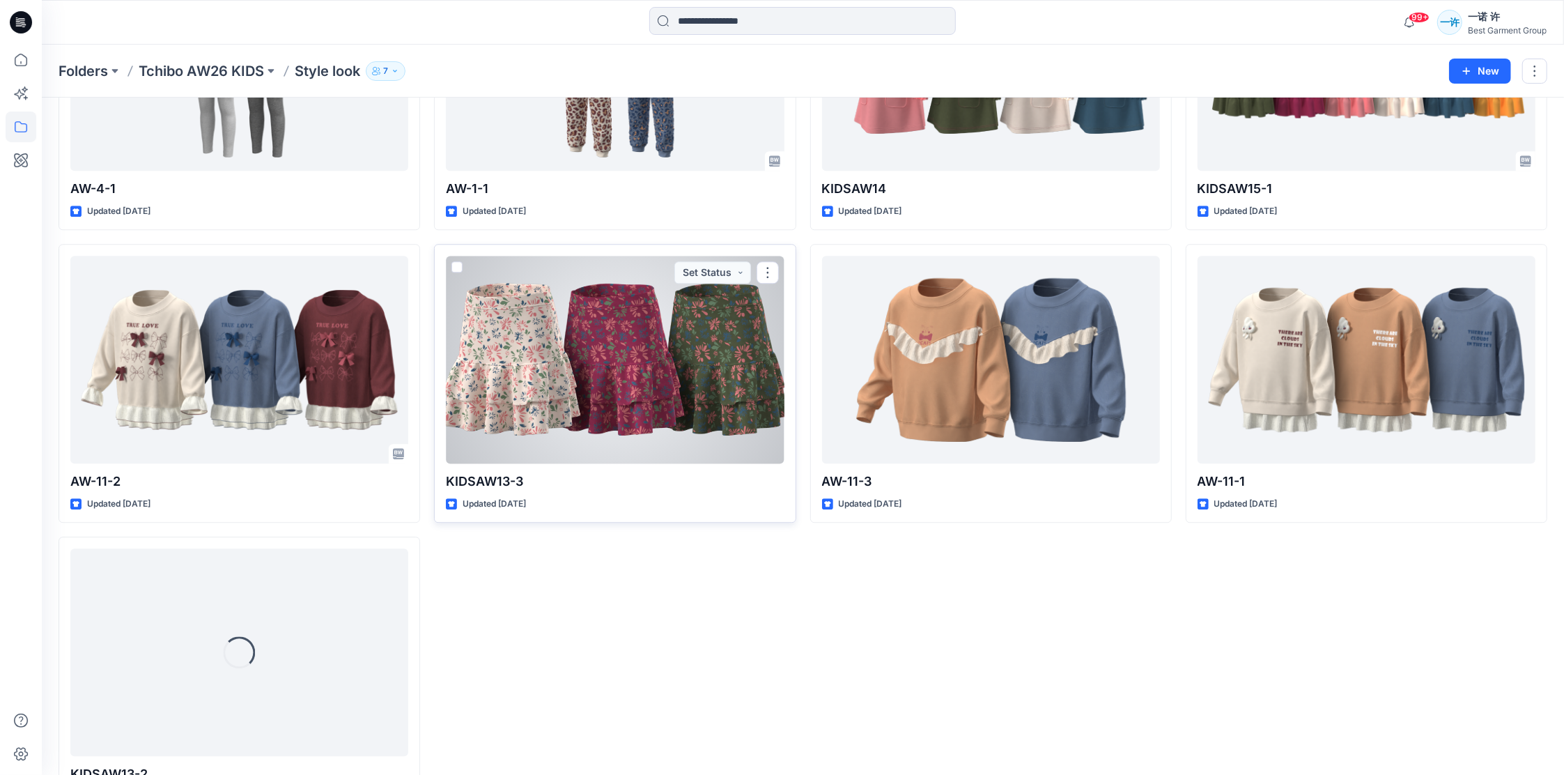
click at [633, 378] on div at bounding box center [615, 360] width 338 height 208
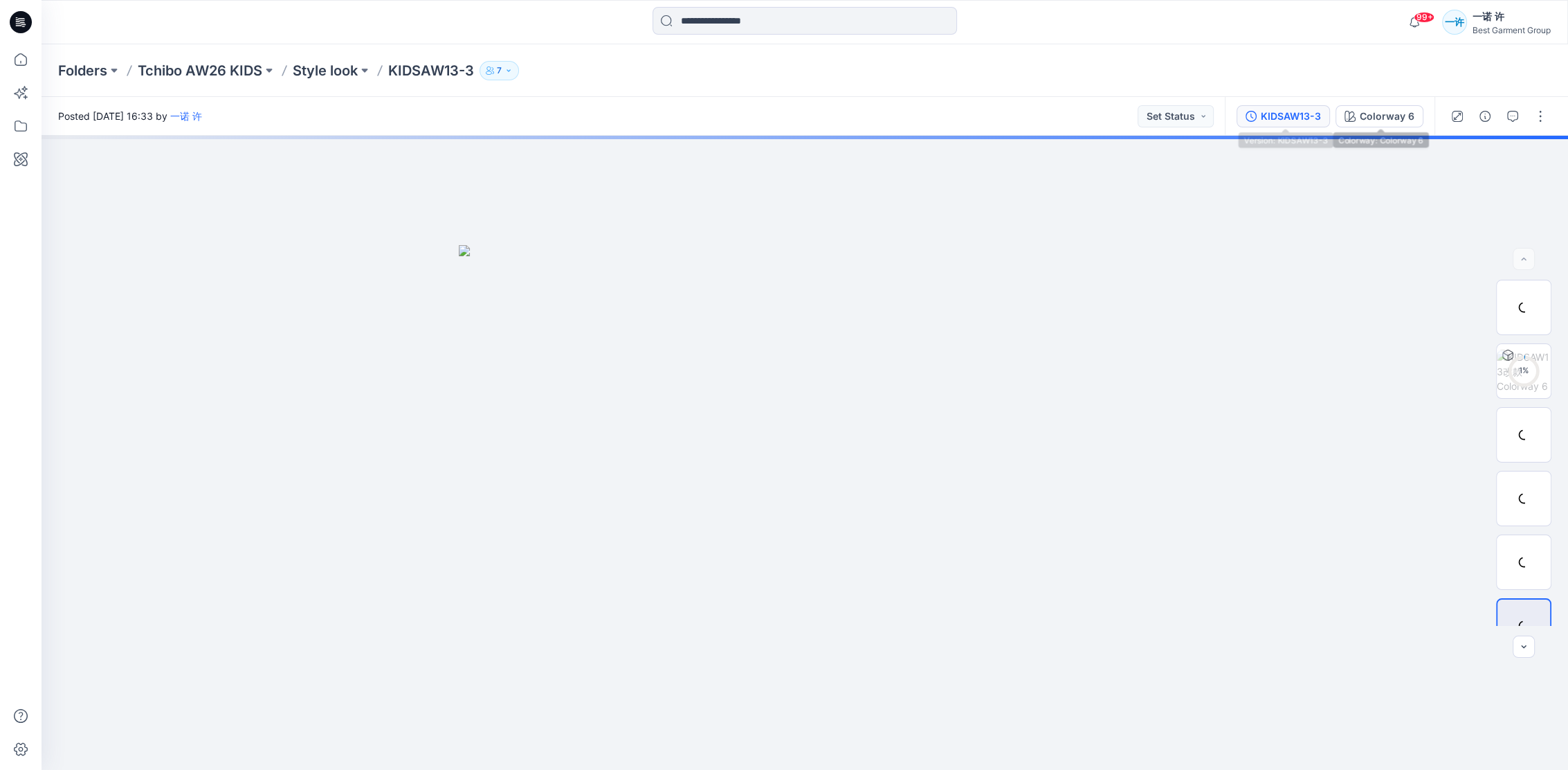
click at [1300, 113] on div "KIDSAW13-3" at bounding box center [1291, 115] width 61 height 15
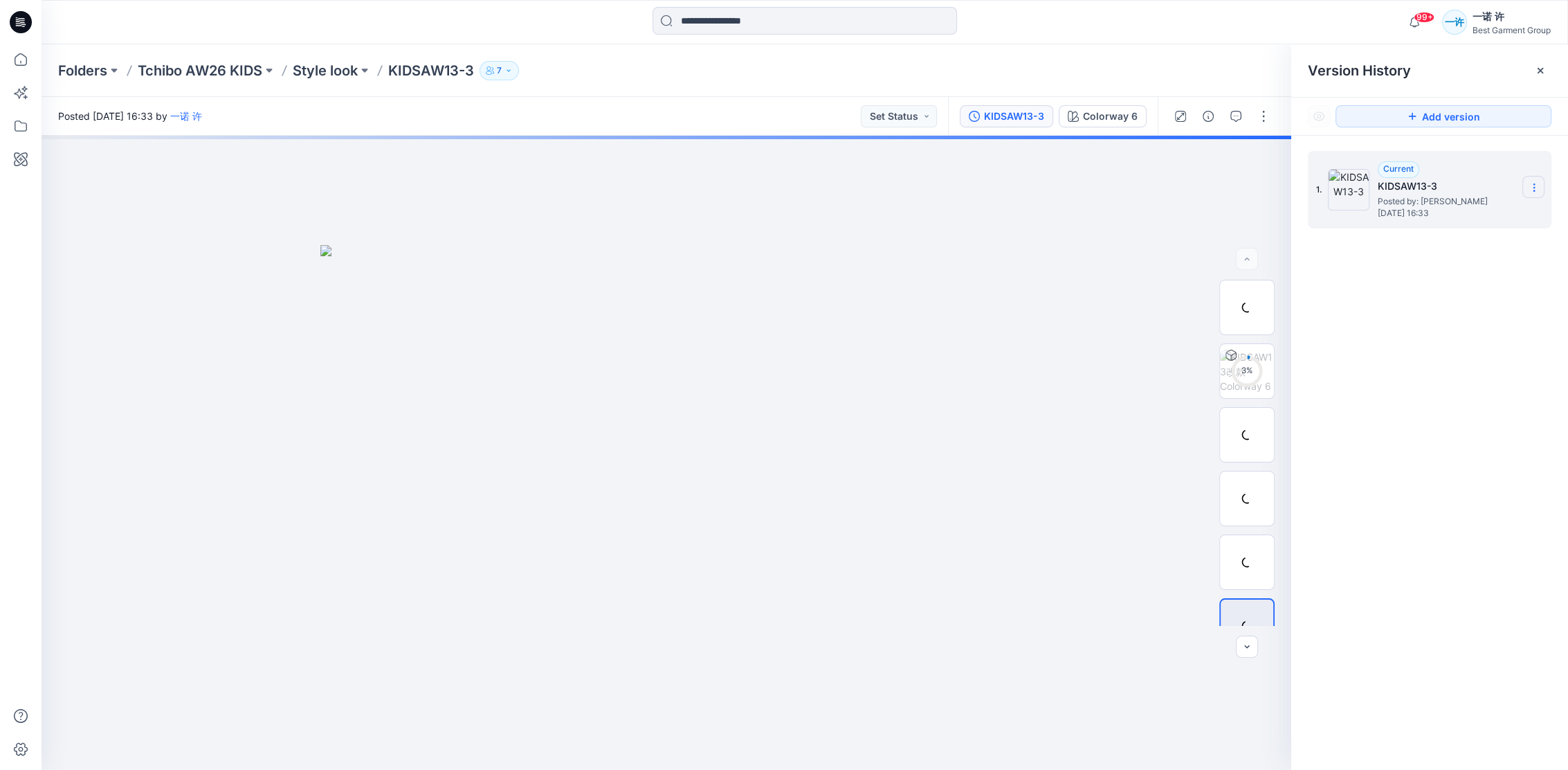
click at [1531, 184] on icon at bounding box center [1533, 187] width 11 height 11
click at [1451, 307] on div "1. Current KIDSAW13-3 Posted by: 一诺 许 Wednesday, August 13, 2025 16:33 Duplicat…" at bounding box center [1429, 463] width 277 height 655
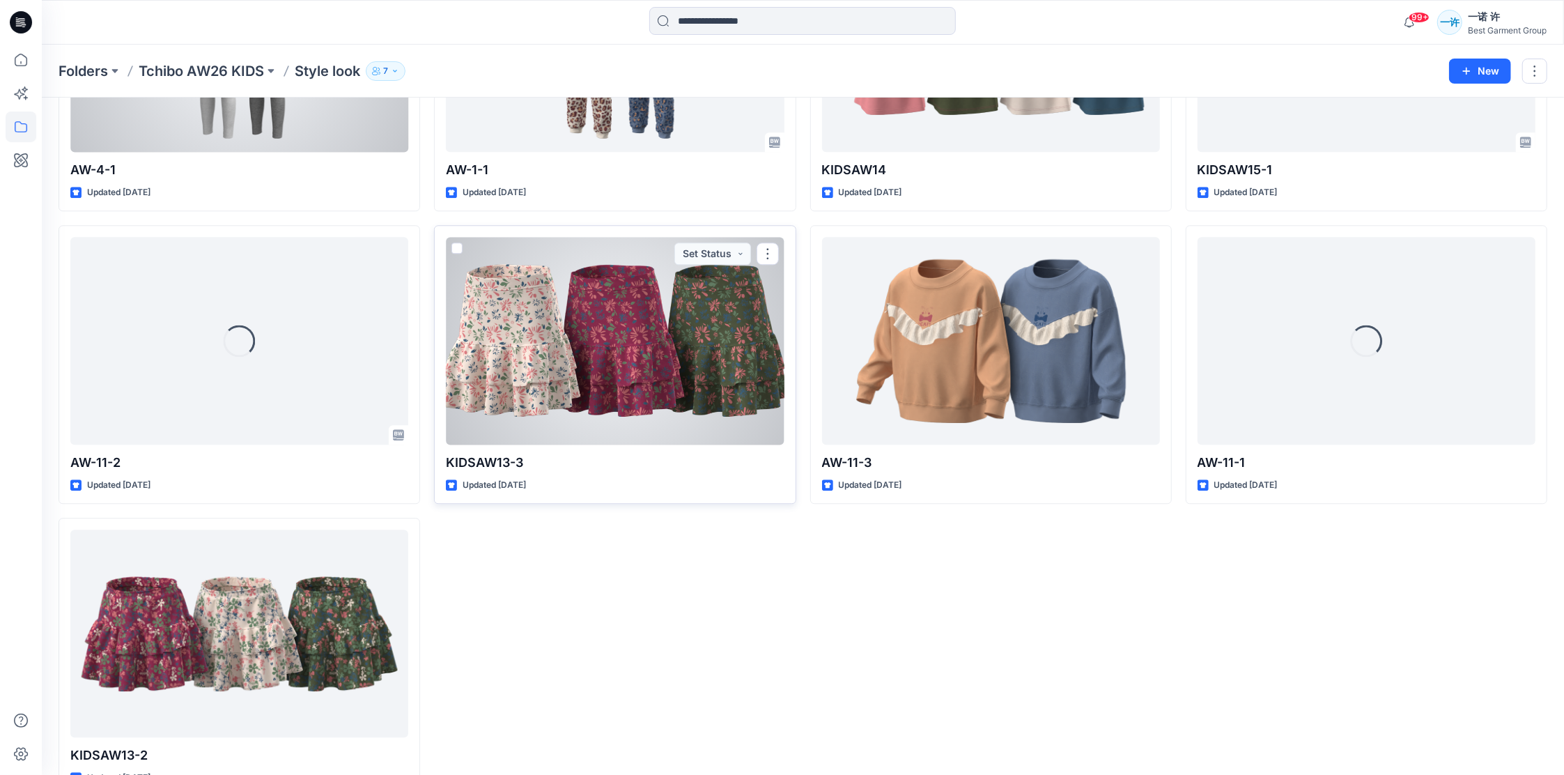
scroll to position [3190, 0]
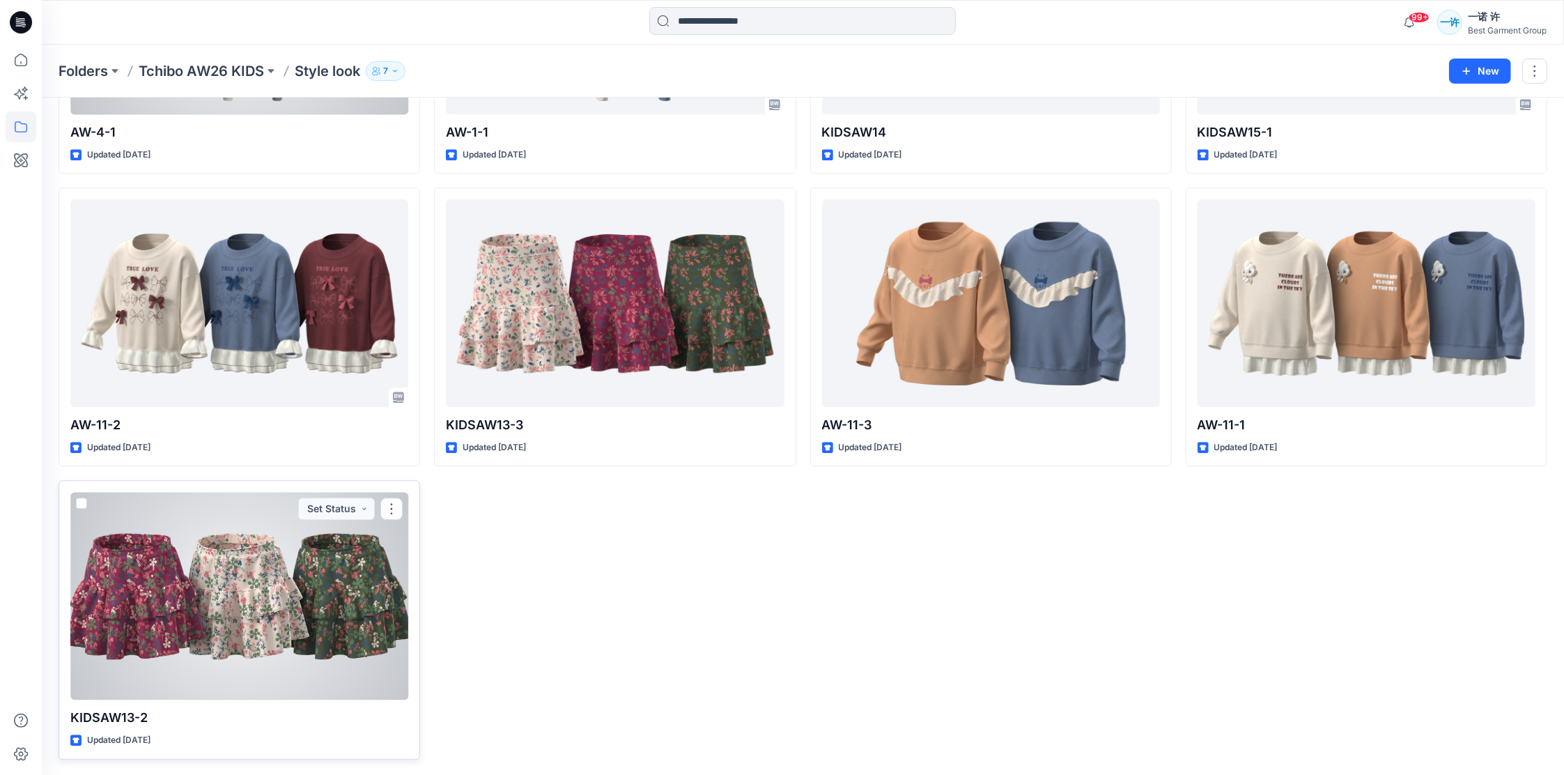
click at [333, 585] on div at bounding box center [239, 596] width 338 height 208
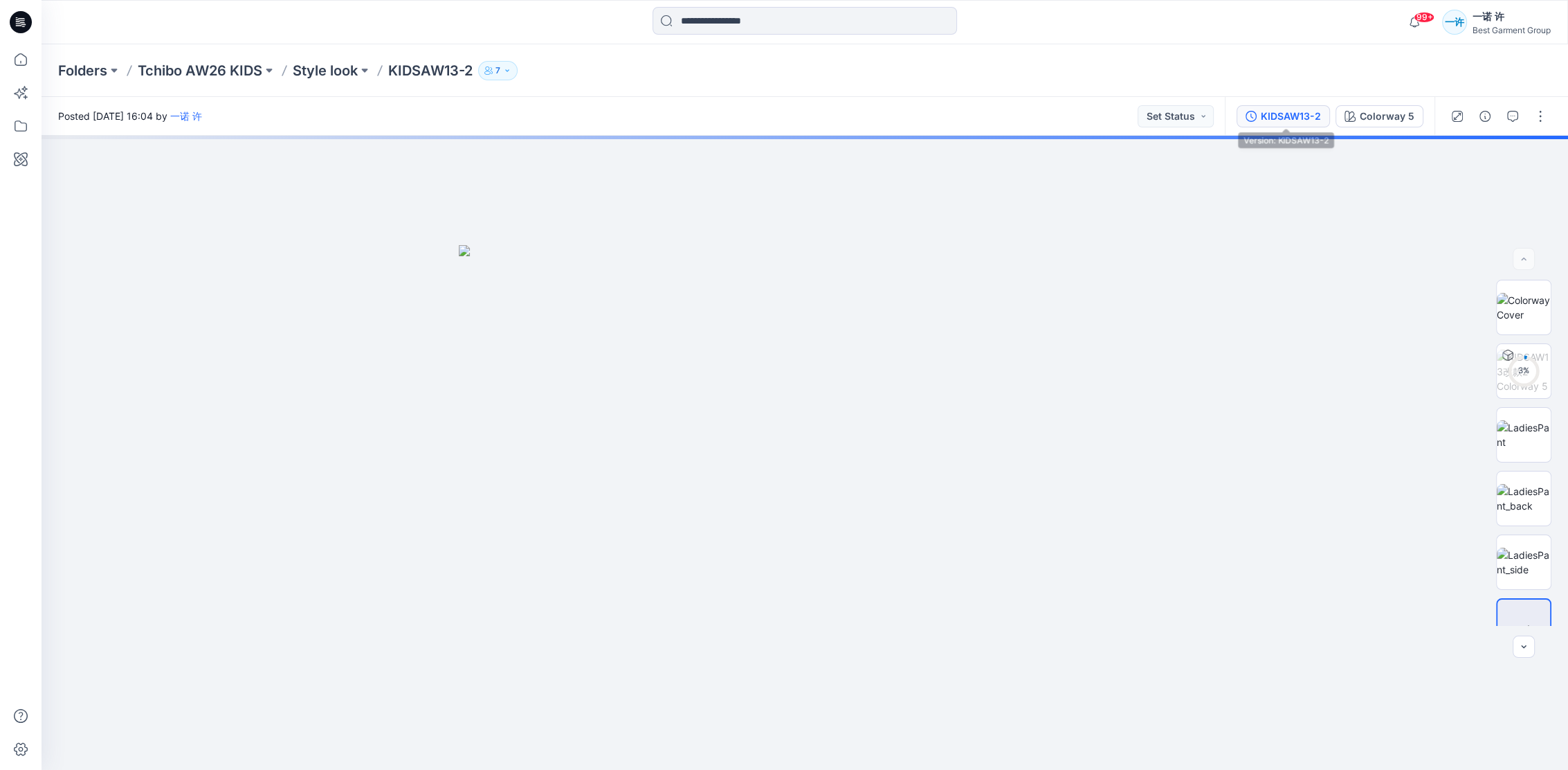
click at [1310, 112] on div "KIDSAW13-2" at bounding box center [1291, 115] width 61 height 15
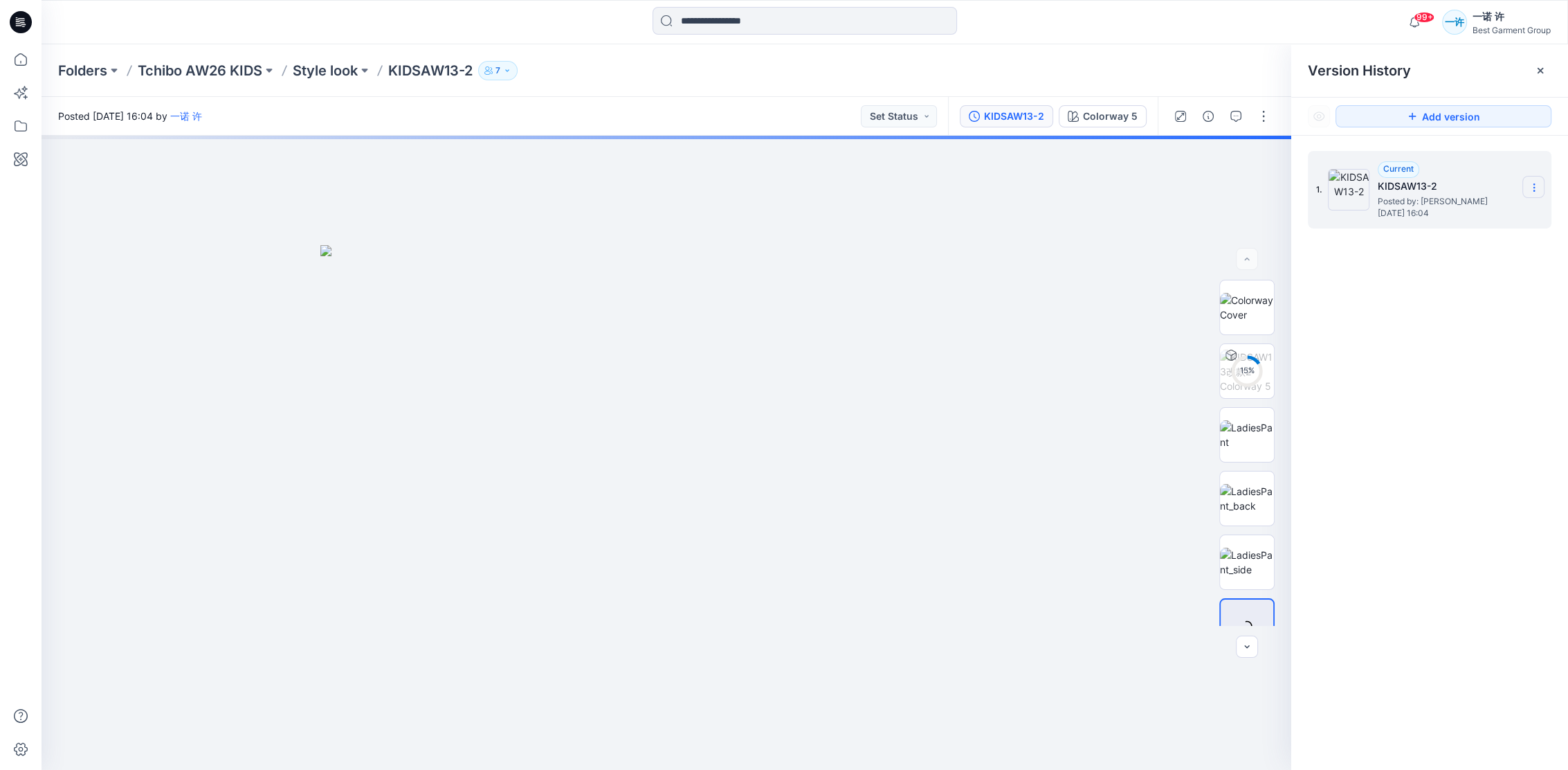
click at [1534, 185] on icon at bounding box center [1533, 187] width 11 height 11
click at [1444, 352] on div "1. Current KIDSAW13-2 Posted by: 一诺 许 Wednesday, August 13, 2025 16:04 Duplicat…" at bounding box center [1429, 463] width 277 height 655
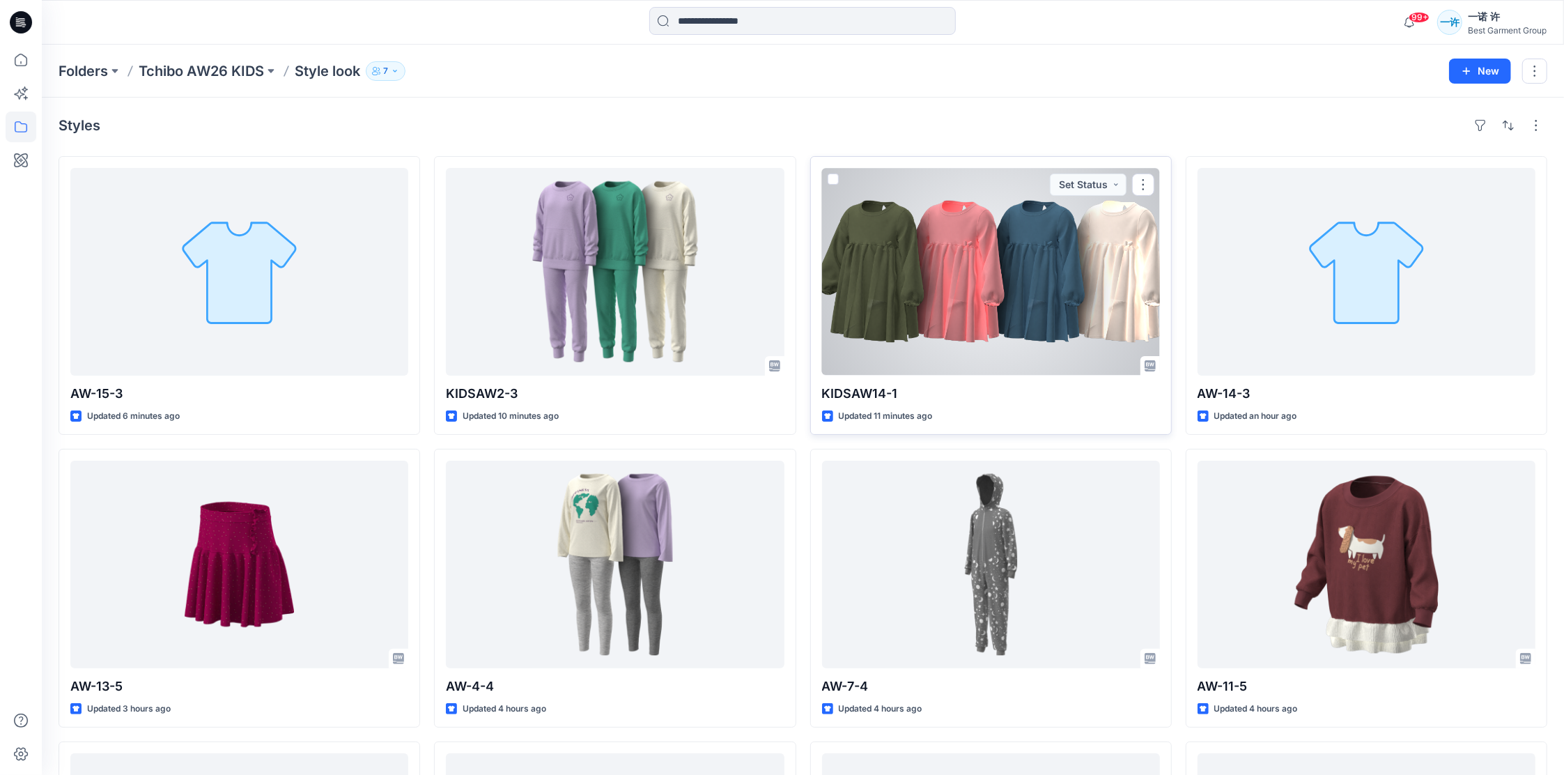
click at [982, 300] on div at bounding box center [991, 272] width 338 height 208
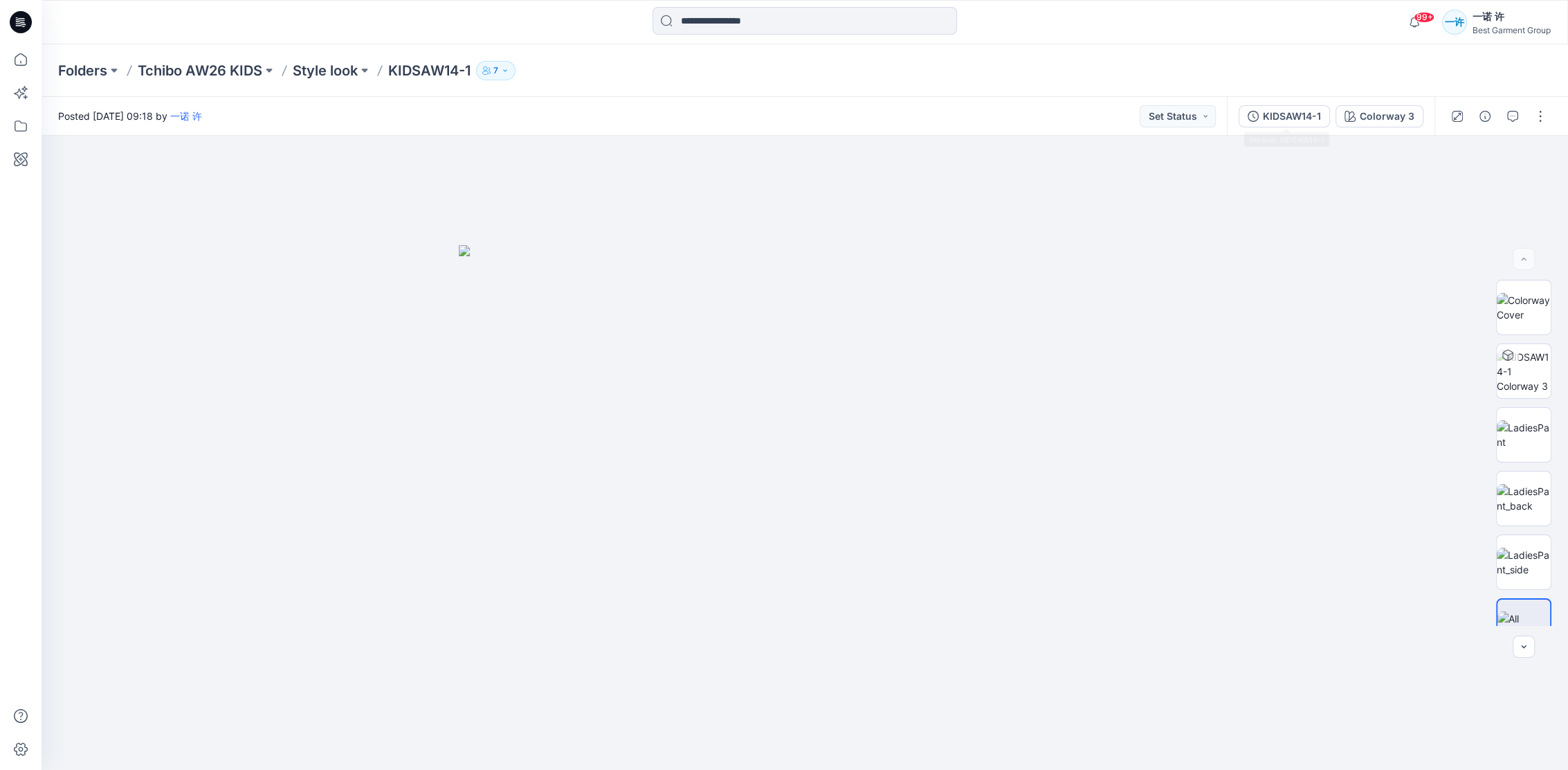
click at [1291, 103] on div "KIDSAW14-1 Colorway 3" at bounding box center [1331, 116] width 208 height 39
click at [1301, 101] on div "KIDSAW14-1 Colorway 3" at bounding box center [1331, 116] width 208 height 39
click at [1303, 114] on div "KIDSAW14-1" at bounding box center [1292, 115] width 59 height 15
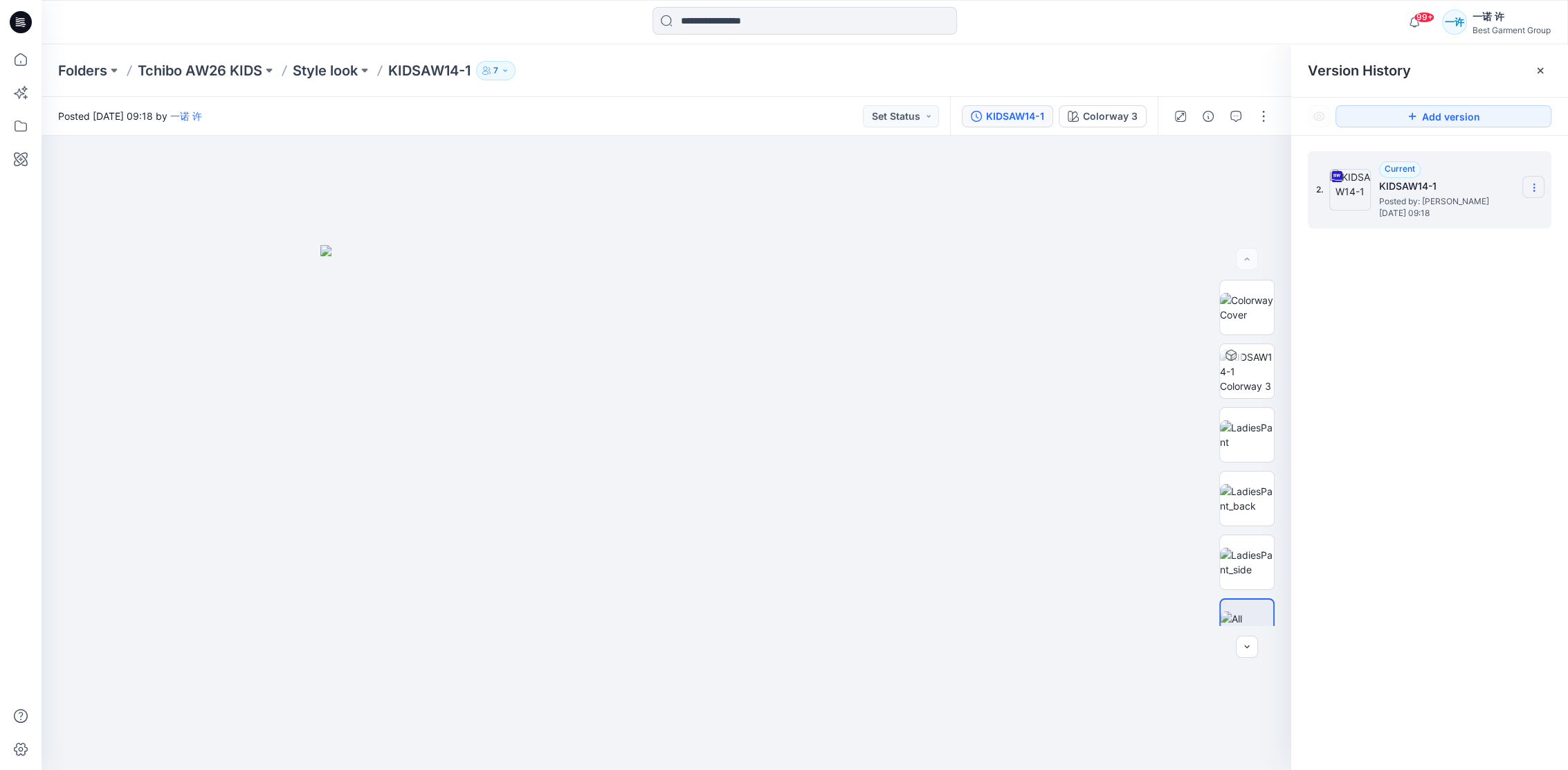
click at [1529, 182] on icon at bounding box center [1533, 187] width 11 height 11
click at [1467, 346] on div "2. Current KIDSAW14-1 Posted by: 一诺 许 Wednesday, August 27, 2025 09:18 Download…" at bounding box center [1429, 463] width 277 height 655
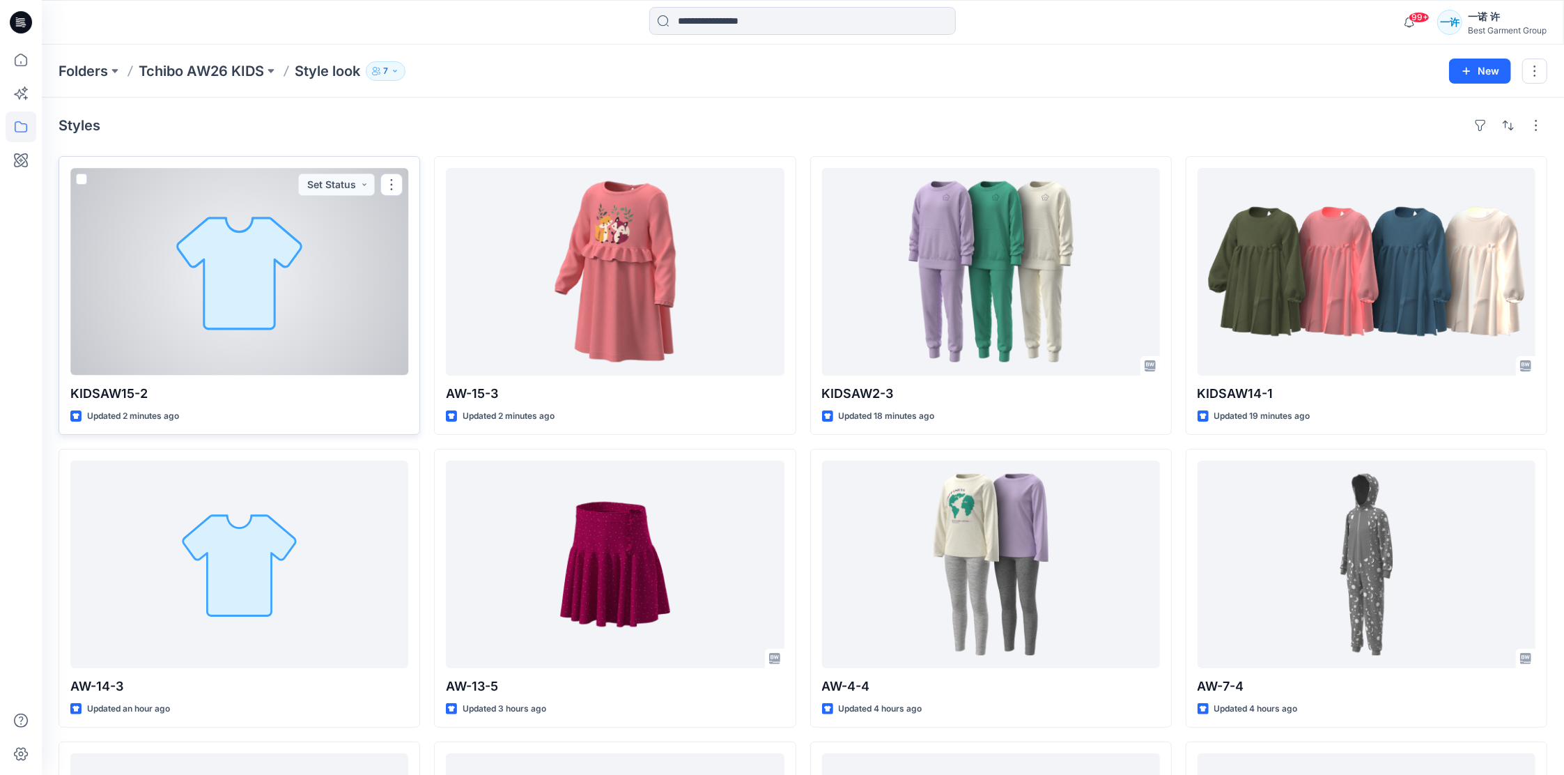
click at [307, 284] on div at bounding box center [239, 272] width 338 height 208
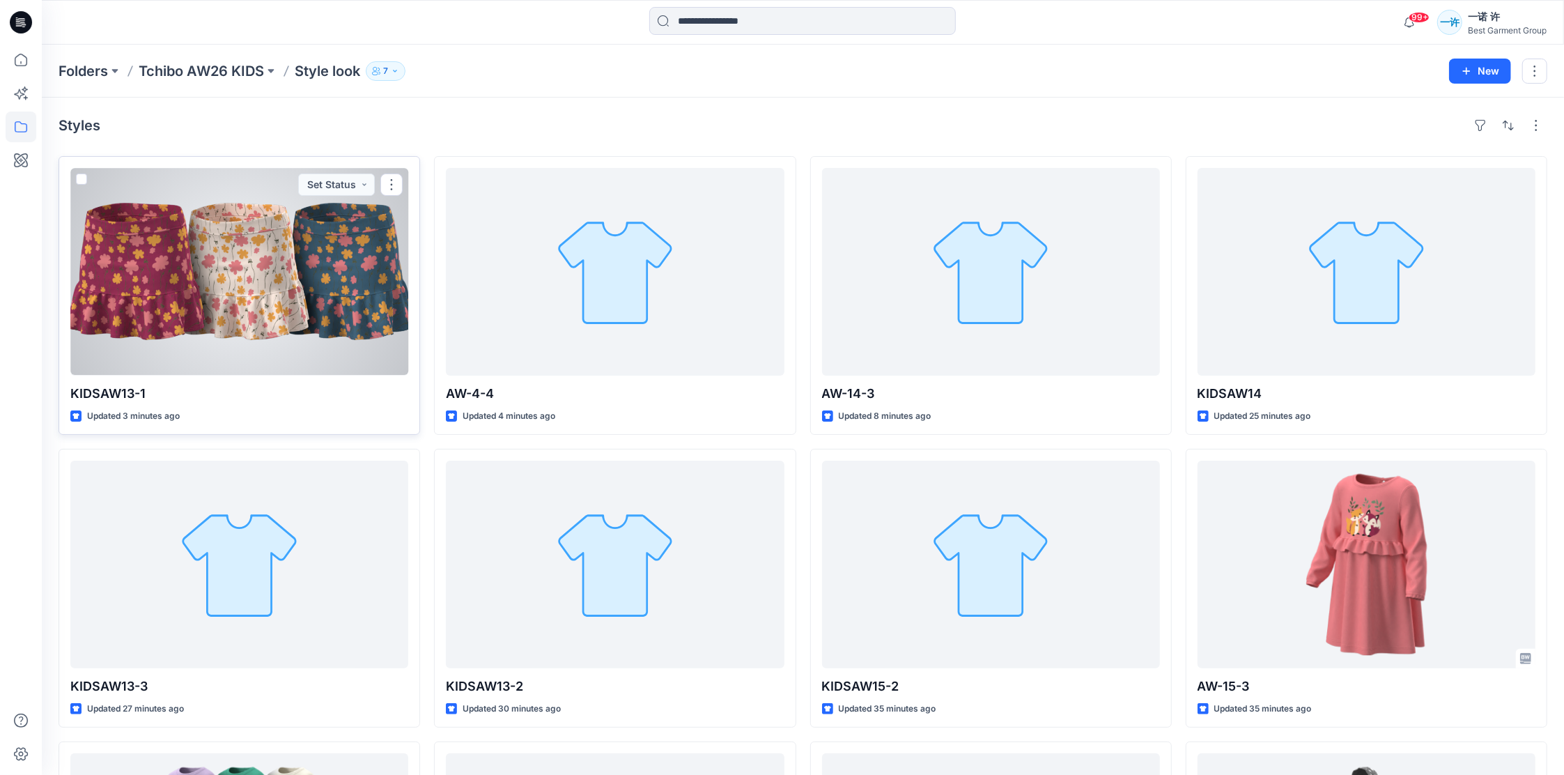
click at [293, 294] on div at bounding box center [239, 272] width 338 height 208
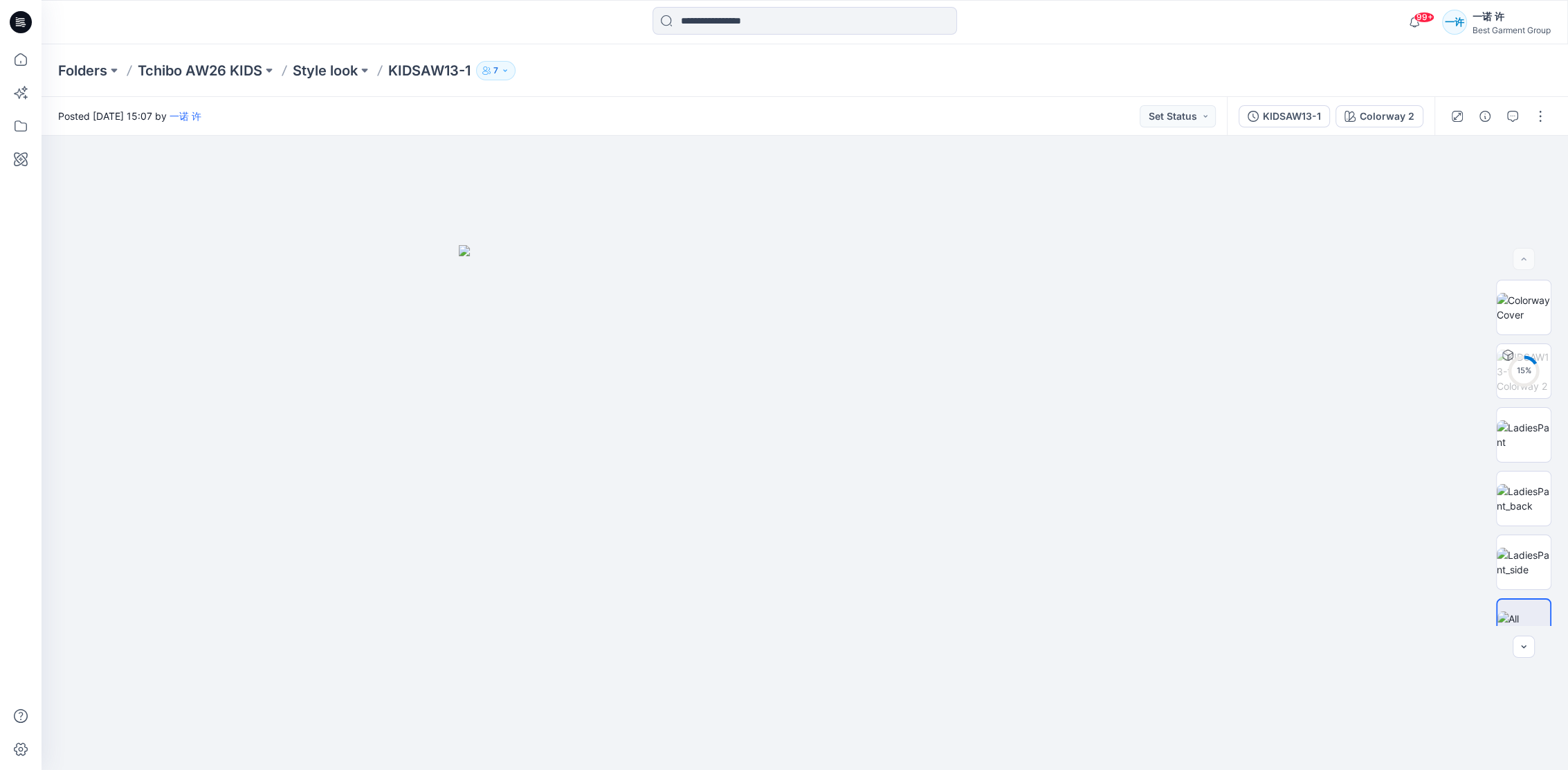
drag, startPoint x: 1489, startPoint y: 0, endPoint x: 1000, endPoint y: 55, distance: 492.1
click at [1000, 55] on div "Folders Tchibo AW26 KIDS Style look KIDSAW13-1 7" at bounding box center [804, 71] width 1526 height 53
click at [1297, 122] on div "KIDSAW13-1" at bounding box center [1292, 115] width 59 height 15
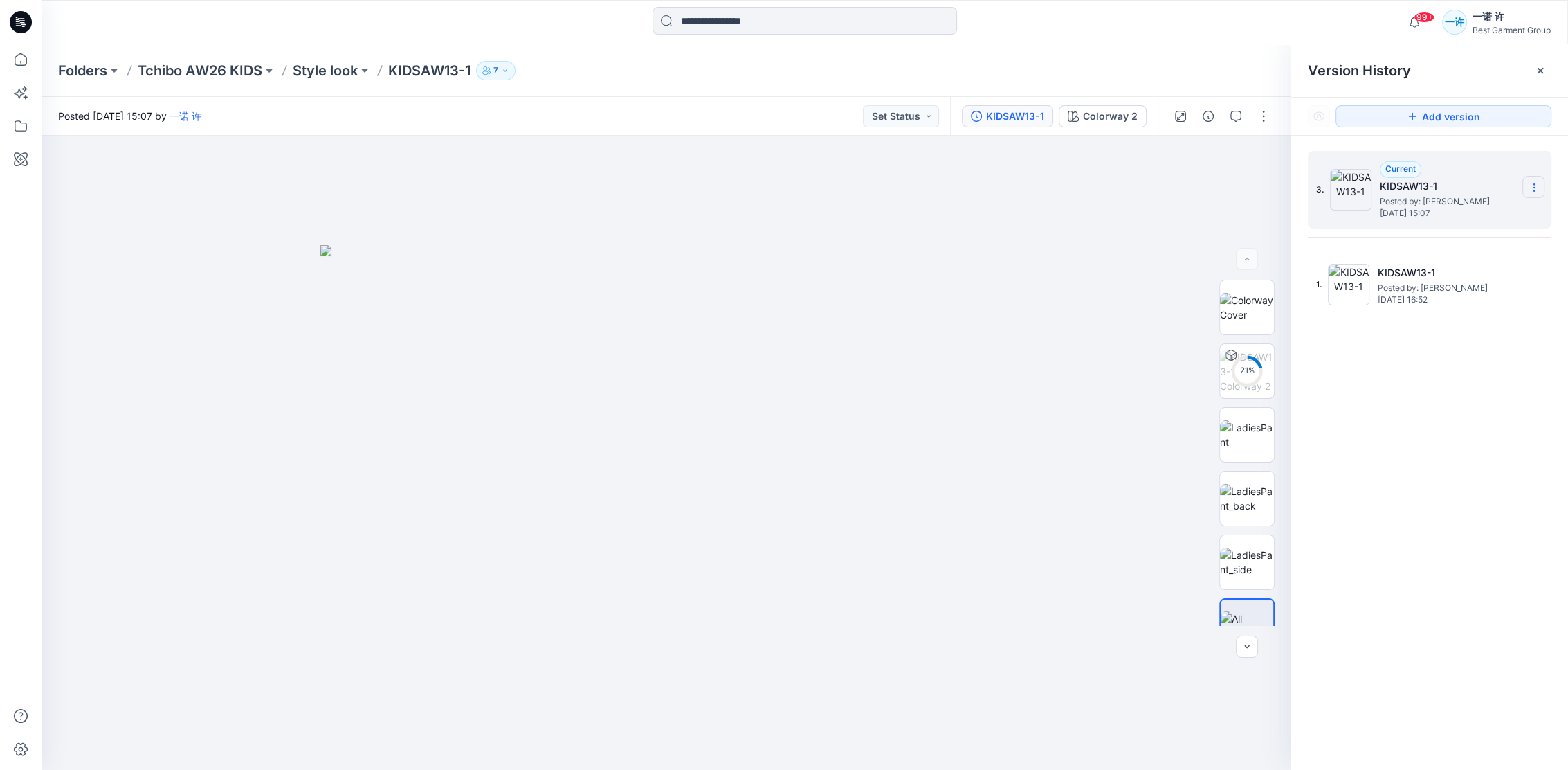
click at [1534, 185] on icon at bounding box center [1533, 187] width 11 height 11
click at [1460, 387] on div "3. Current KIDSAW13-1 Posted by: [PERSON_NAME] 许 [DATE] 15:07 1. KIDSAW13-1 Pos…" at bounding box center [1429, 463] width 277 height 655
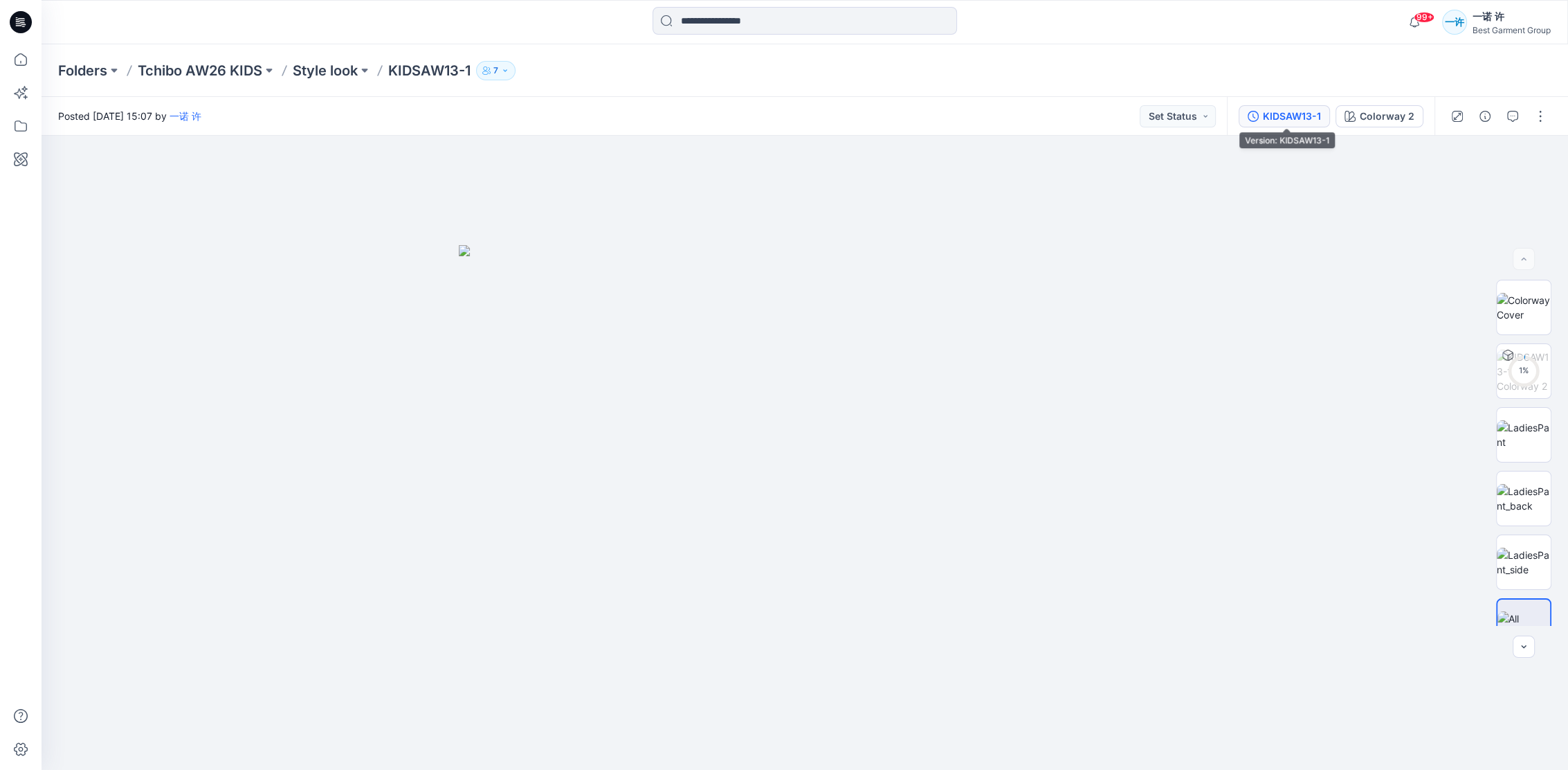
click at [1303, 109] on div "KIDSAW13-1" at bounding box center [1292, 115] width 59 height 15
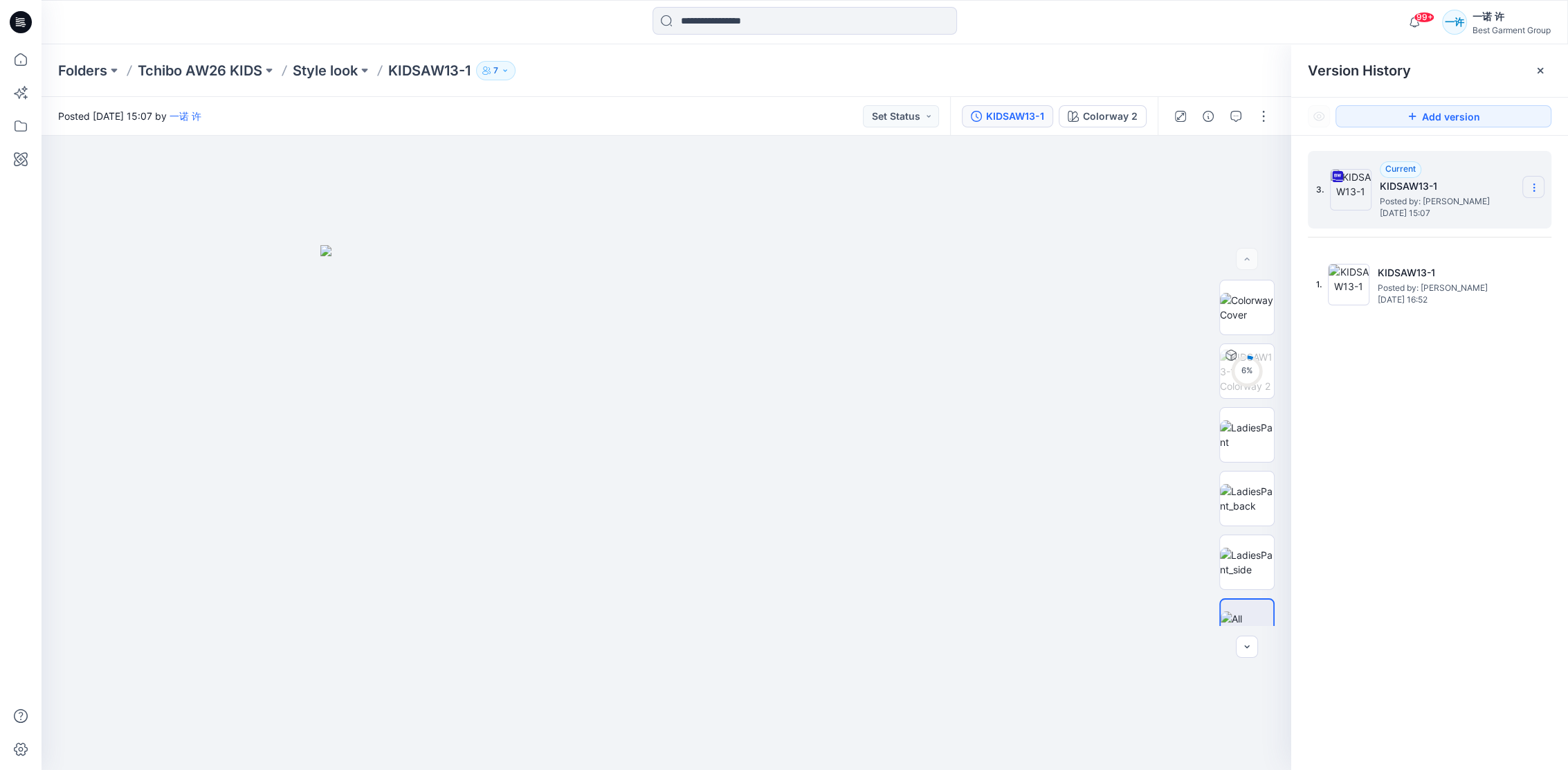
click at [1537, 185] on icon at bounding box center [1533, 187] width 11 height 11
click at [1526, 211] on div "Download Source BW File" at bounding box center [1461, 215] width 161 height 28
click at [1537, 196] on section at bounding box center [1533, 187] width 22 height 22
click at [1469, 219] on span "Download Source BW File" at bounding box center [1464, 215] width 115 height 17
click at [1458, 380] on div "3. Current KIDSAW13-1 Posted by: [PERSON_NAME] 许 [DATE] 15:07 1. KIDSAW13-1 Pos…" at bounding box center [1429, 463] width 277 height 655
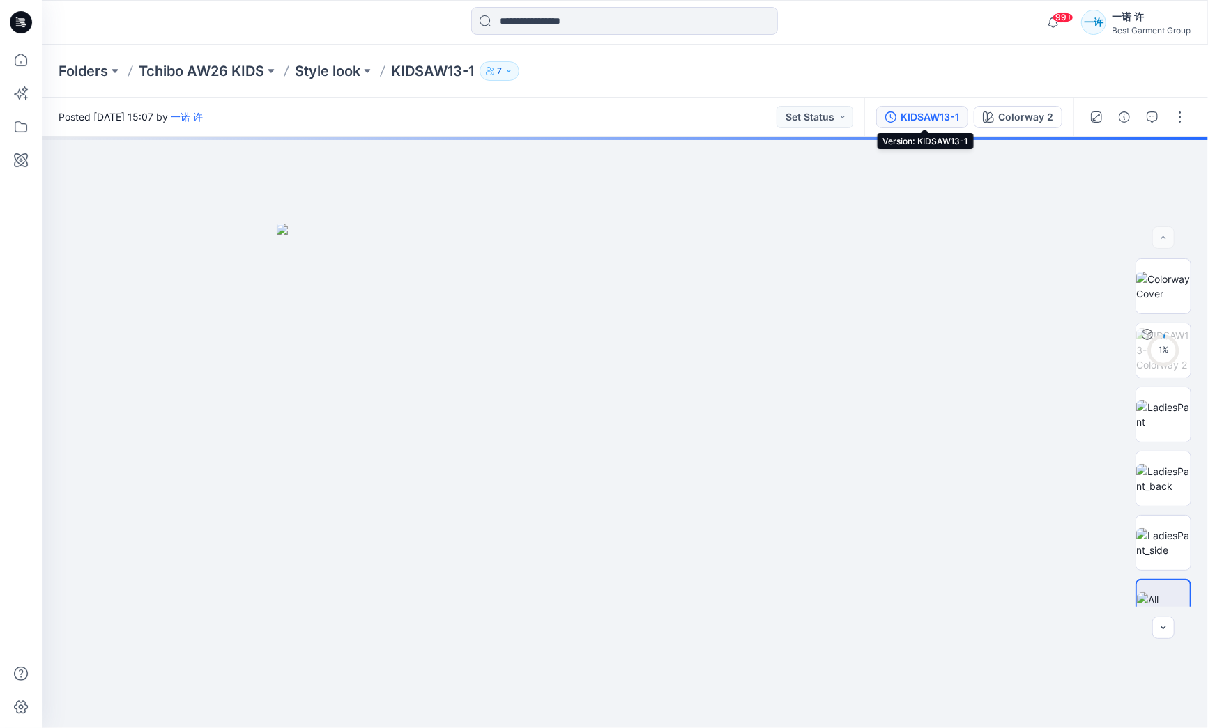
click at [937, 115] on div "KIDSAW13-1" at bounding box center [929, 116] width 59 height 15
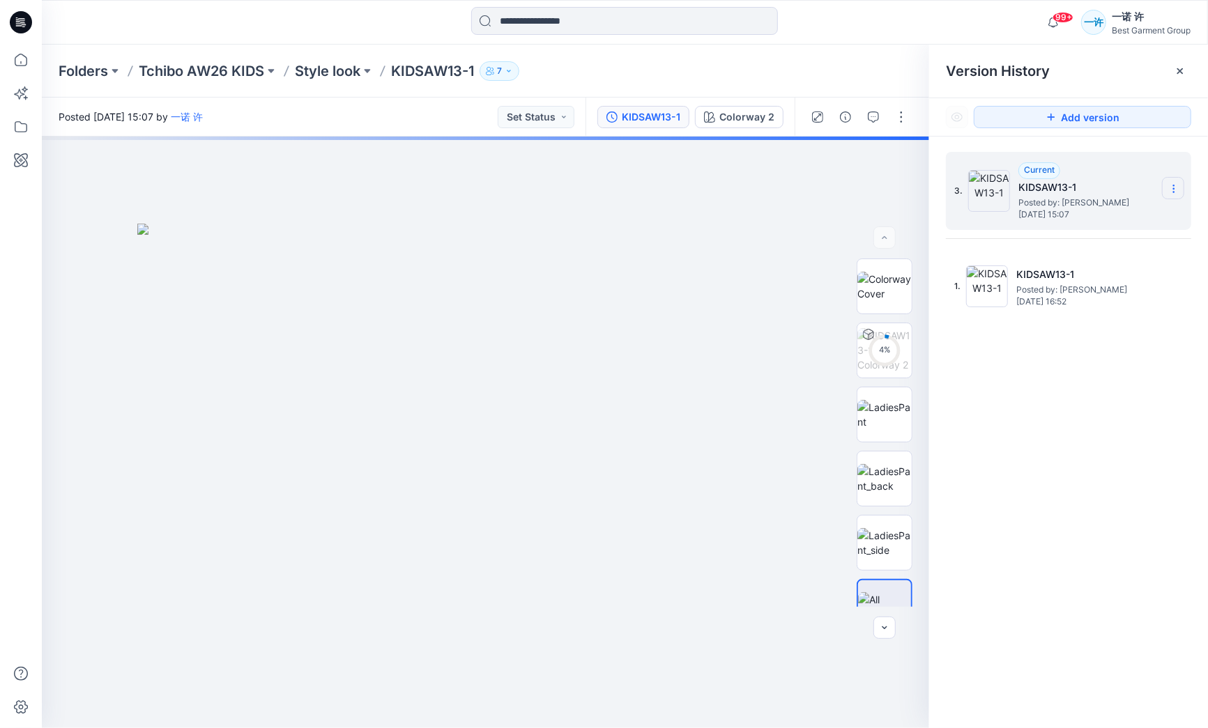
click at [1170, 177] on section at bounding box center [1173, 188] width 22 height 22
click at [1091, 360] on div "3. Current KIDSAW13-1 Posted by: [PERSON_NAME] 许 [DATE] 15:07 1. KIDSAW13-1 Pos…" at bounding box center [1068, 443] width 279 height 612
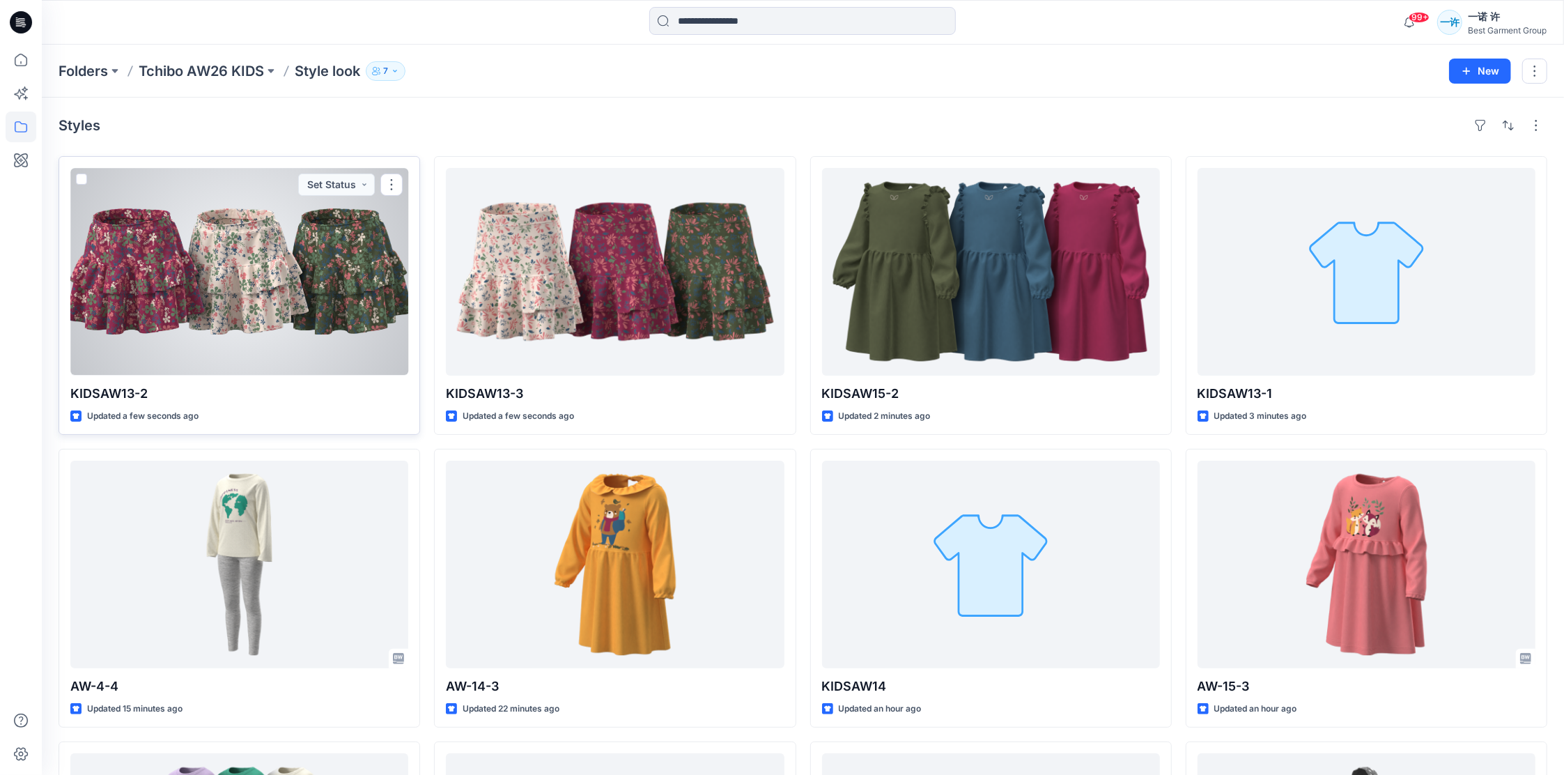
click at [338, 274] on div at bounding box center [239, 272] width 338 height 208
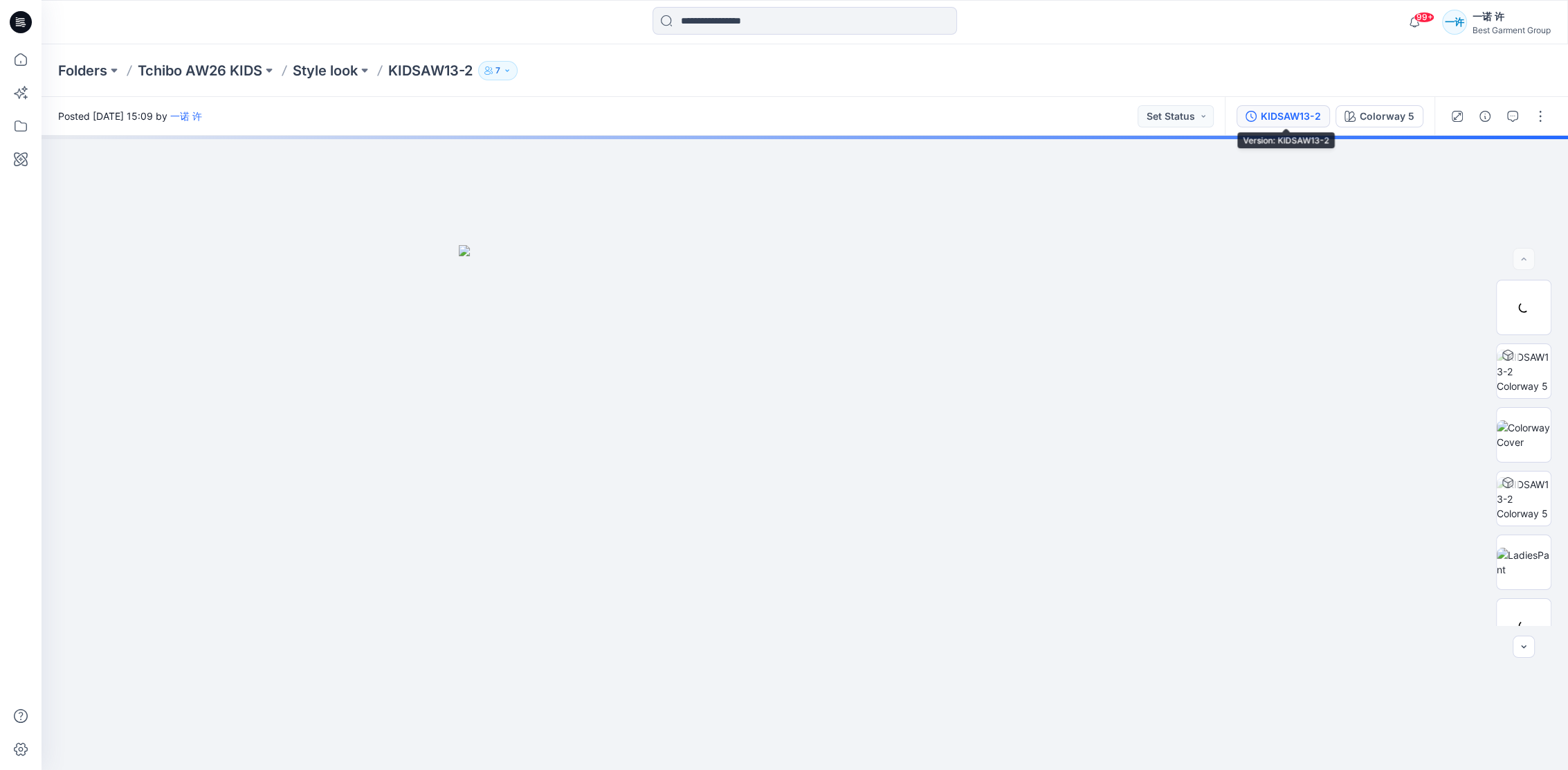
click at [1291, 117] on div "KIDSAW13-2" at bounding box center [1291, 115] width 61 height 15
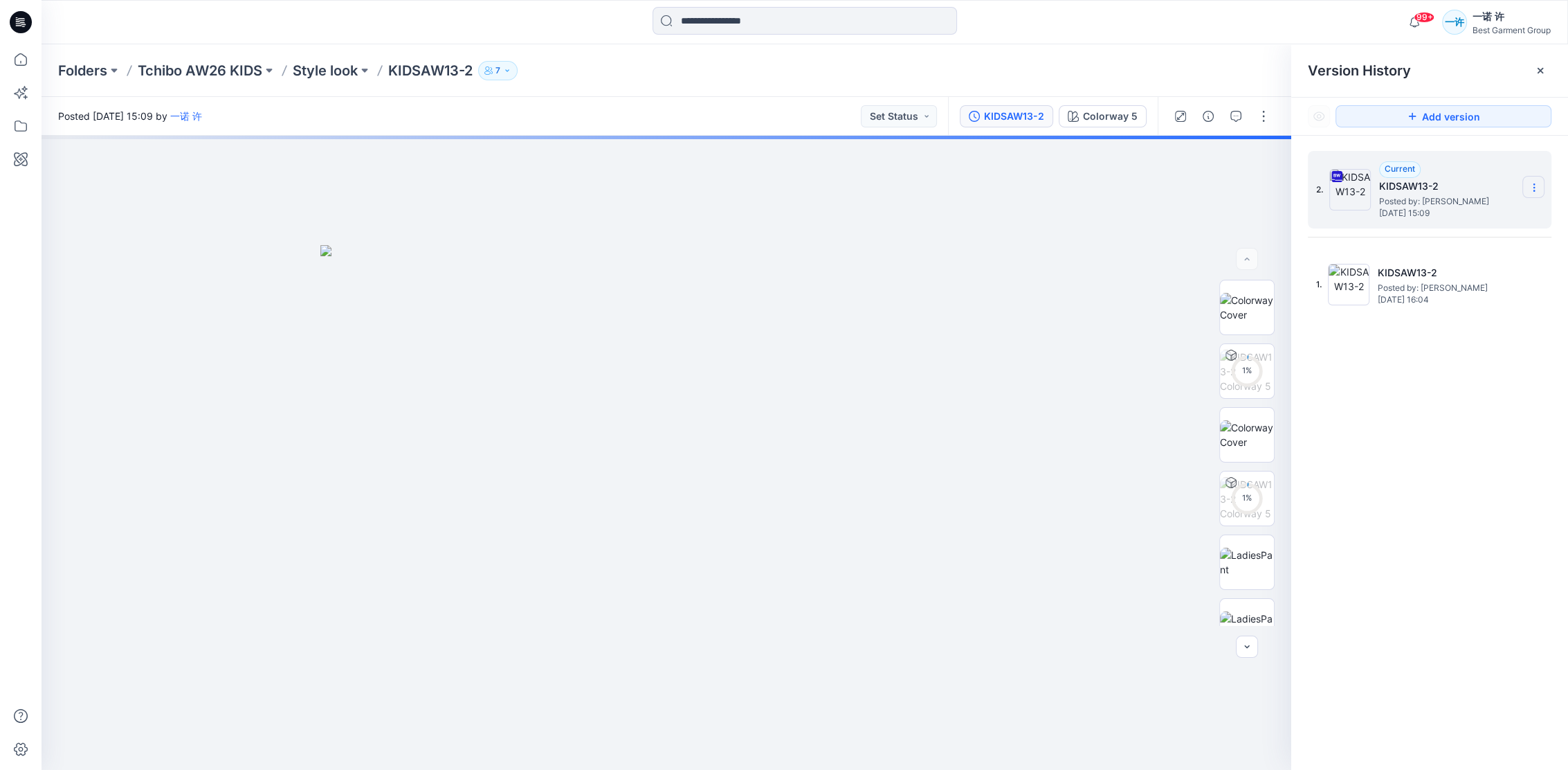
click at [1538, 184] on icon at bounding box center [1533, 187] width 11 height 11
click at [1421, 428] on div "2. Current KIDSAW13-2 Posted by: 一诺 许 [DATE] 15:09 1. KIDSAW13-2 Posted by: 一诺 …" at bounding box center [1429, 463] width 277 height 655
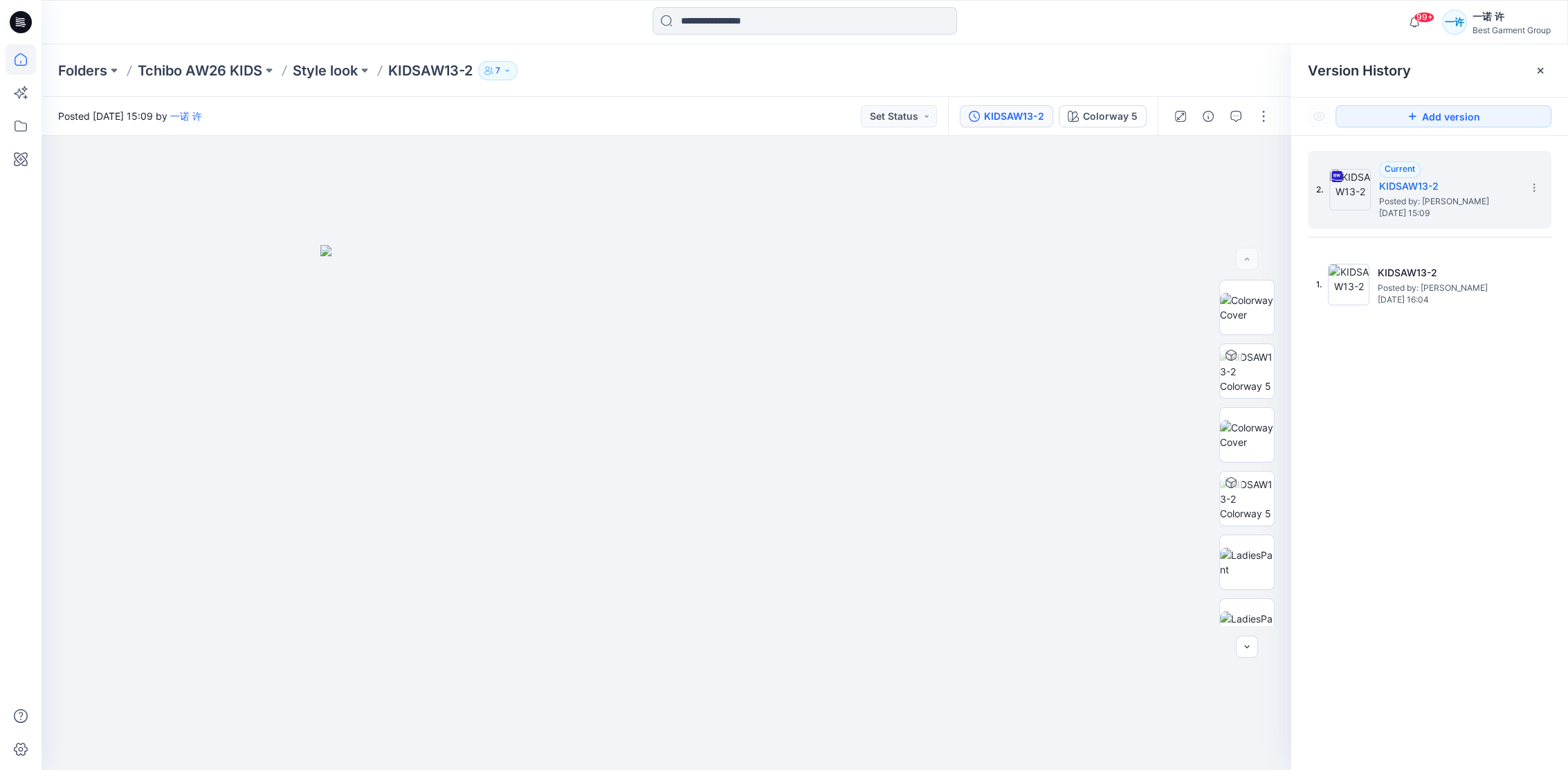
click at [24, 54] on icon at bounding box center [21, 60] width 31 height 31
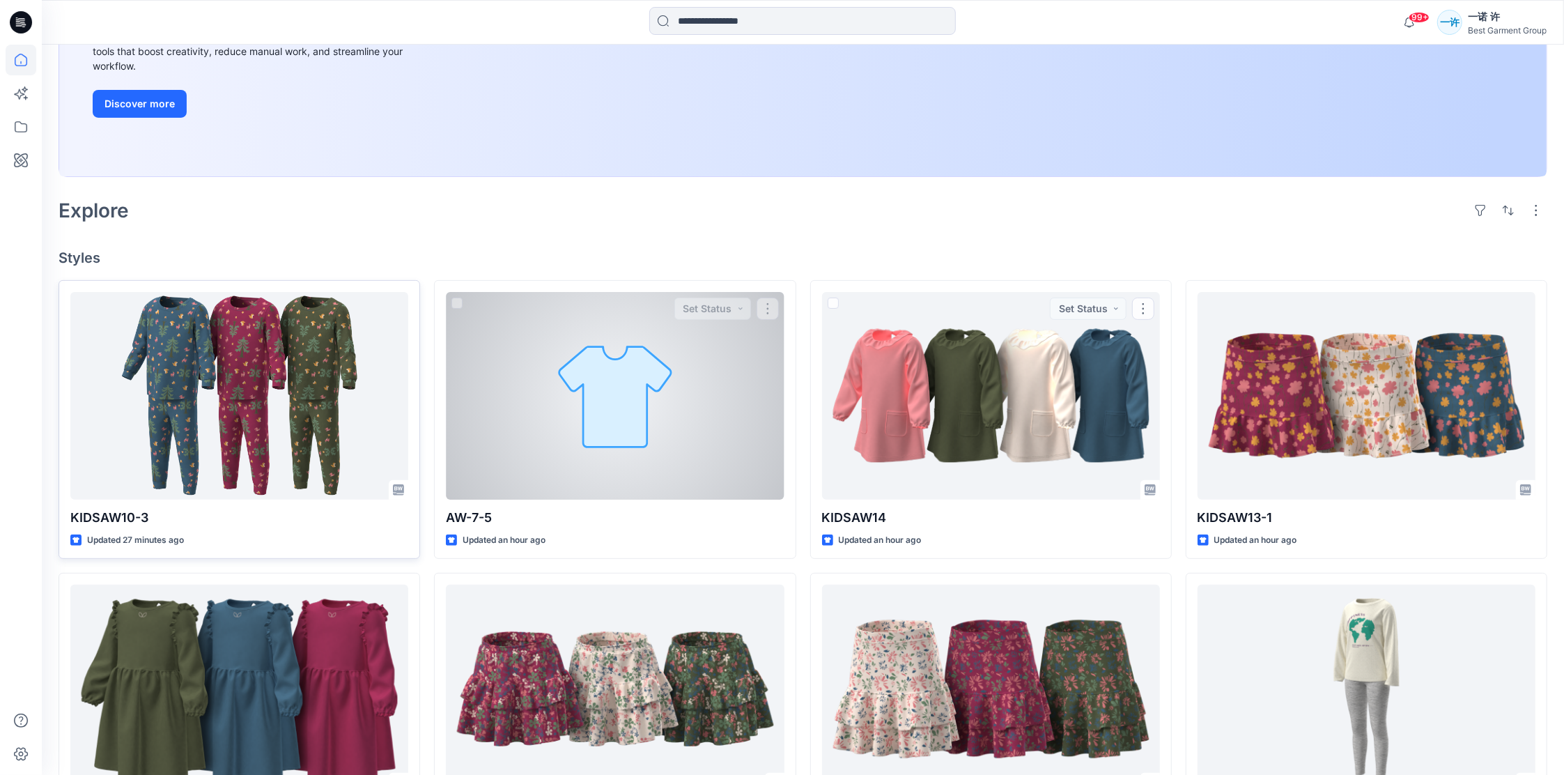
scroll to position [279, 0]
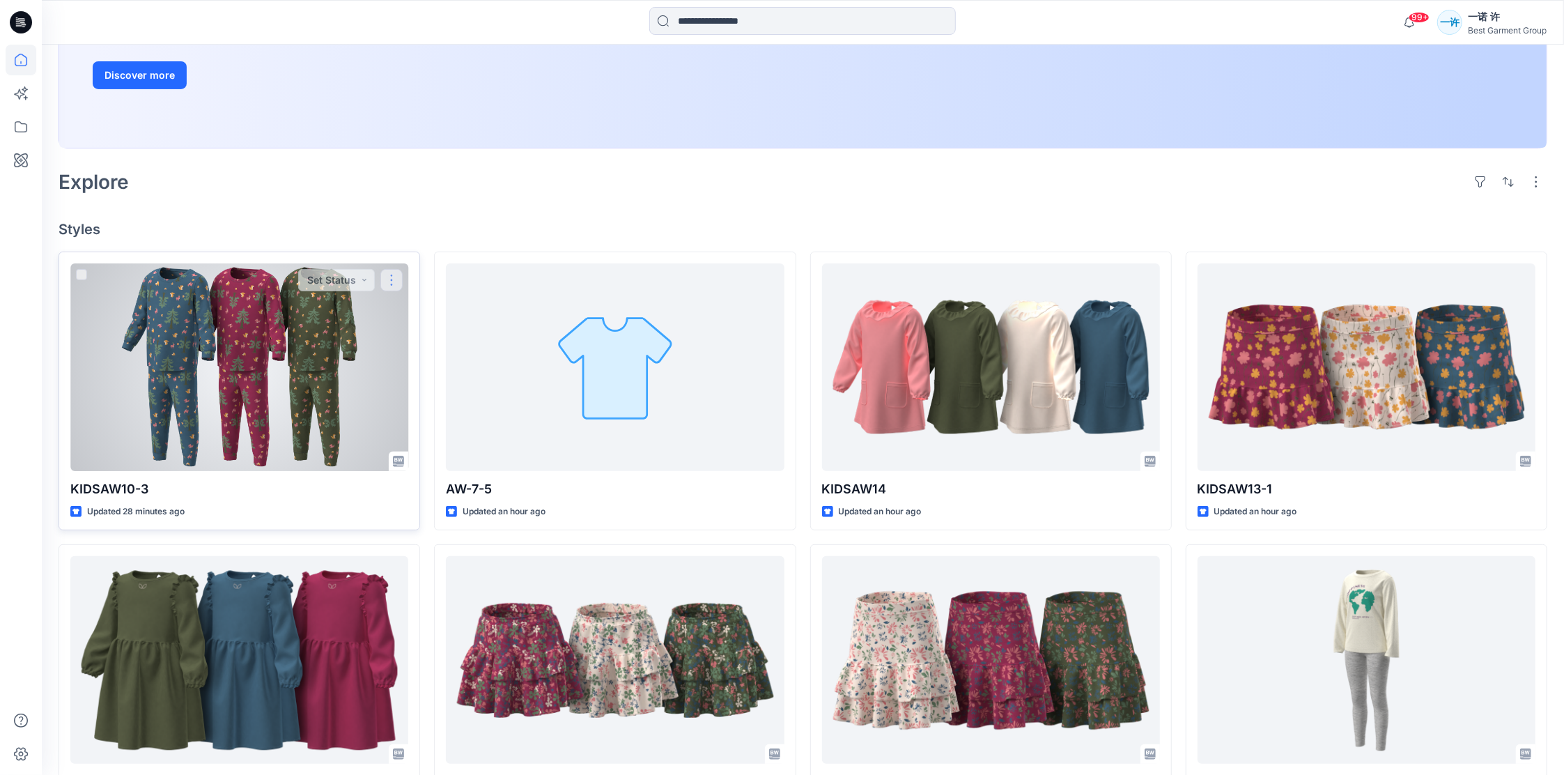
click at [385, 283] on button "button" at bounding box center [391, 280] width 22 height 22
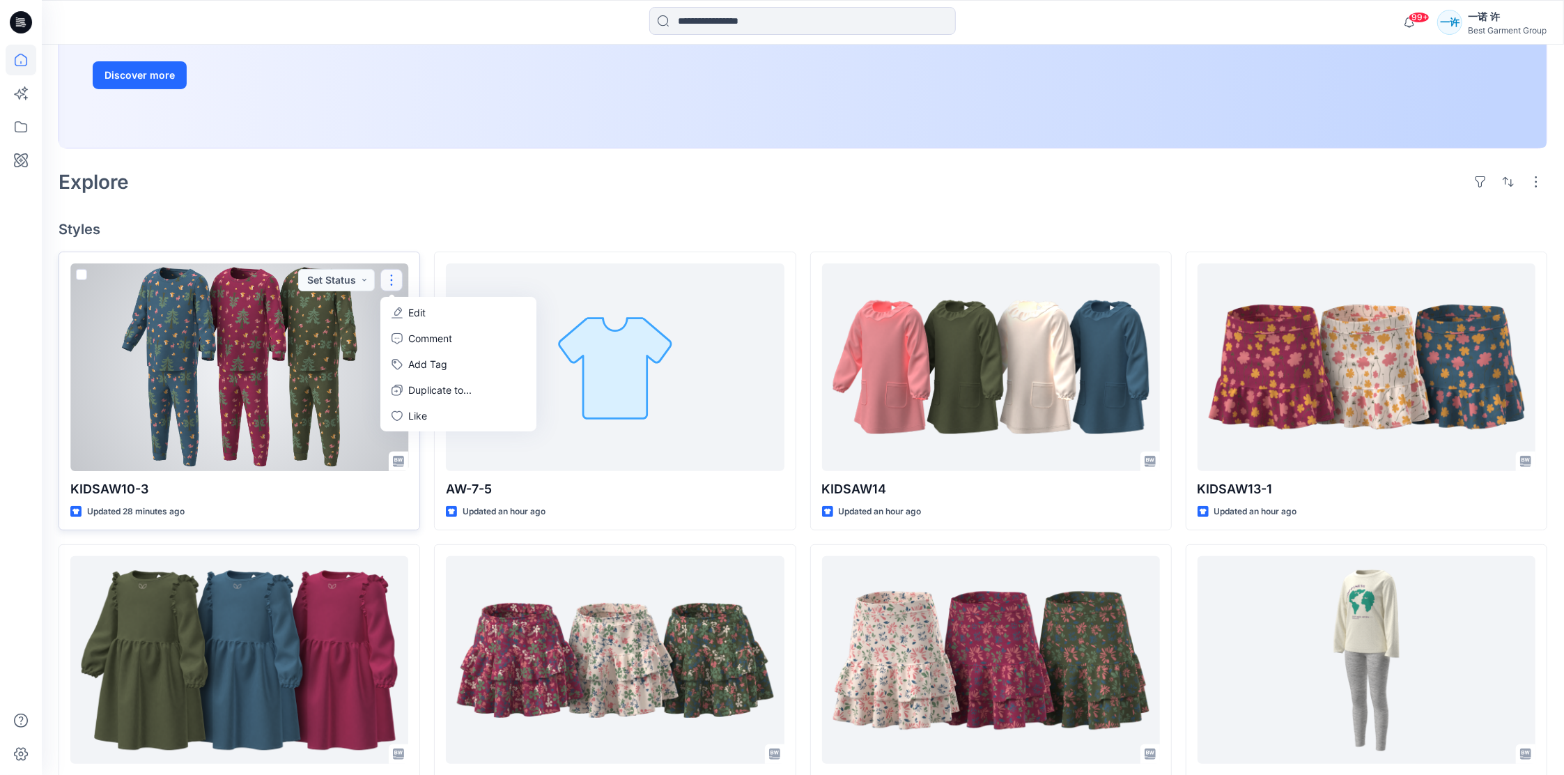
click at [397, 312] on icon "button" at bounding box center [397, 312] width 11 height 11
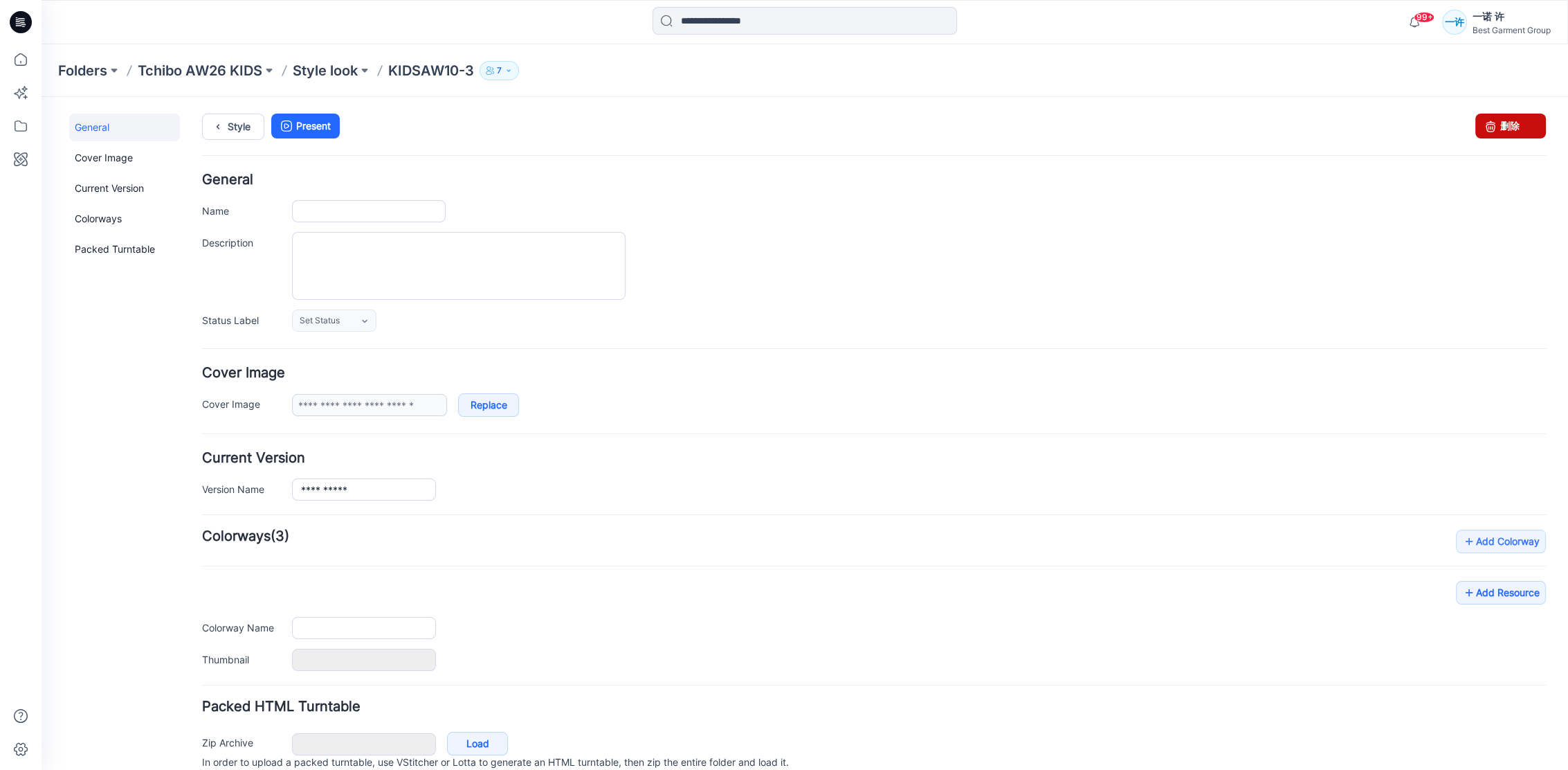
type input "**********"
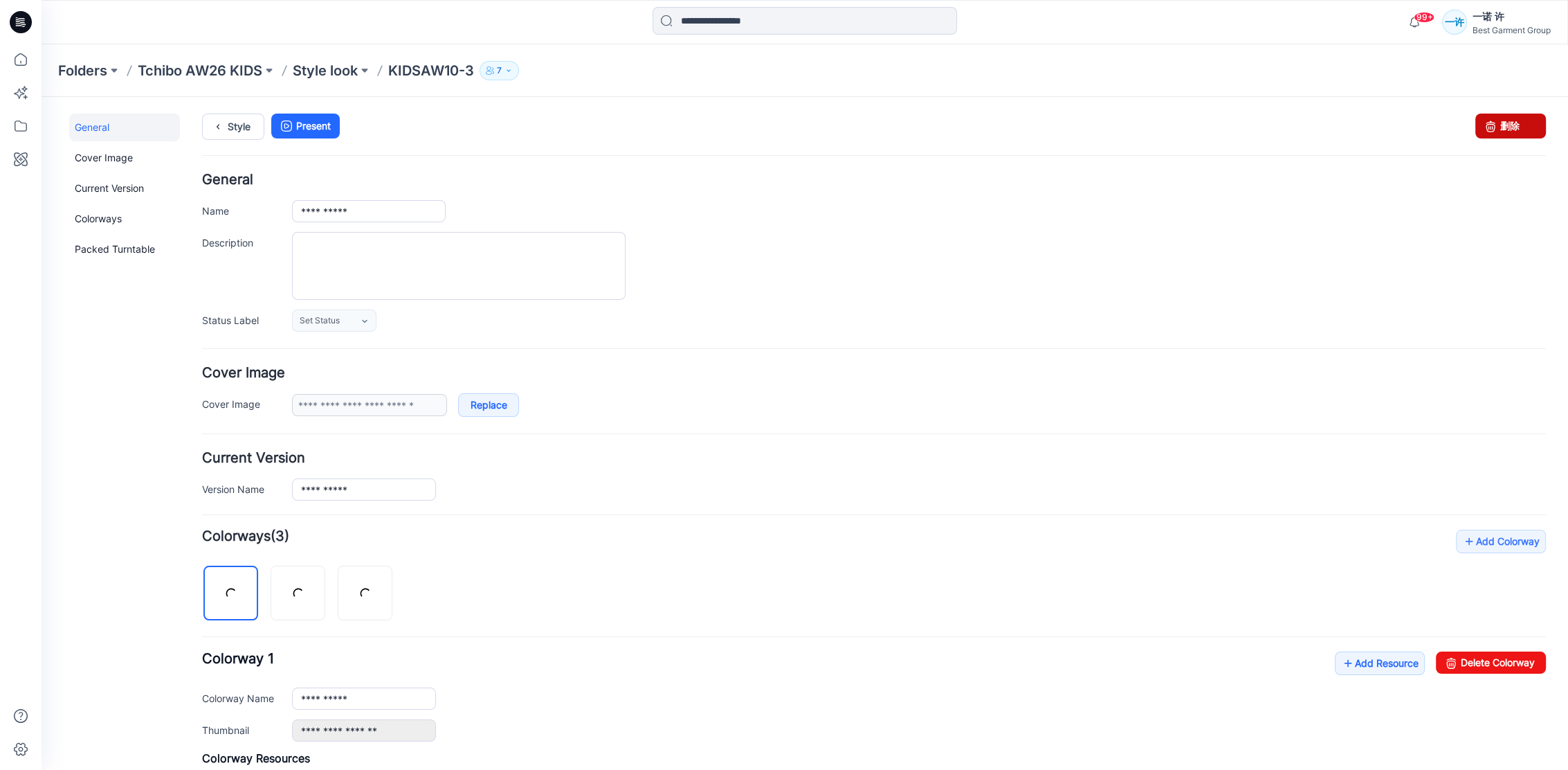
click at [1490, 122] on link "删除" at bounding box center [1510, 125] width 71 height 25
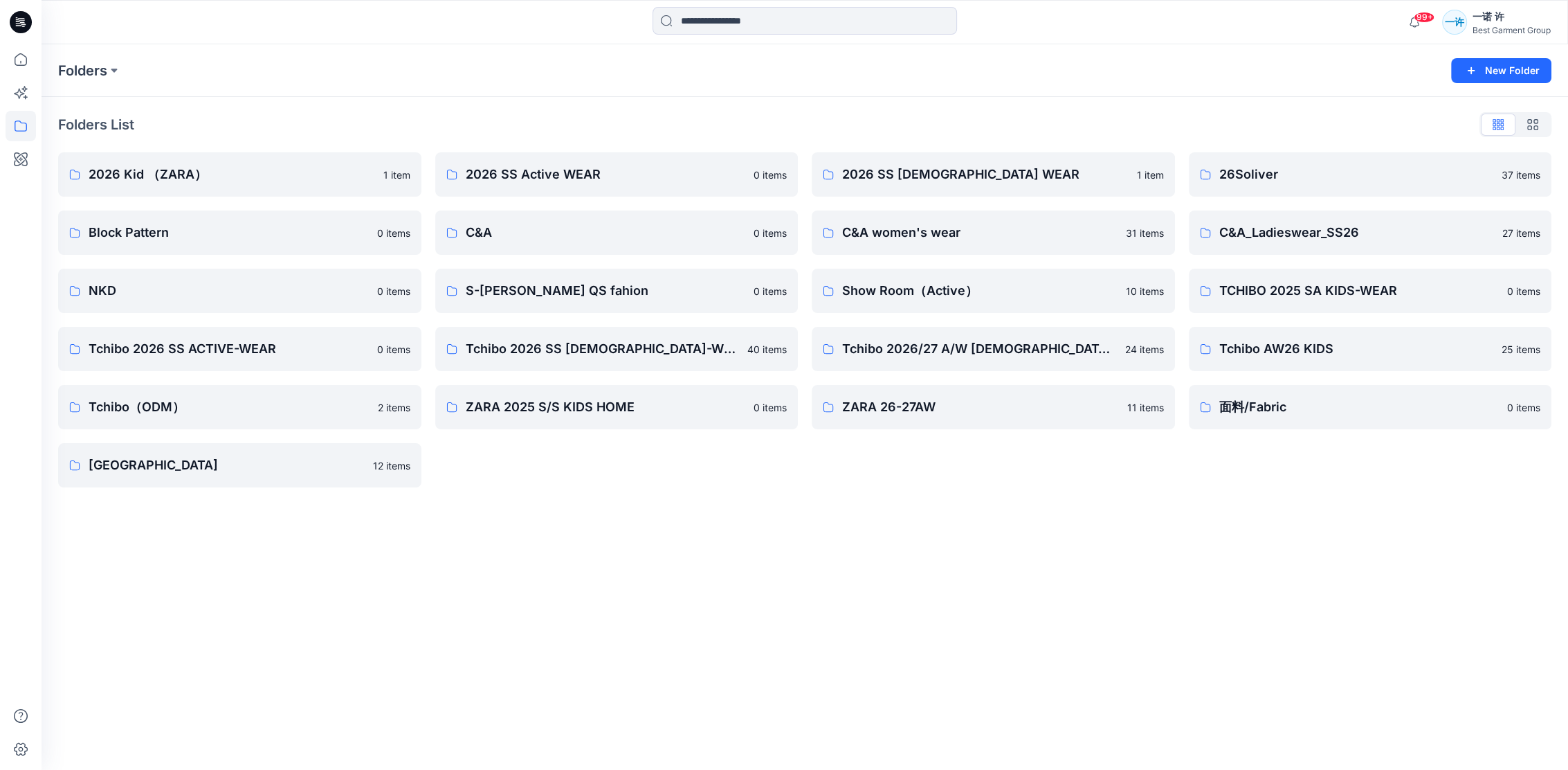
click at [996, 514] on div "Folders New Folder Folders List 2026 Kid （ZARA） 1 item Block Pattern 0 items NK…" at bounding box center [804, 407] width 1526 height 725
click at [1133, 68] on div "Folders" at bounding box center [751, 71] width 1385 height 20
click at [1136, 680] on div "Folders New Folder Folders List 2026 Kid （ZARA） 1 item Block Pattern 0 items NK…" at bounding box center [804, 407] width 1526 height 725
